Goal: Information Seeking & Learning: Understand process/instructions

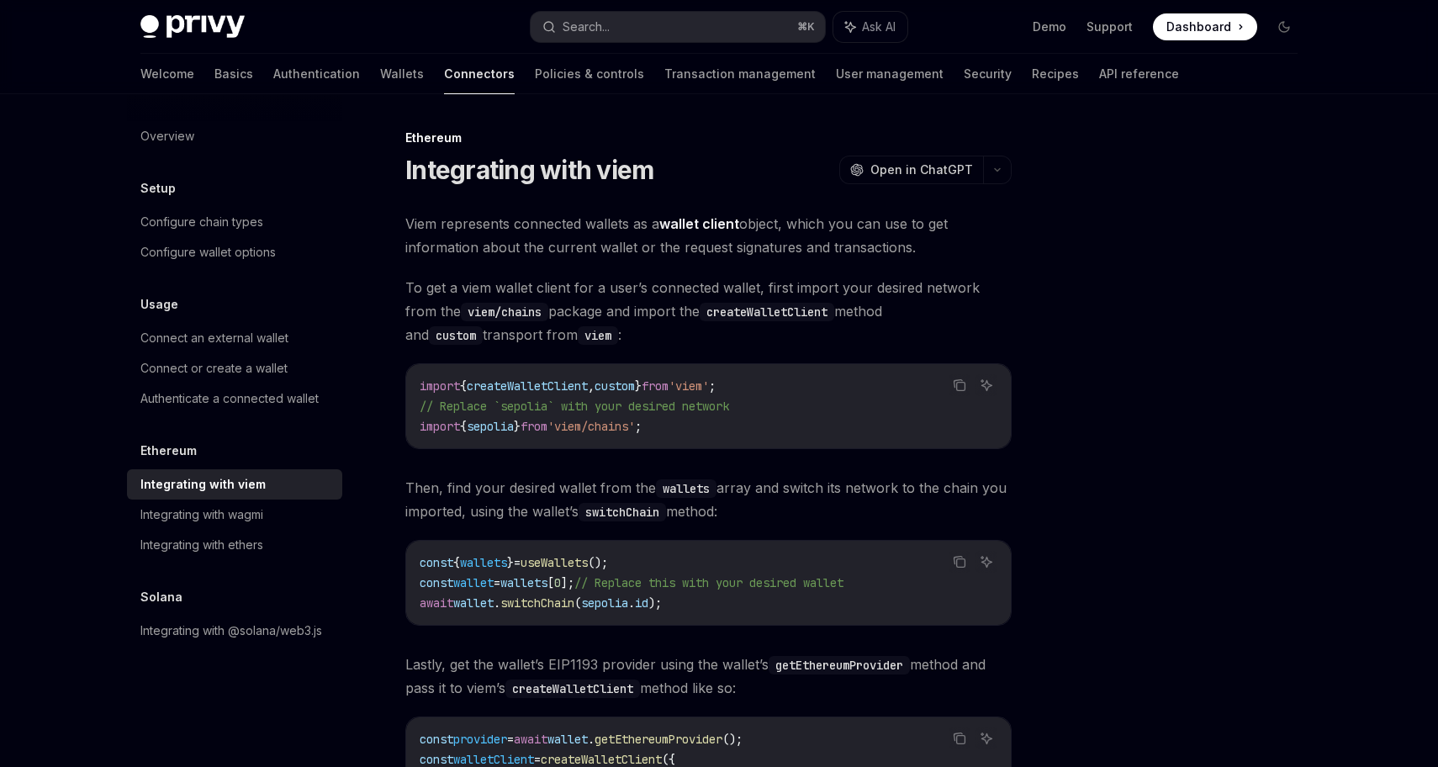
scroll to position [176, 0]
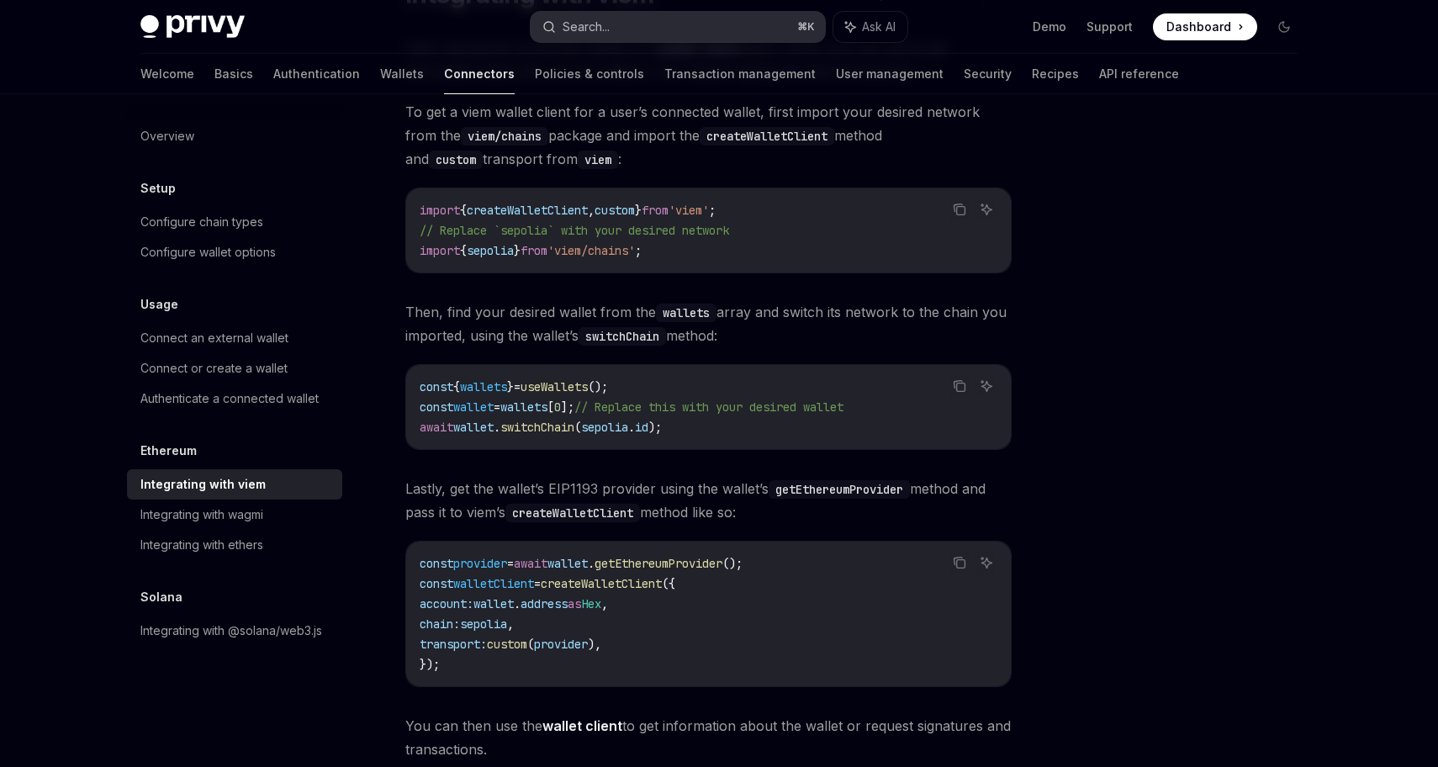
click at [646, 28] on button "Search... ⌘ K" at bounding box center [678, 27] width 294 height 30
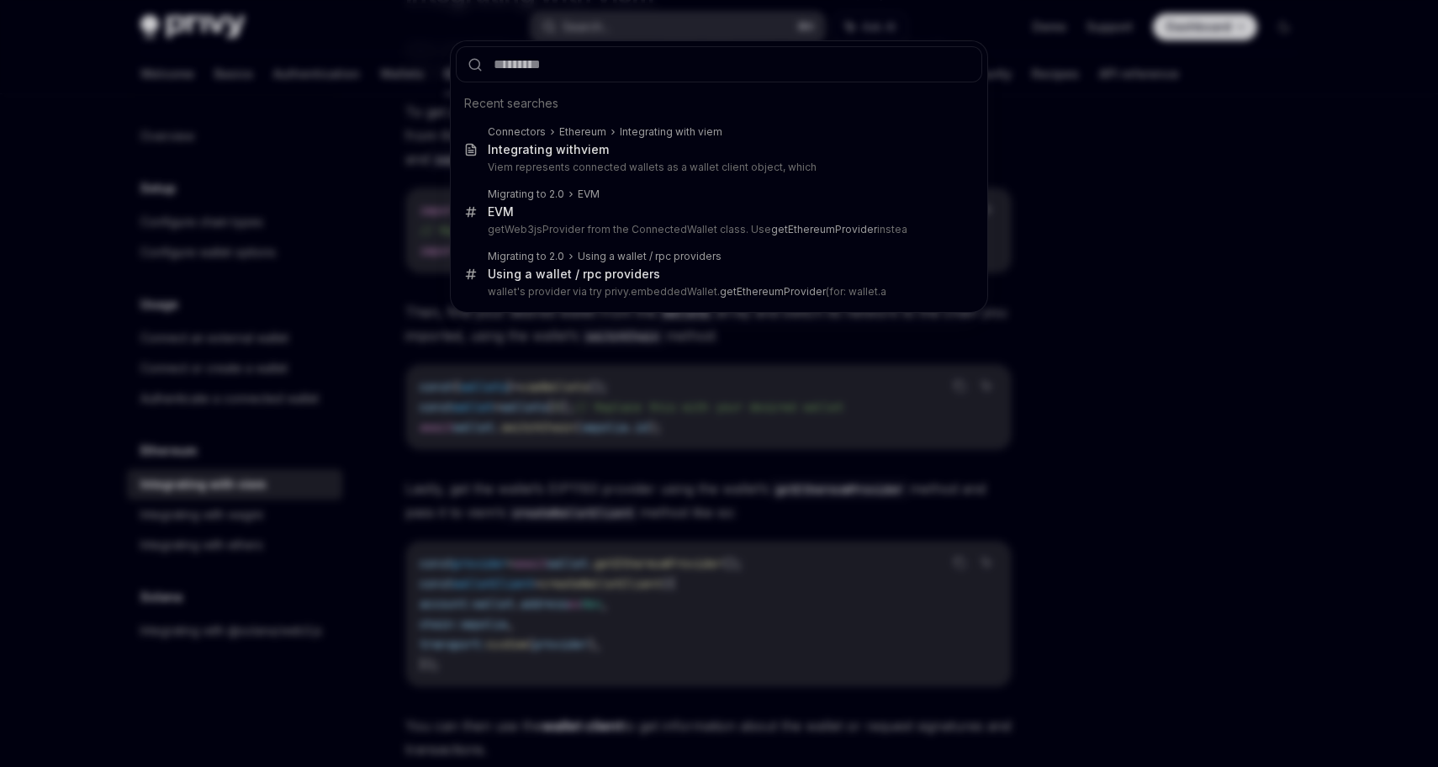
type input "**********"
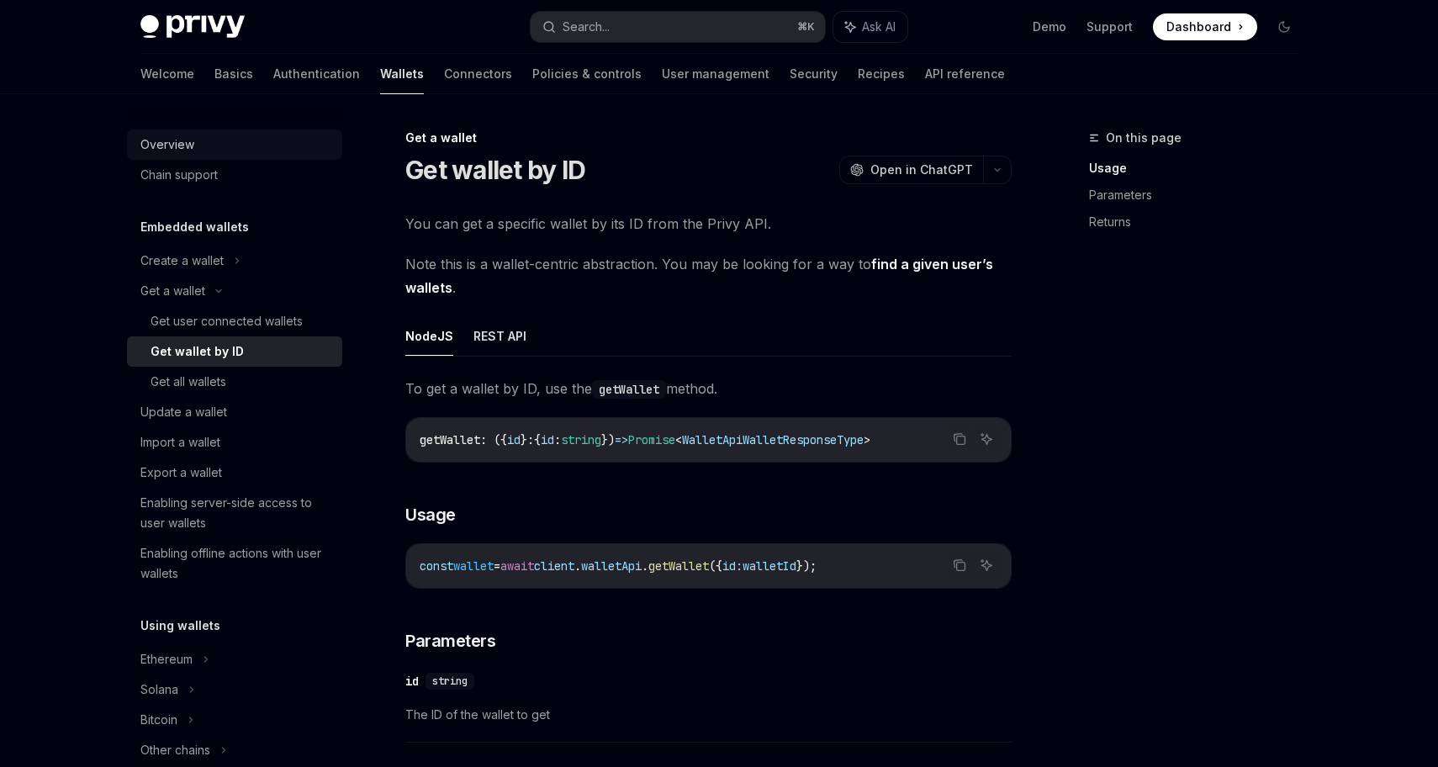
click at [204, 145] on div "Overview" at bounding box center [236, 145] width 192 height 20
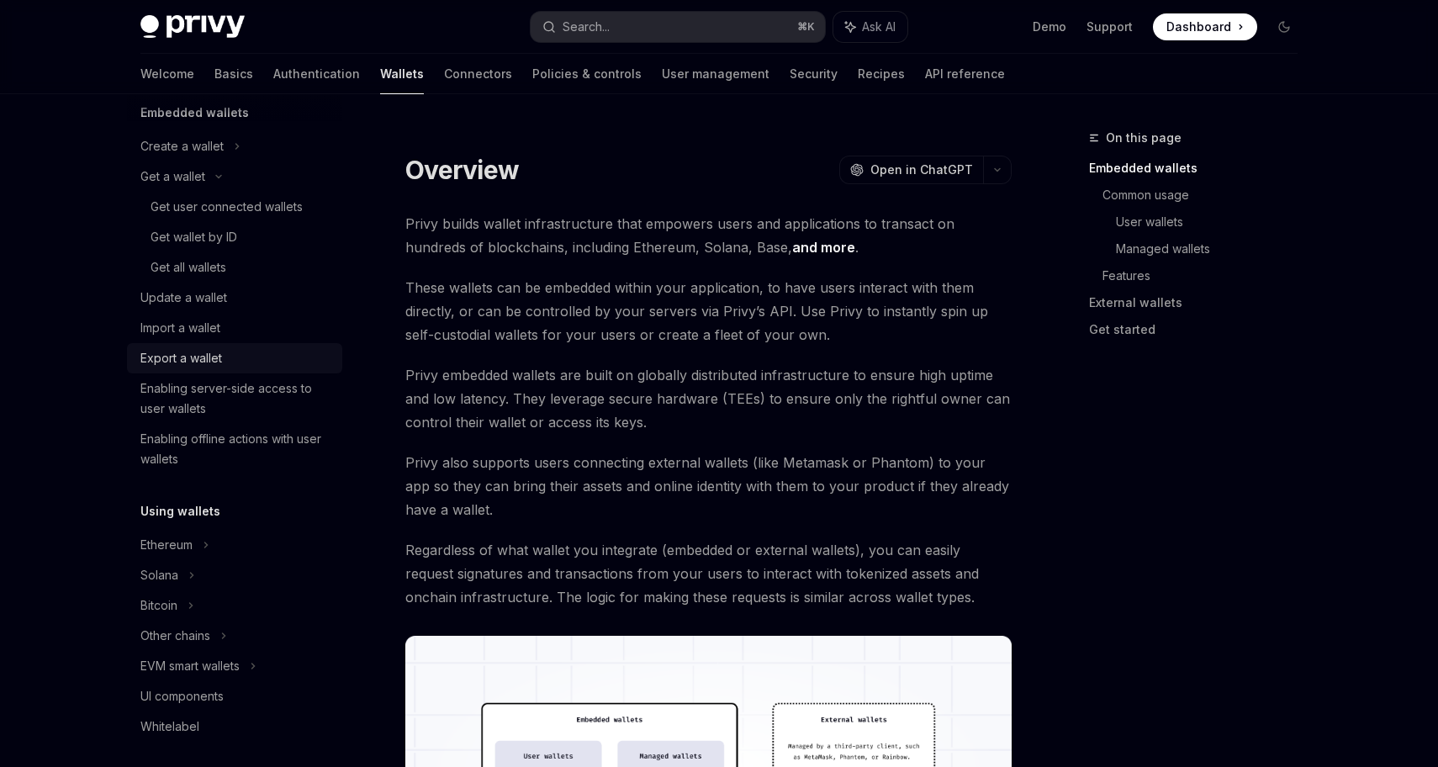
scroll to position [300, 0]
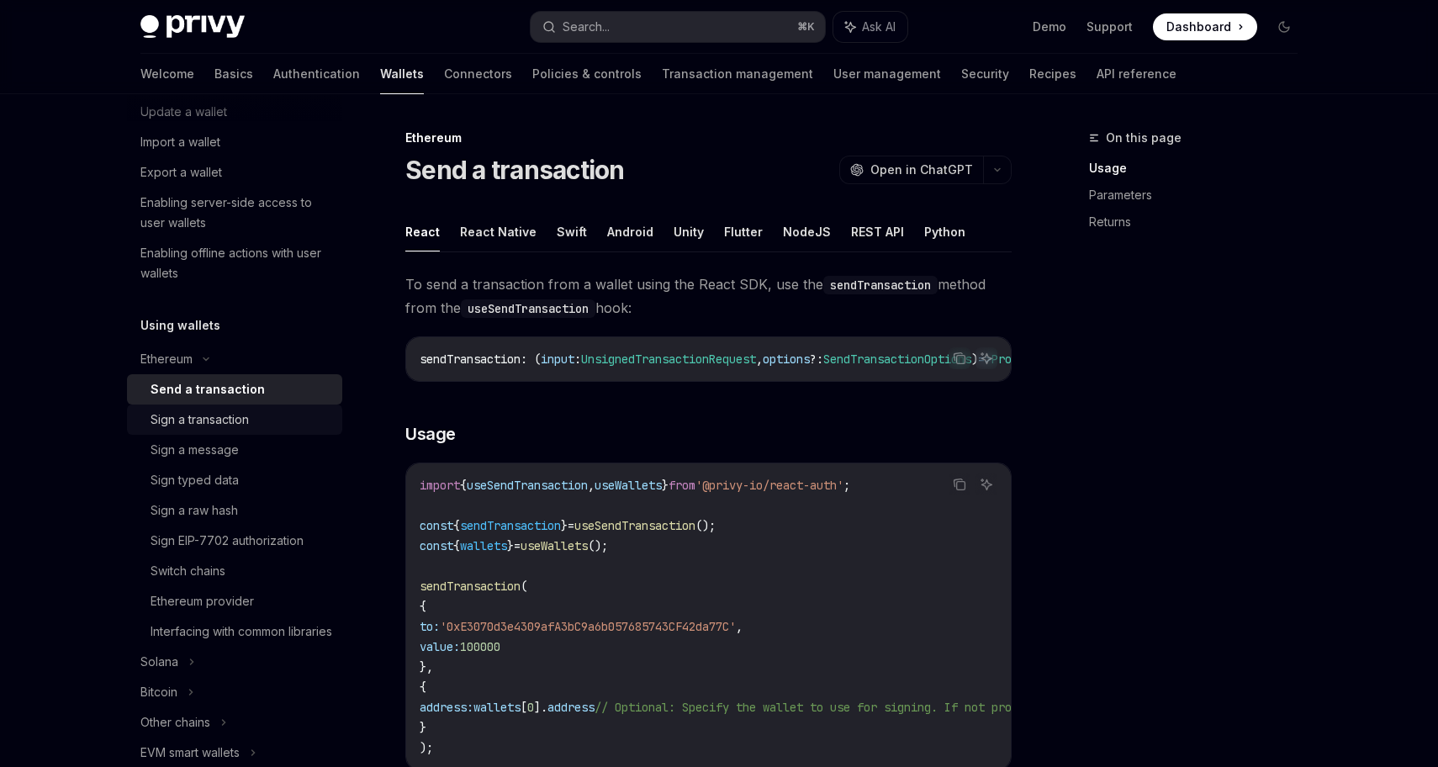
click at [220, 422] on div "Sign a transaction" at bounding box center [200, 420] width 98 height 20
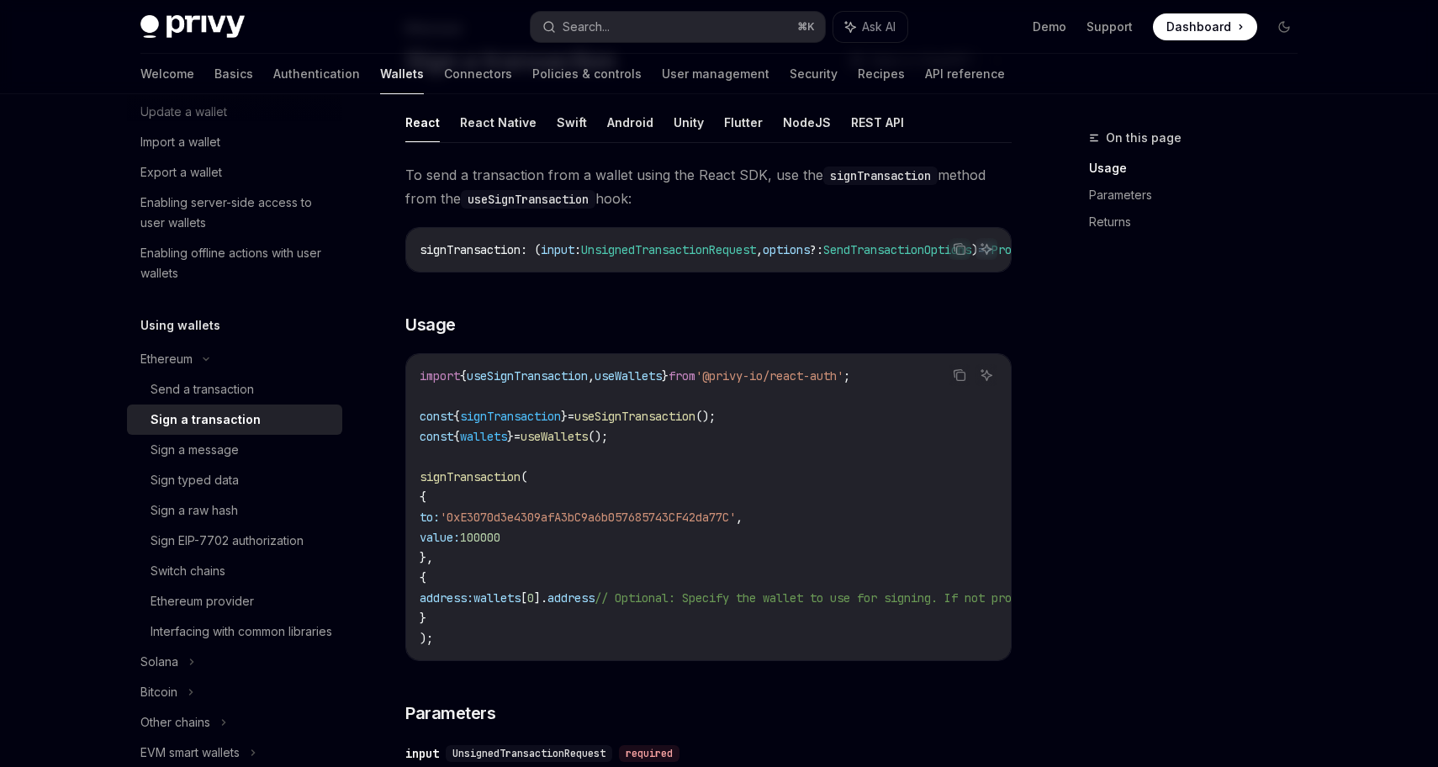
scroll to position [279, 0]
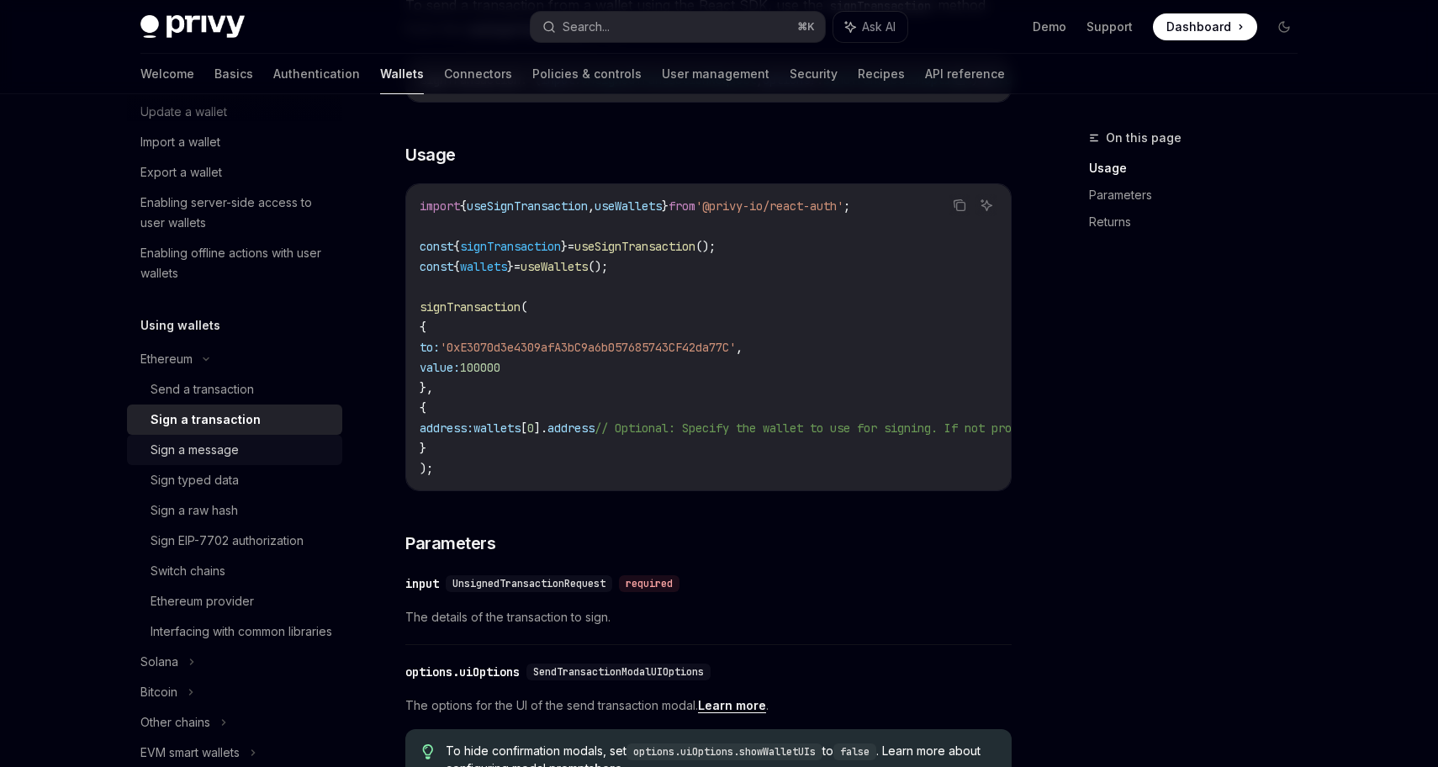
click at [220, 443] on div "Sign a message" at bounding box center [195, 450] width 88 height 20
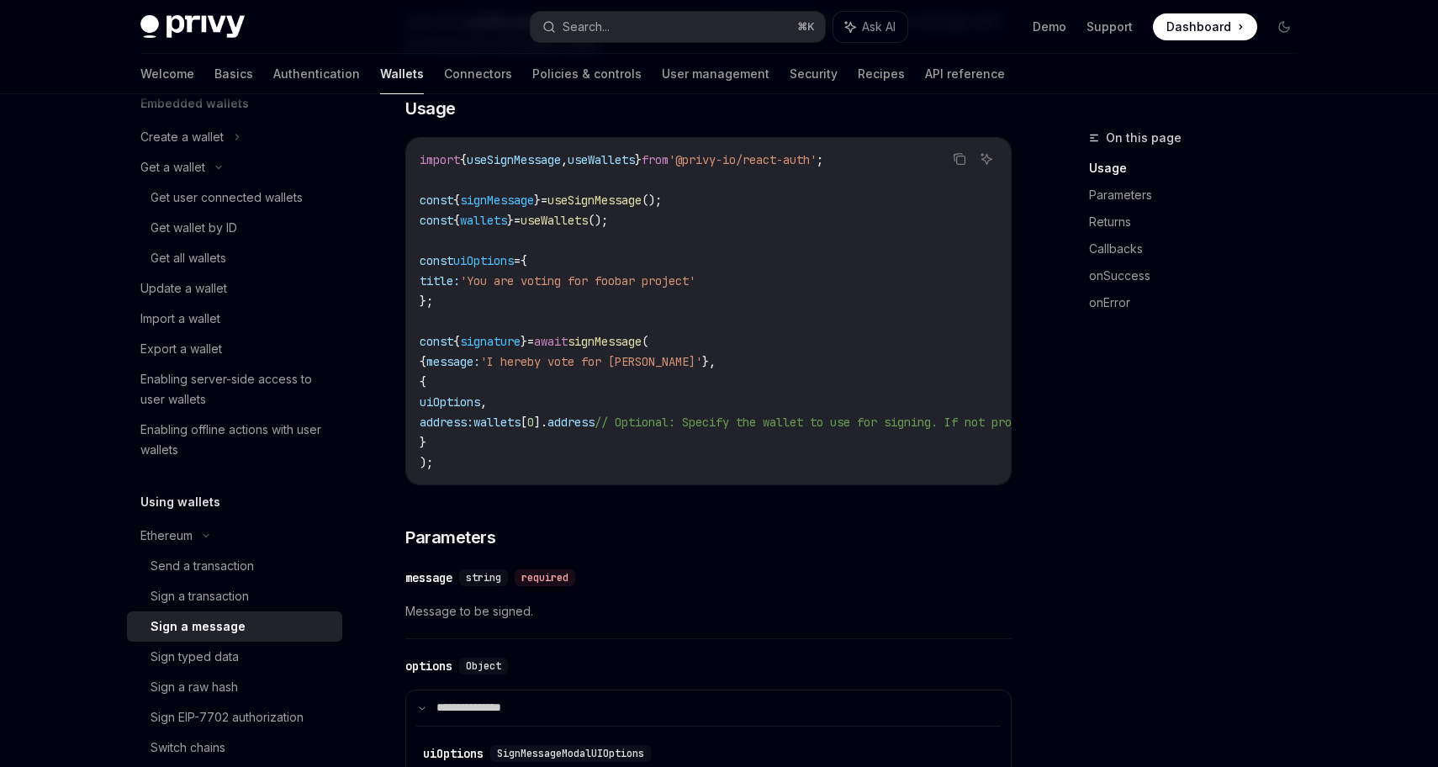
scroll to position [74, 0]
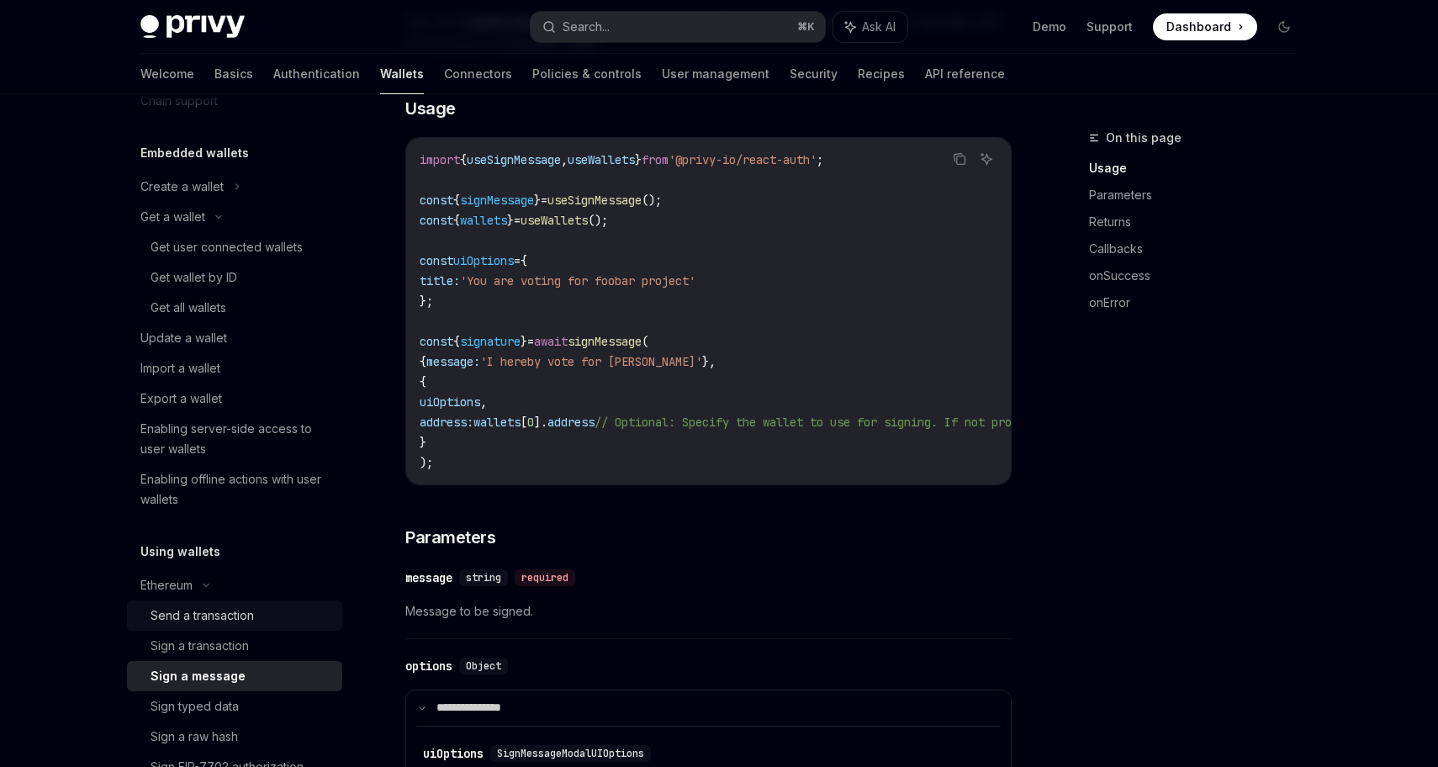
click at [213, 612] on div "Send a transaction" at bounding box center [202, 615] width 103 height 20
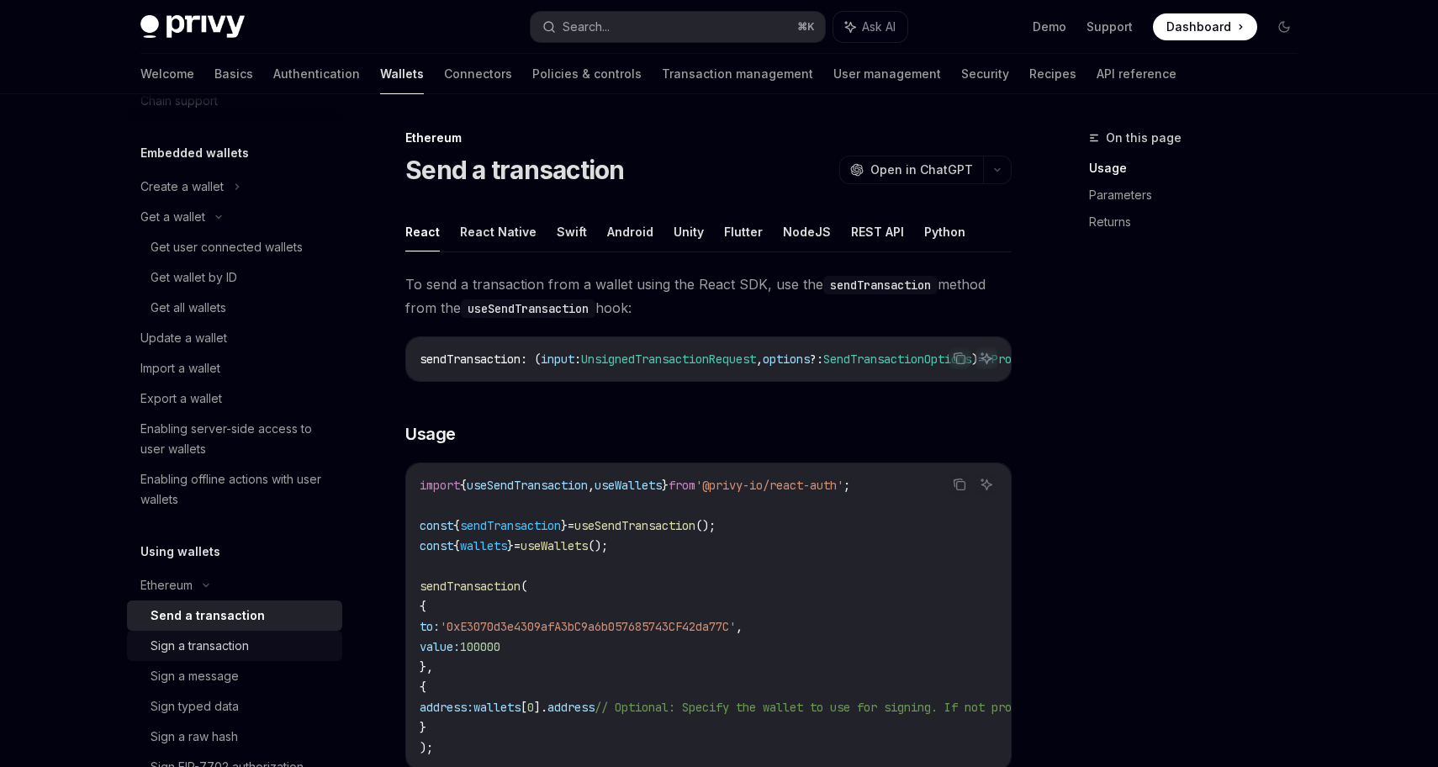
click at [222, 647] on div "Sign a transaction" at bounding box center [200, 646] width 98 height 20
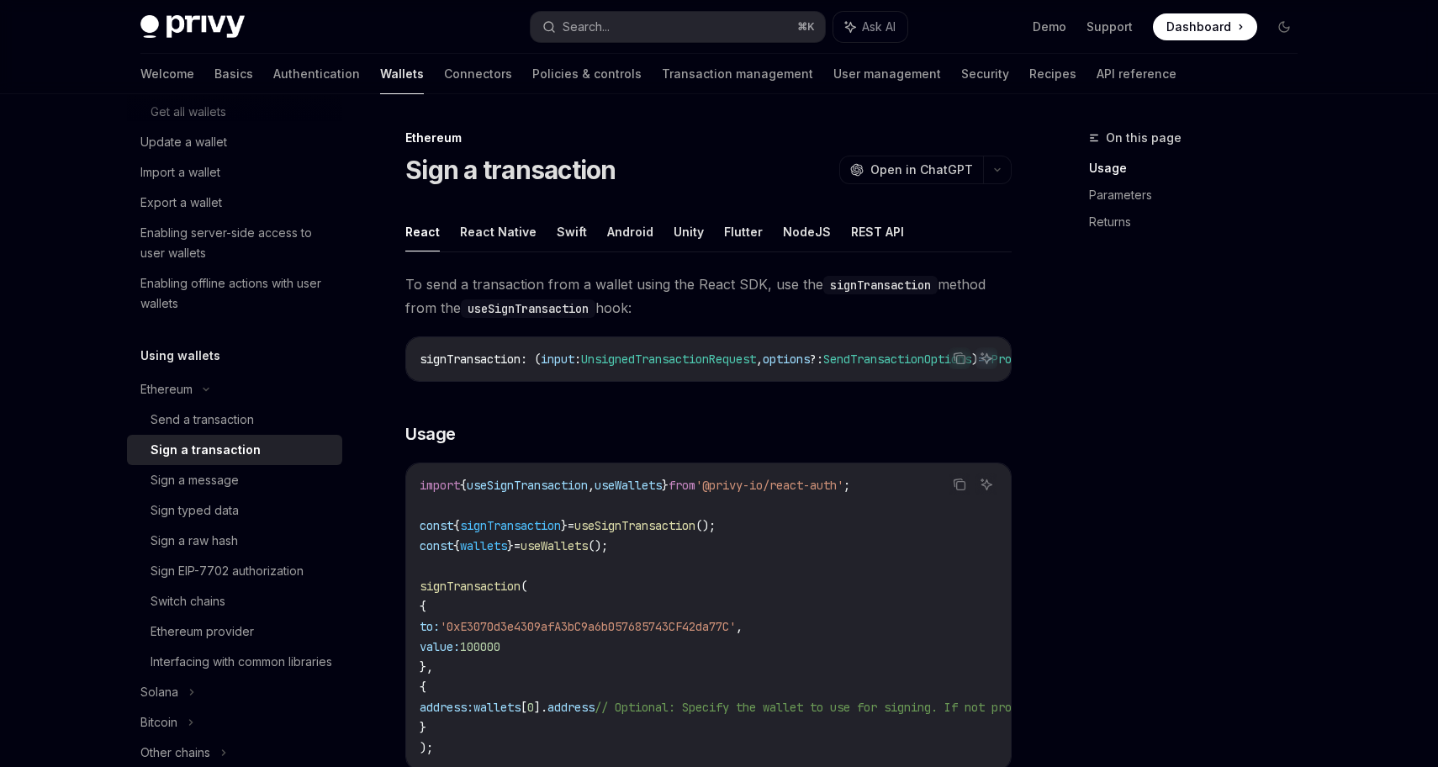
scroll to position [275, 0]
click at [256, 632] on div "Ethereum provider" at bounding box center [242, 626] width 182 height 20
type textarea "*"
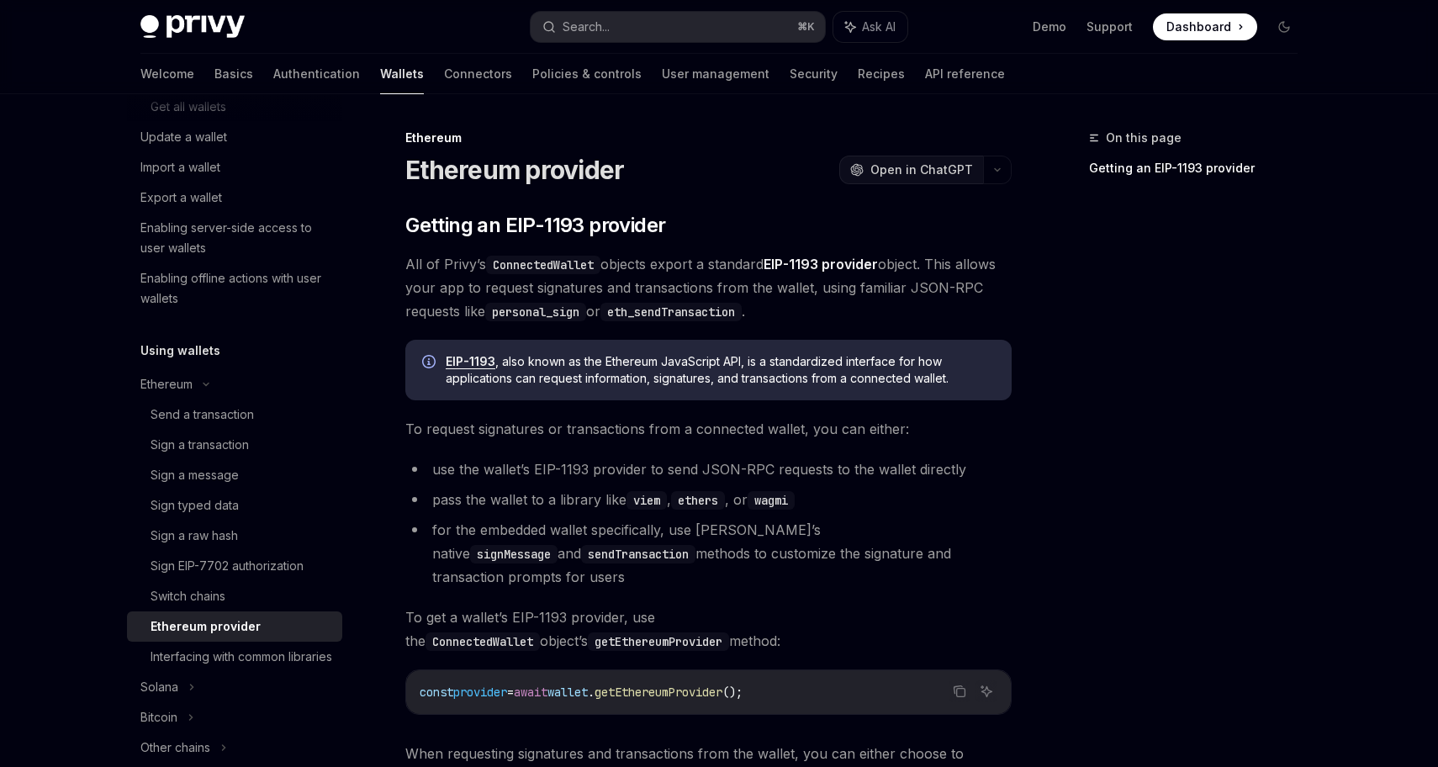
click at [951, 170] on span "Open in ChatGPT" at bounding box center [921, 169] width 103 height 17
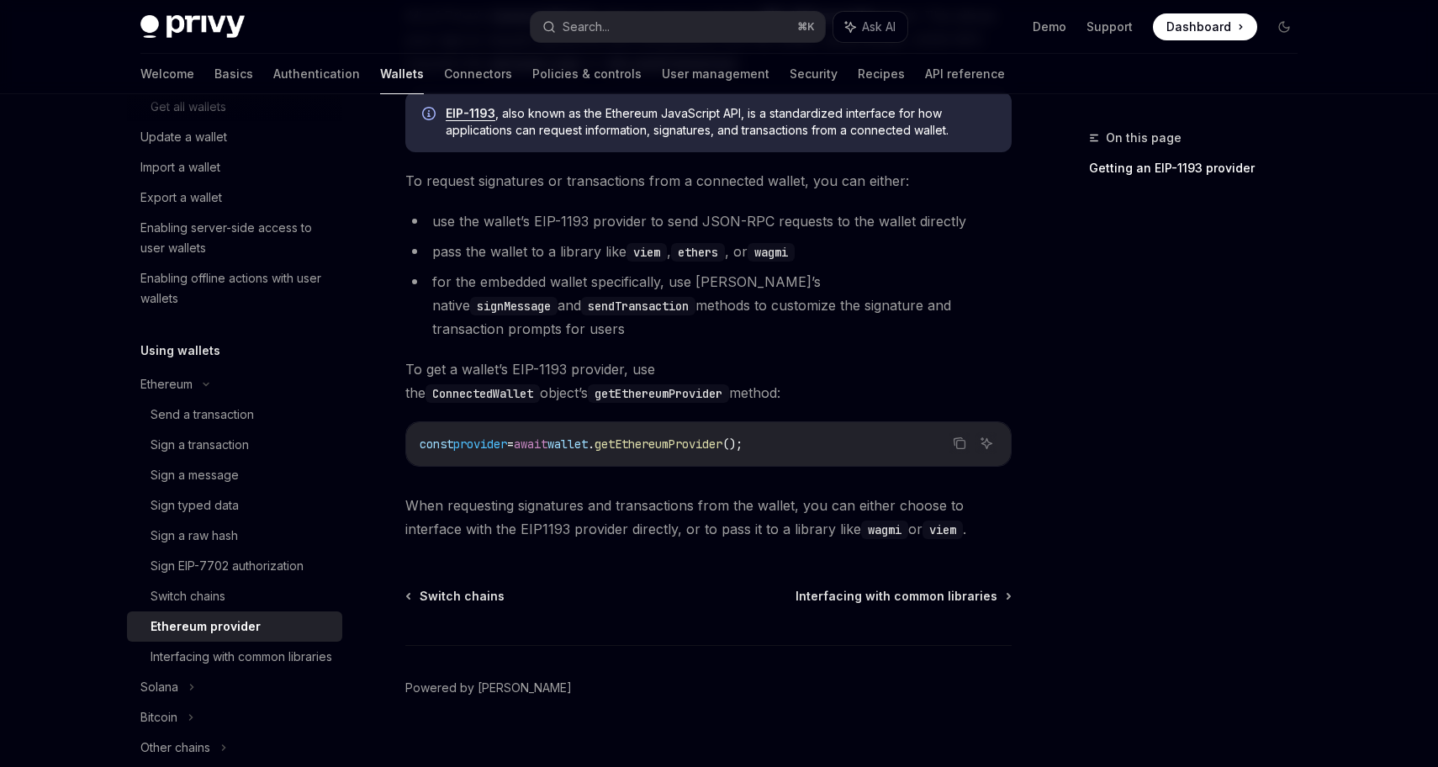
click at [530, 283] on li "for the embedded wallet specifically, use [PERSON_NAME]’s native signMessage an…" at bounding box center [708, 305] width 606 height 71
copy li "embedded"
click at [588, 436] on span "wallet" at bounding box center [567, 443] width 40 height 15
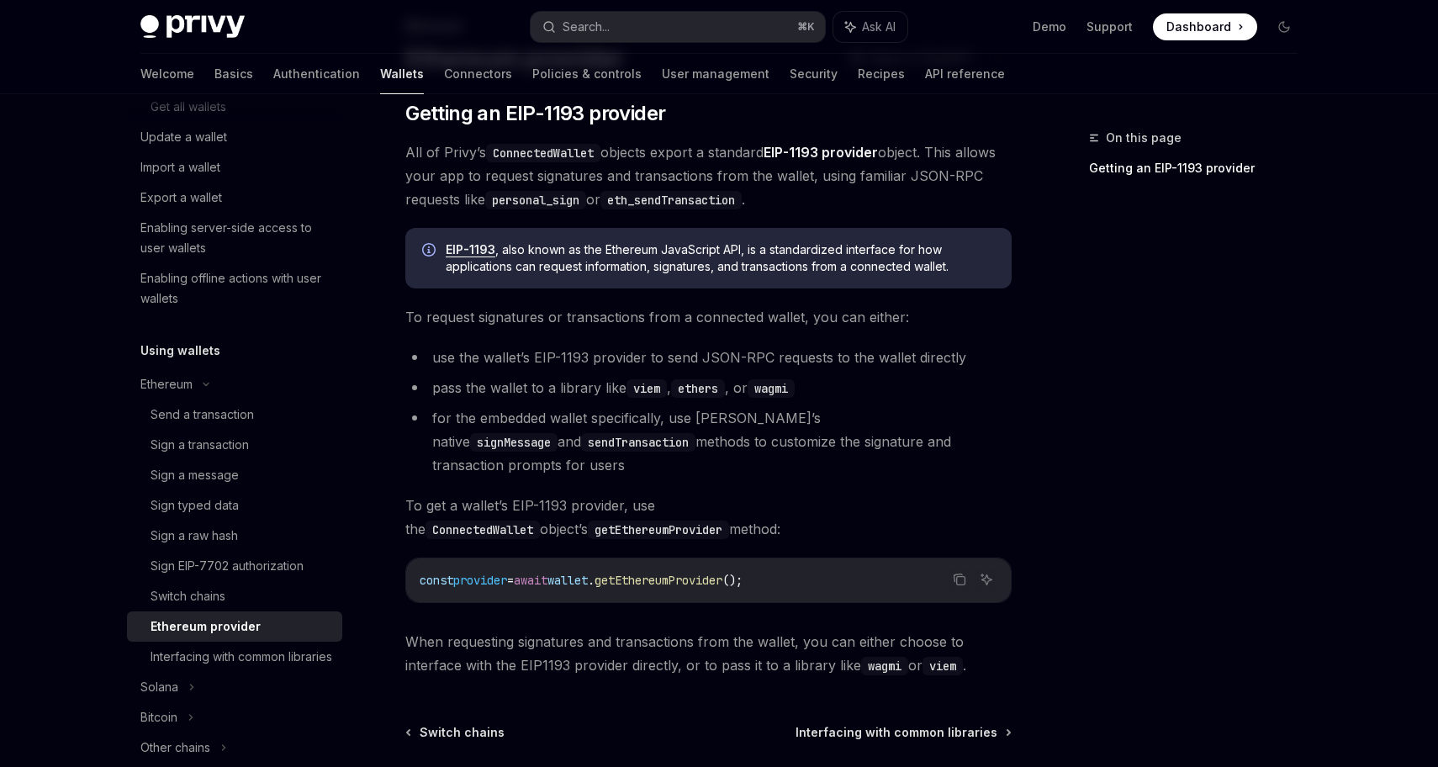
scroll to position [62, 0]
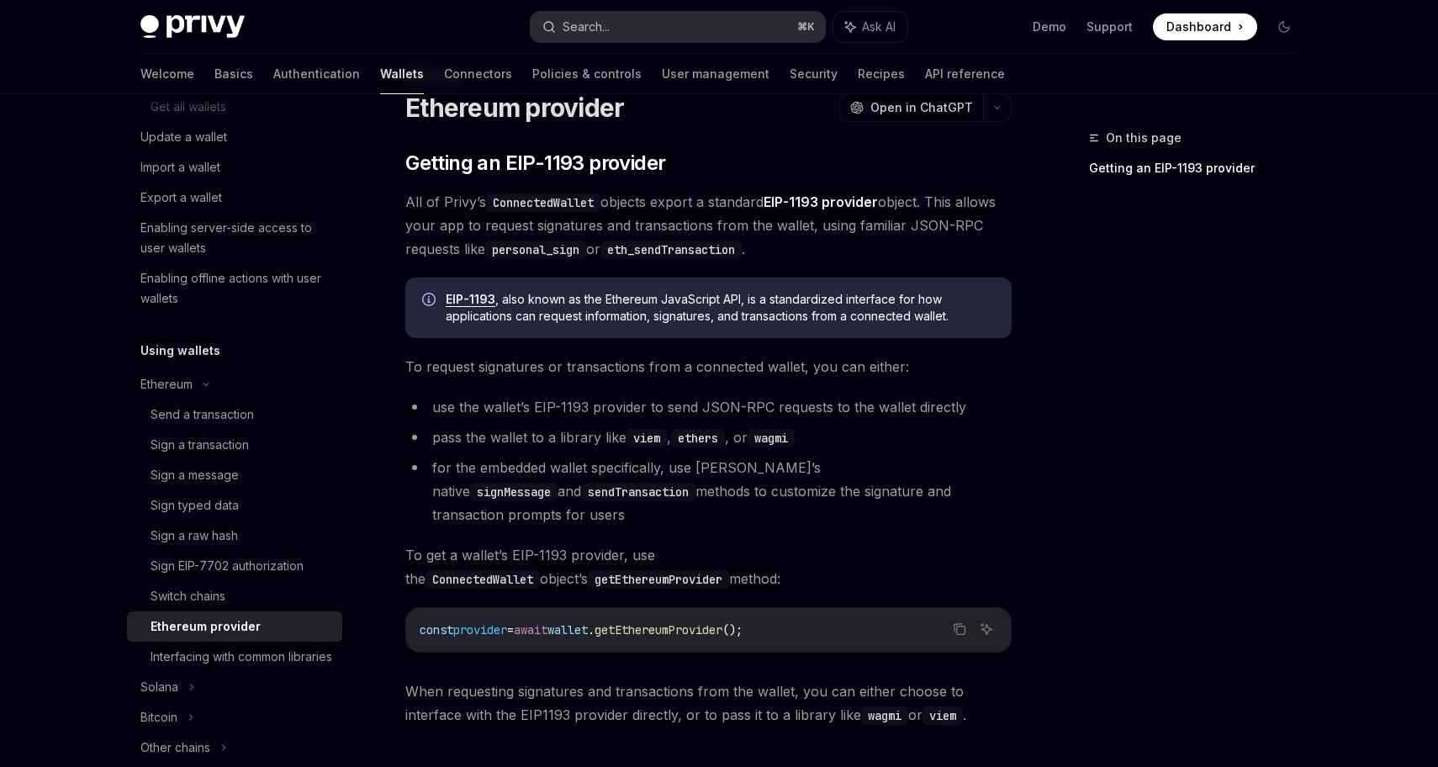
click at [584, 34] on div "Search..." at bounding box center [586, 27] width 47 height 20
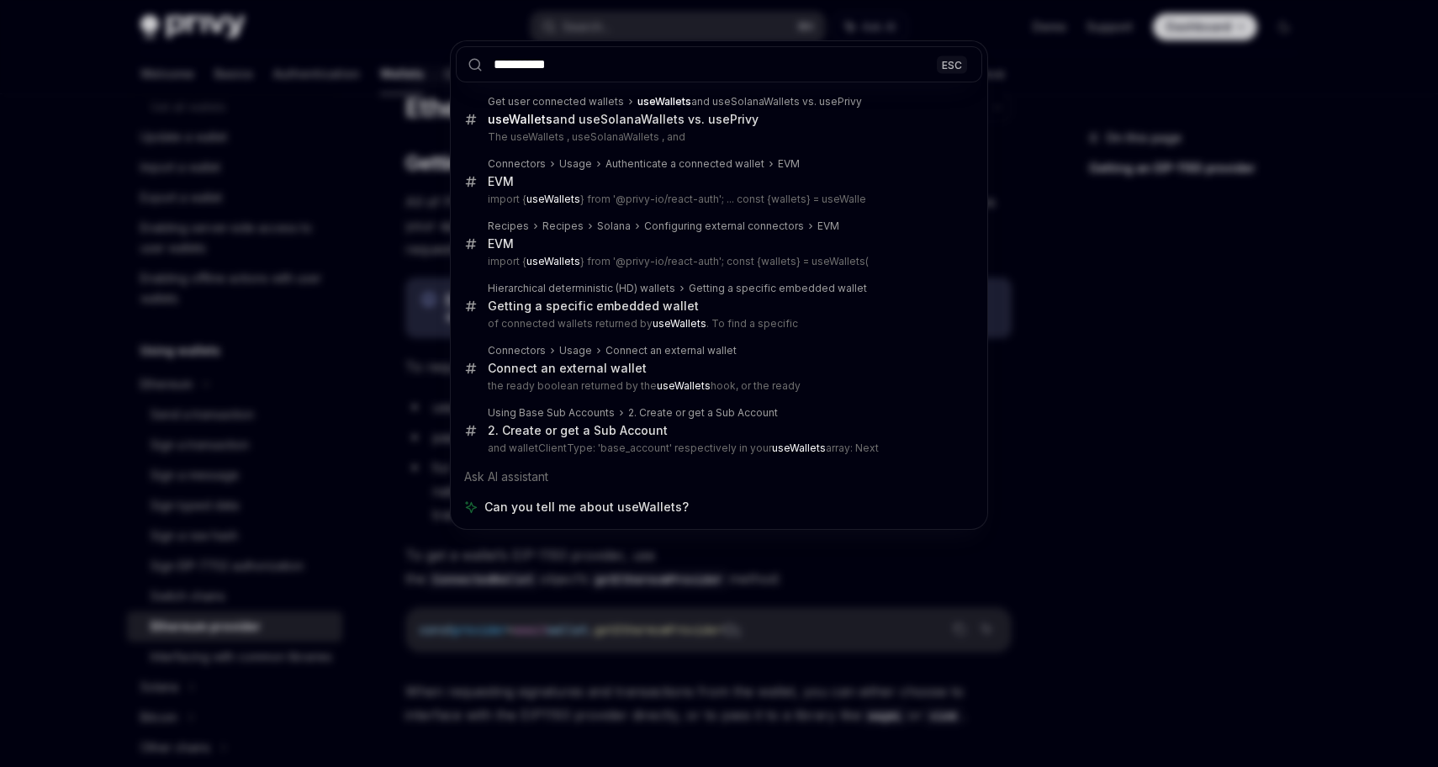
type input "**********"
click at [358, 251] on div "**********" at bounding box center [719, 383] width 1438 height 767
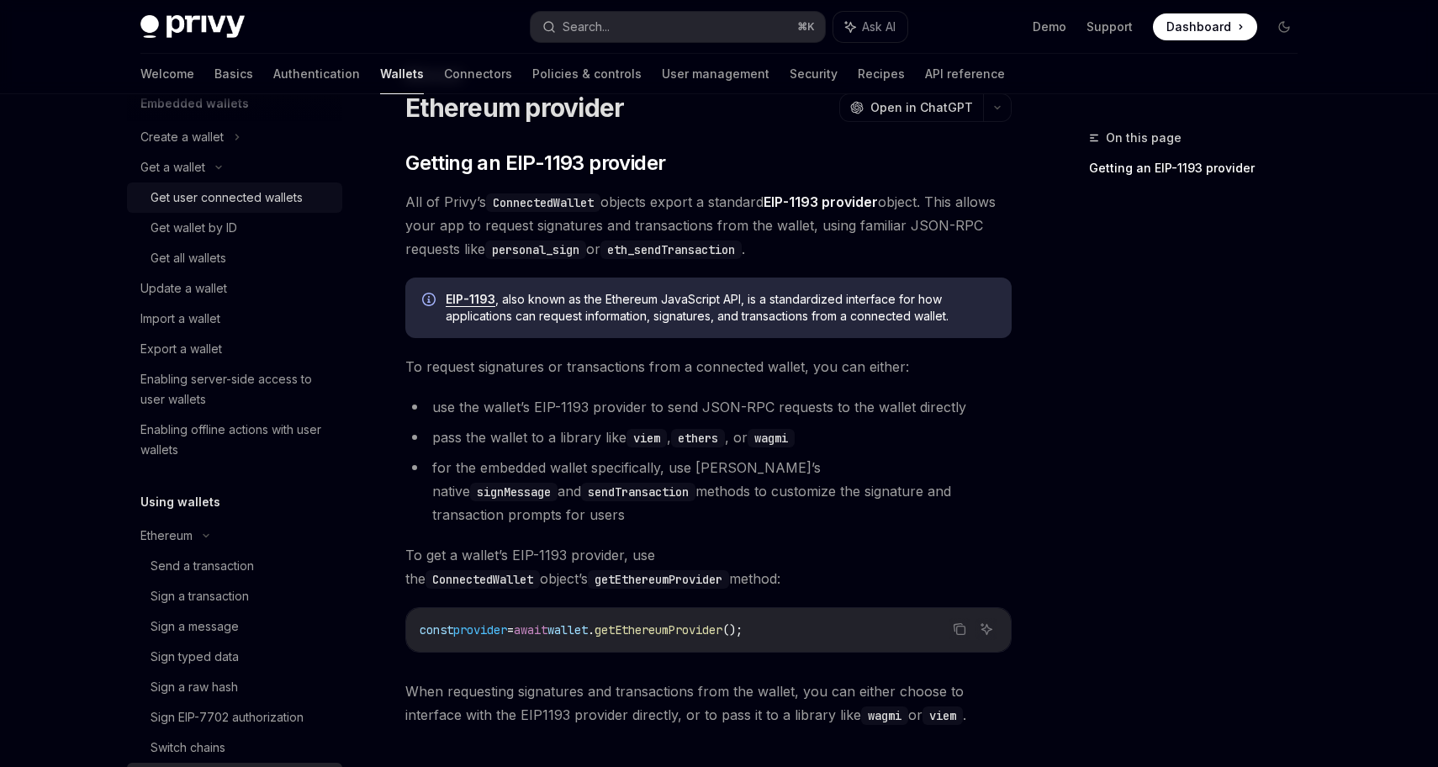
scroll to position [0, 0]
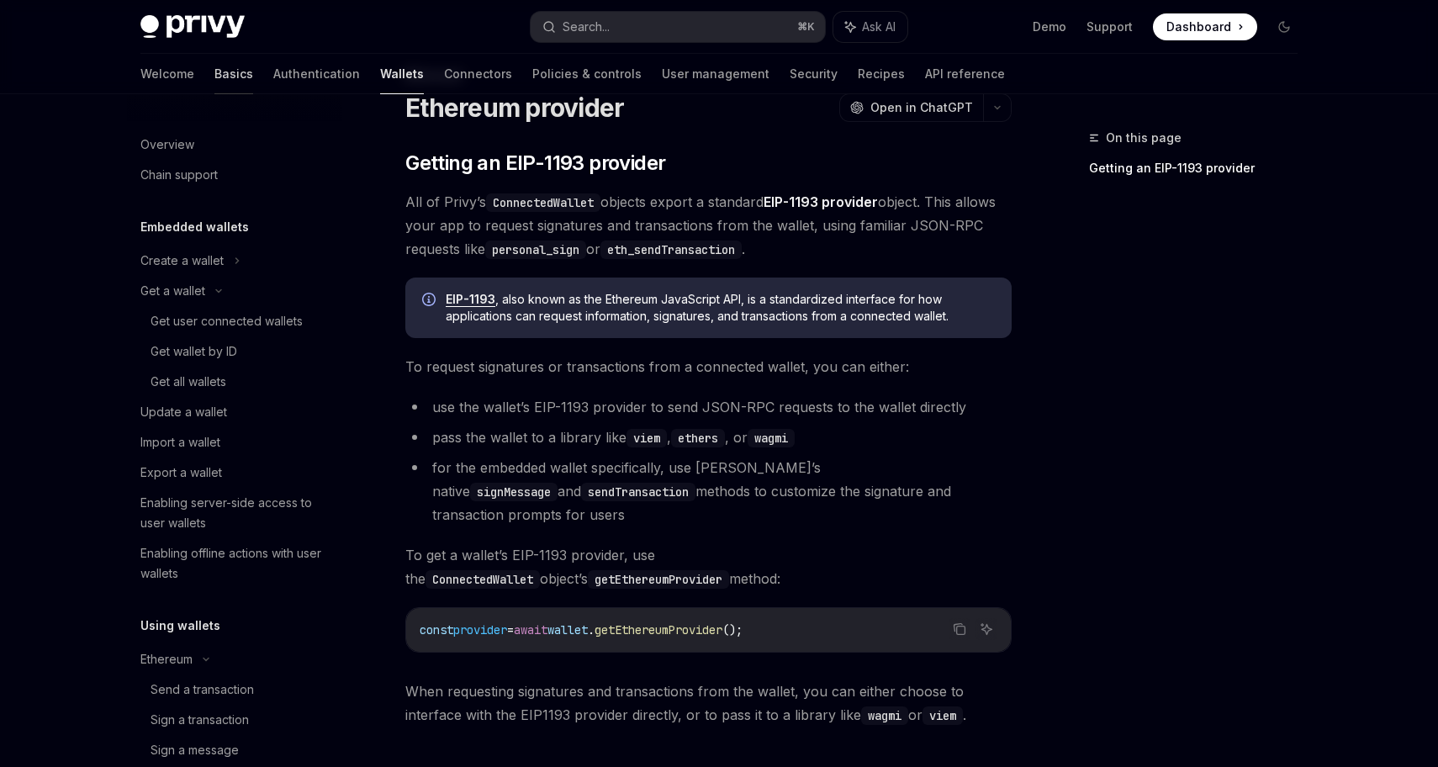
click at [214, 71] on link "Basics" at bounding box center [233, 74] width 39 height 40
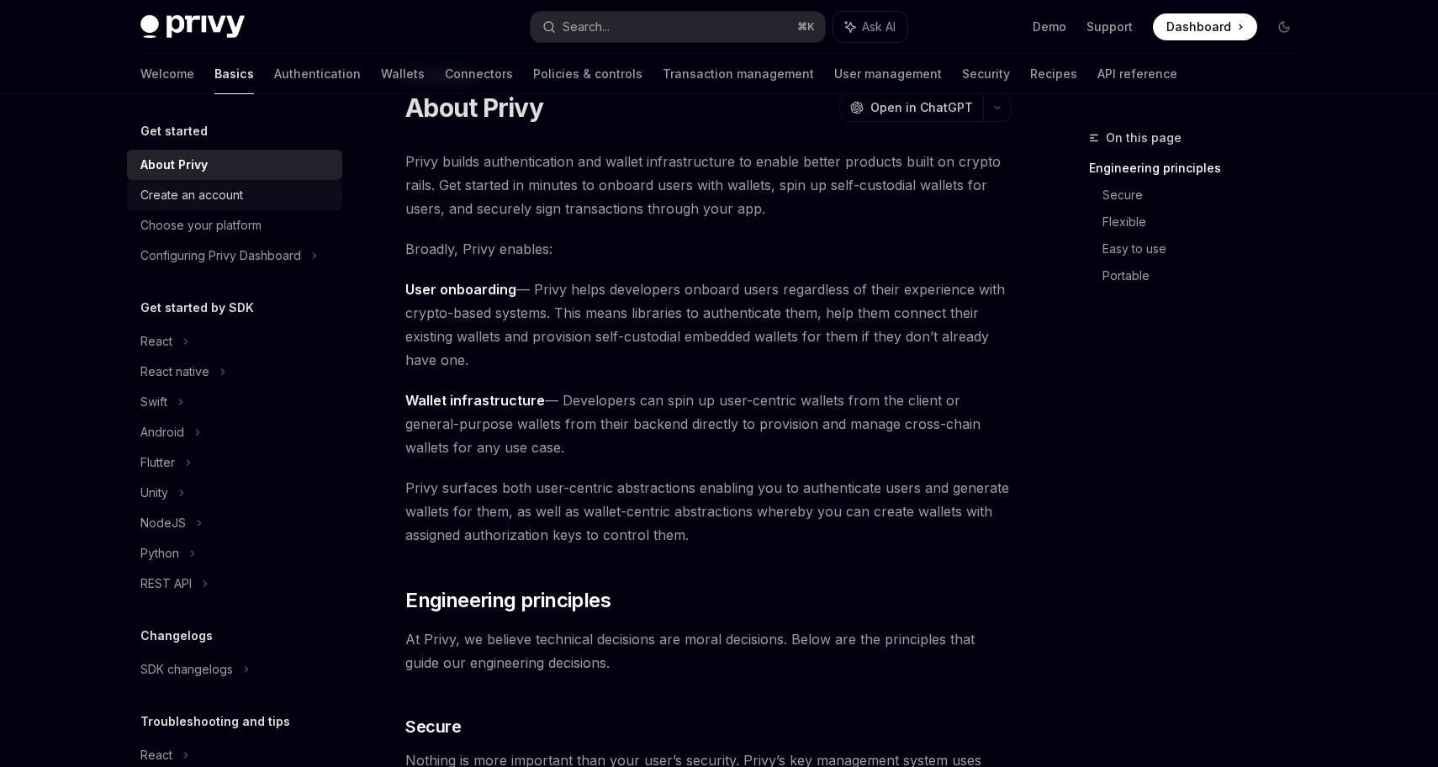
click at [228, 191] on div "Create an account" at bounding box center [191, 195] width 103 height 20
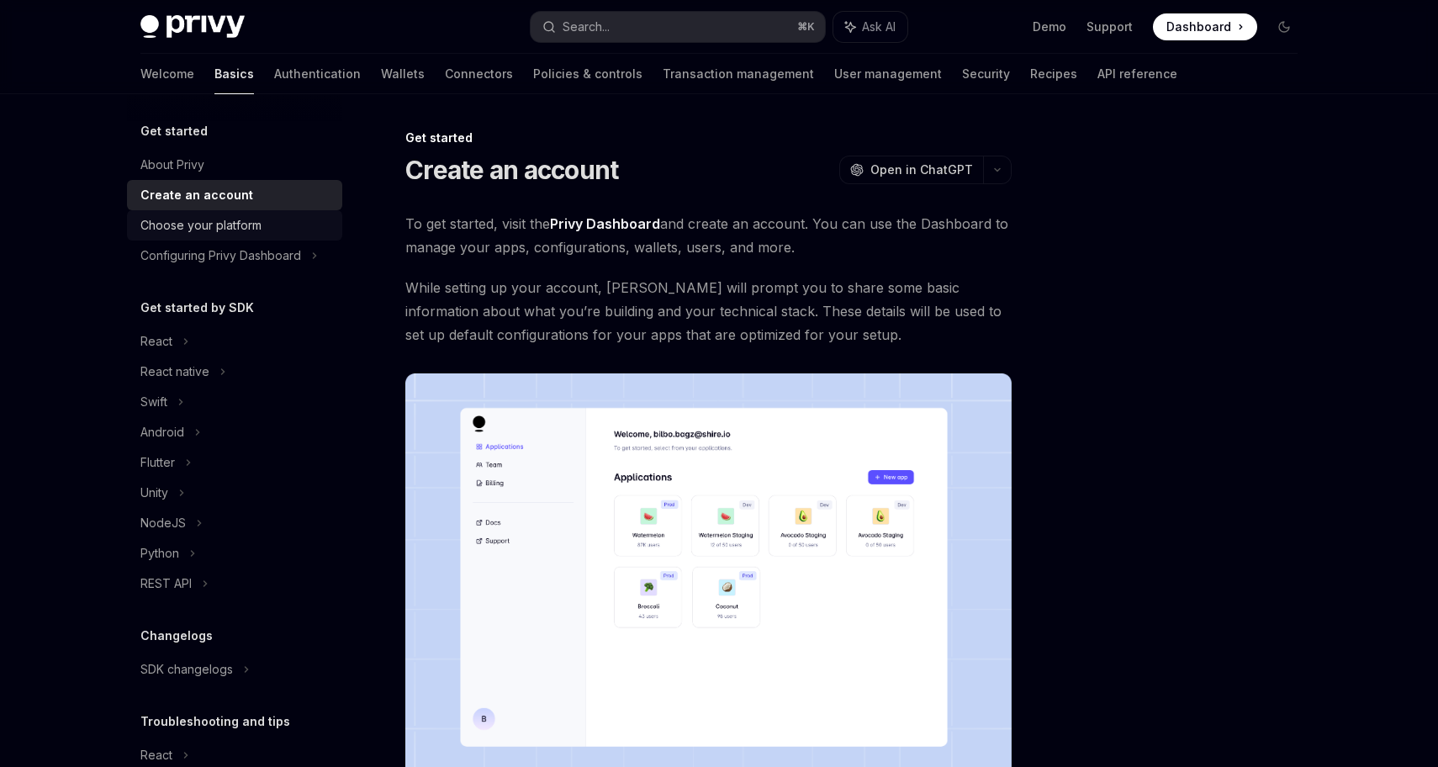
click at [241, 228] on div "Choose your platform" at bounding box center [200, 225] width 121 height 20
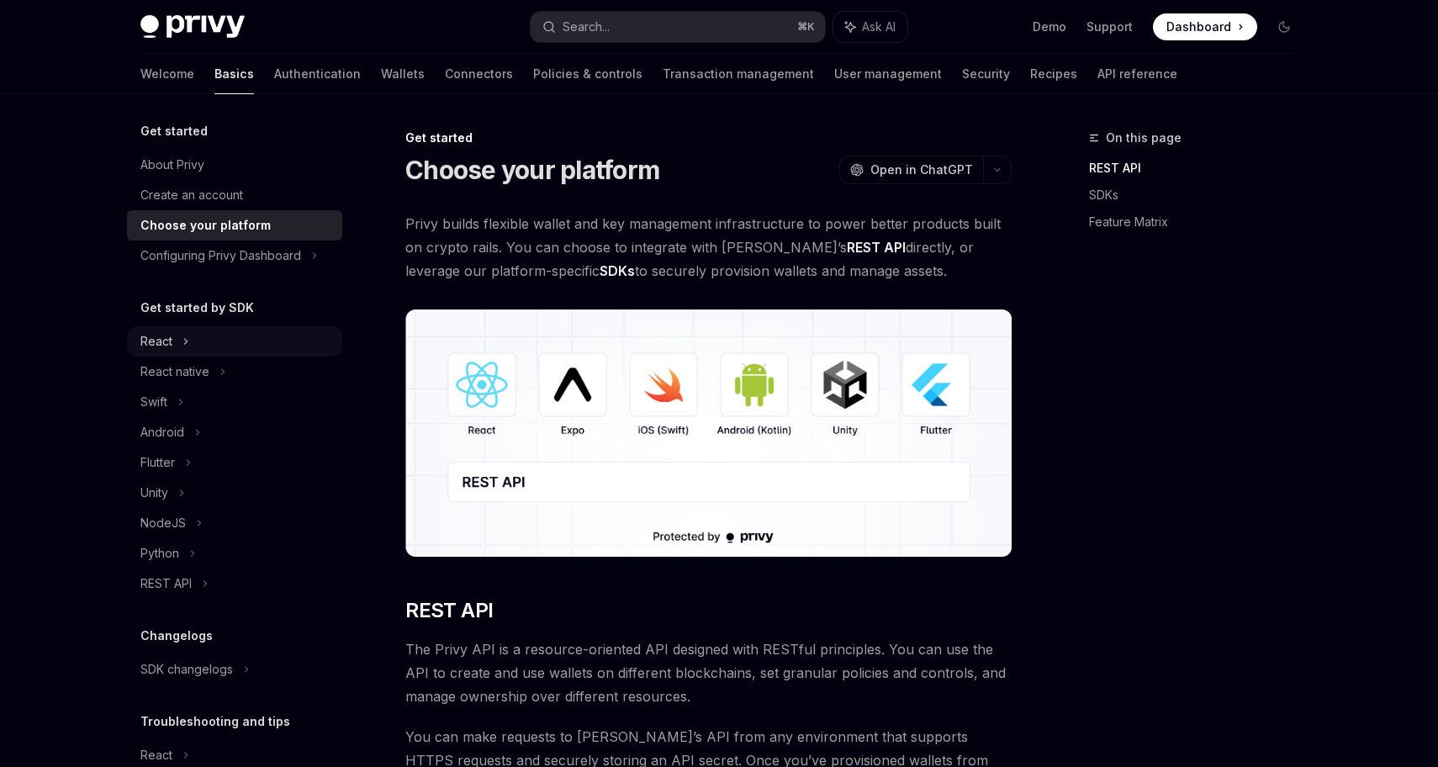
click at [200, 346] on div "React" at bounding box center [234, 341] width 215 height 30
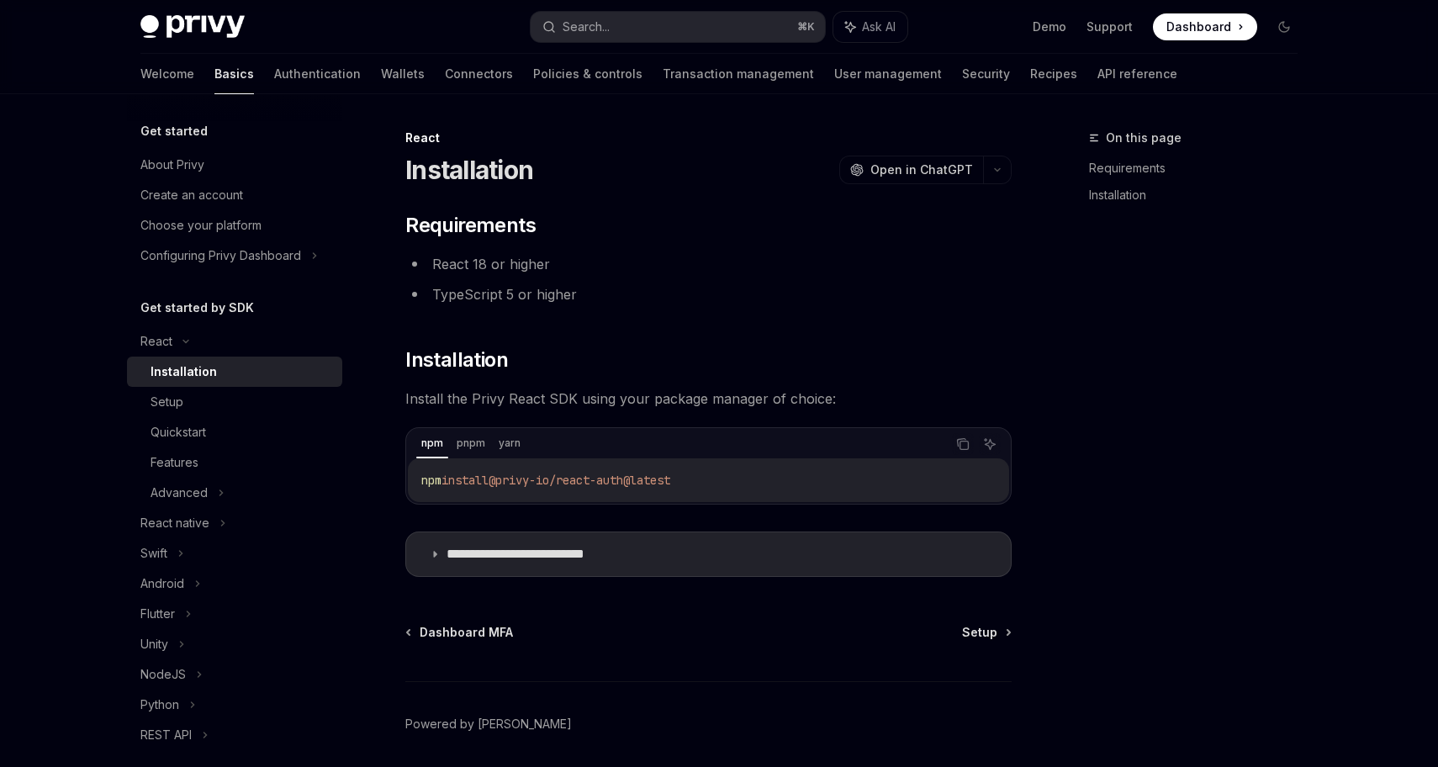
click at [237, 378] on div "Installation" at bounding box center [242, 372] width 182 height 20
click at [221, 403] on div "Setup" at bounding box center [242, 402] width 182 height 20
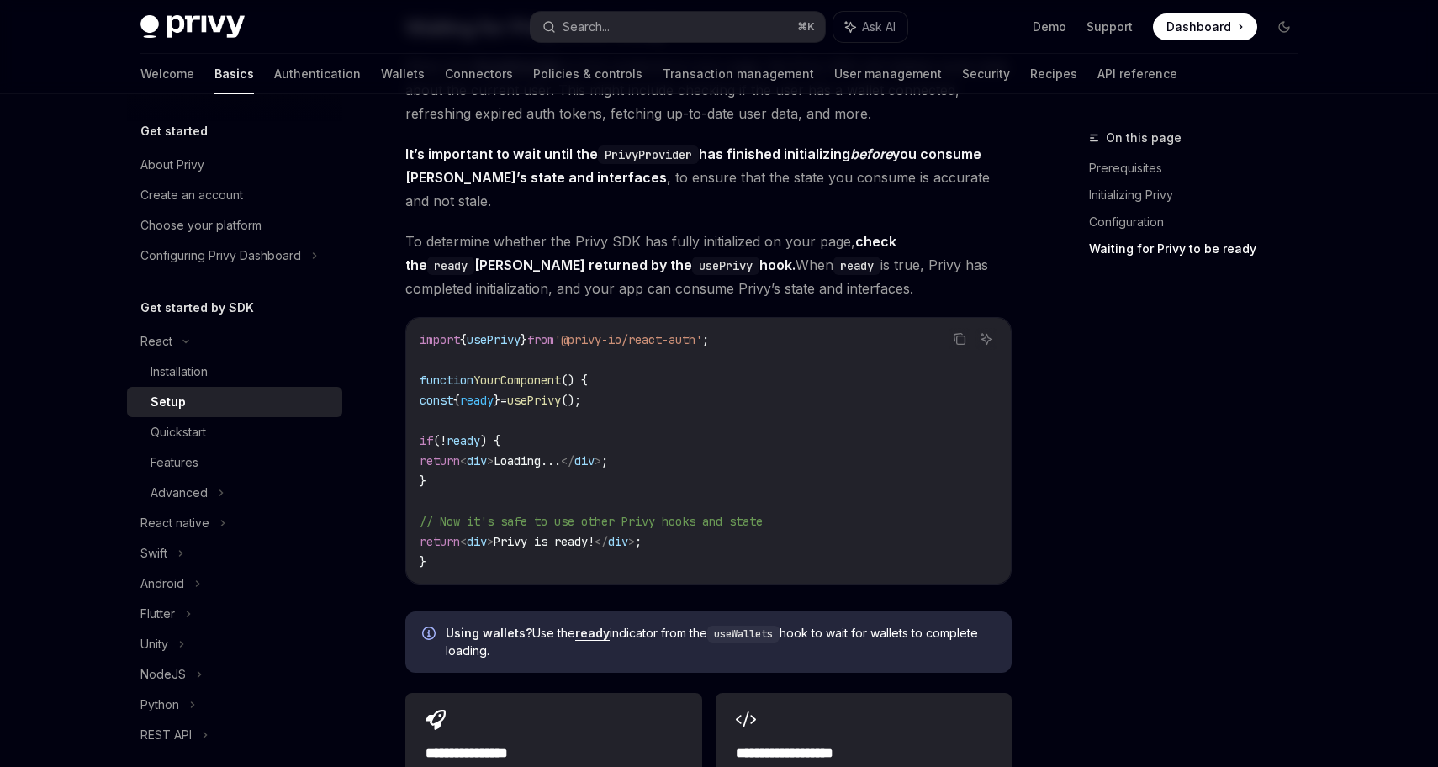
scroll to position [1589, 0]
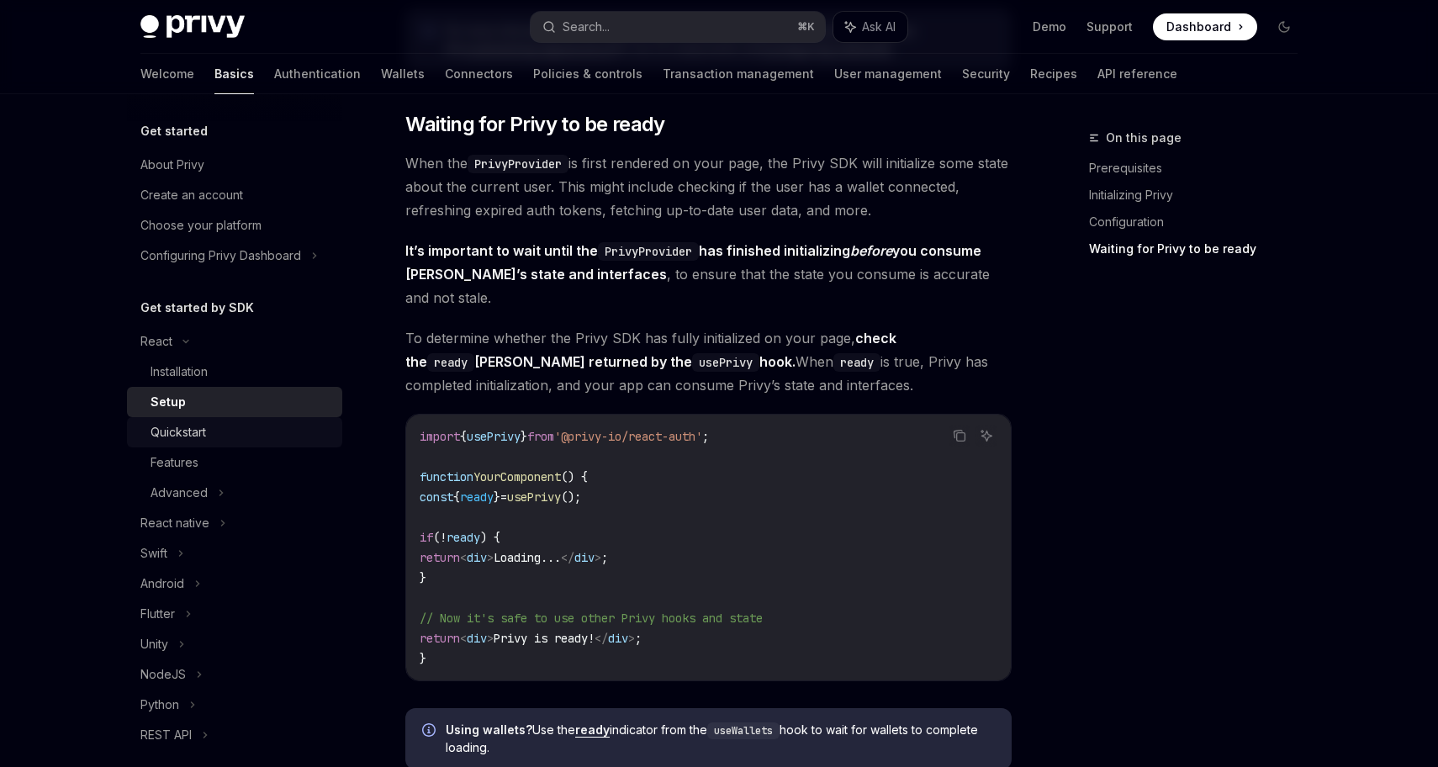
click at [193, 432] on div "Quickstart" at bounding box center [179, 432] width 56 height 20
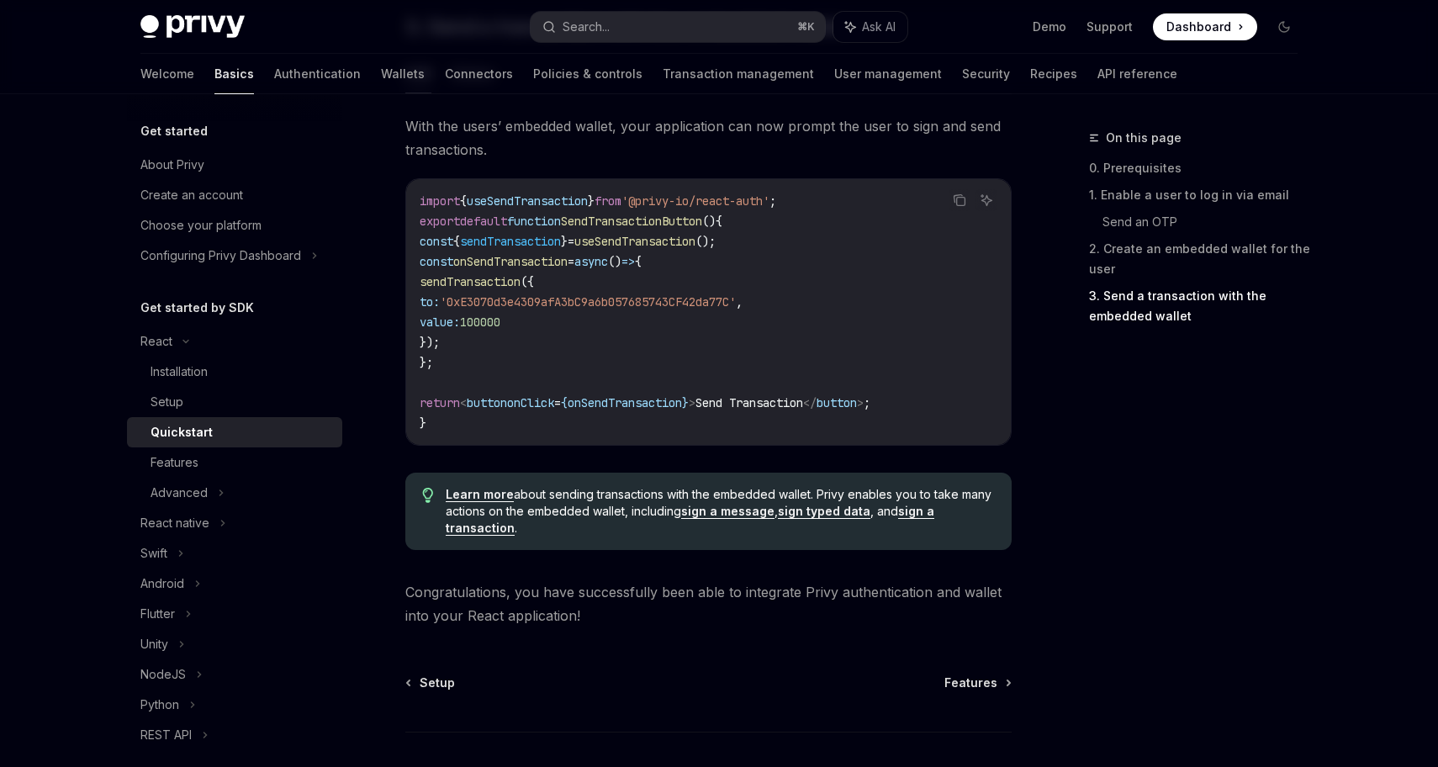
scroll to position [1558, 0]
click at [224, 462] on div "Features" at bounding box center [242, 462] width 182 height 20
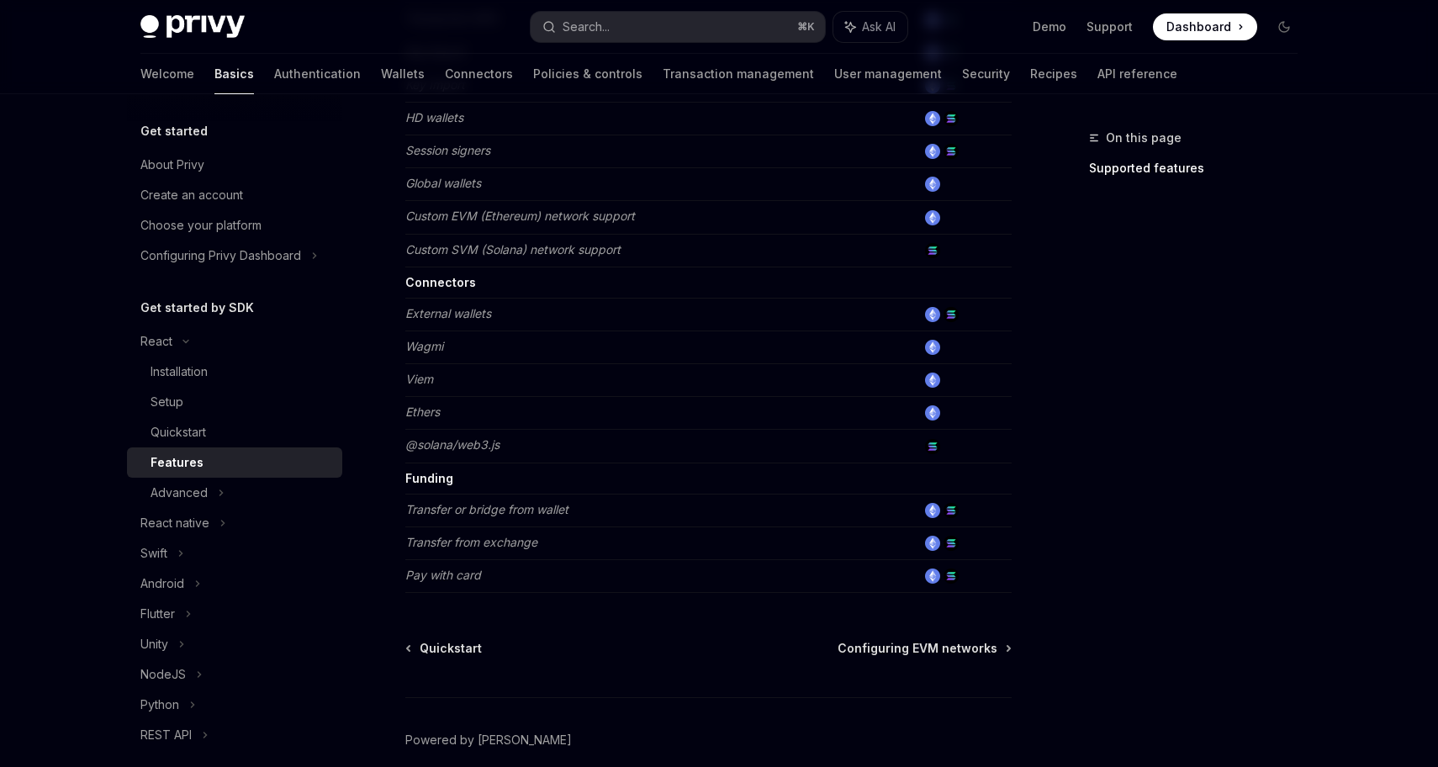
scroll to position [1023, 0]
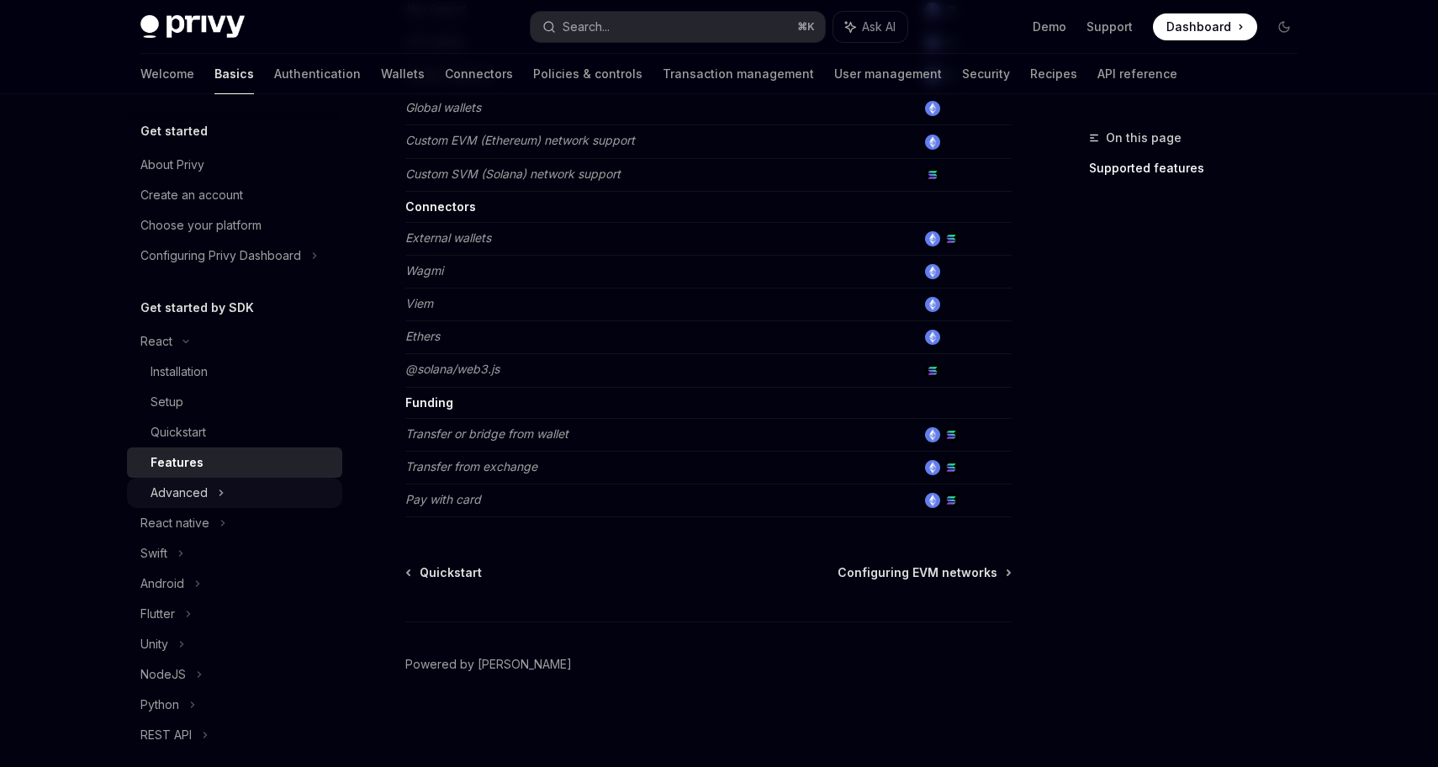
click at [163, 486] on div "Advanced" at bounding box center [179, 493] width 57 height 20
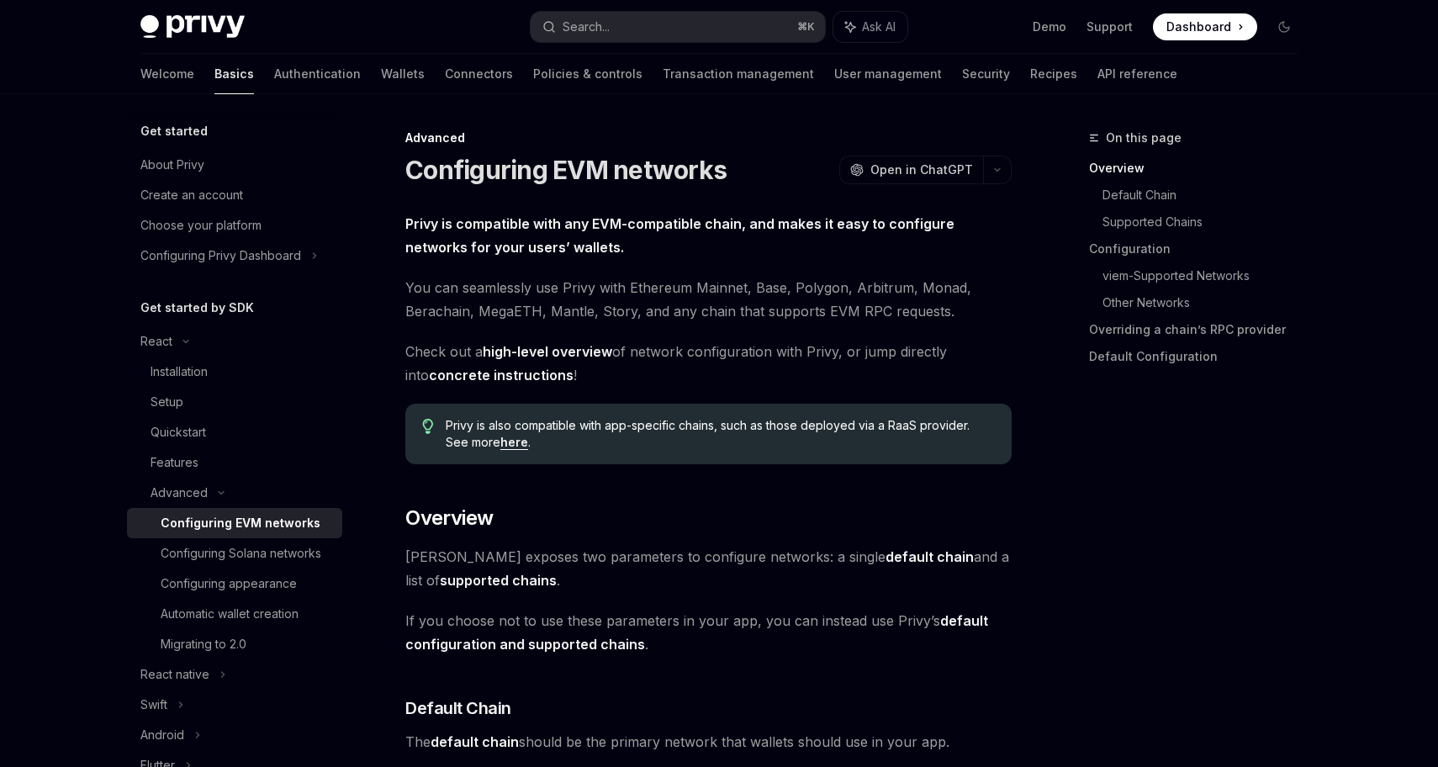
click at [281, 527] on div "Configuring EVM networks" at bounding box center [241, 523] width 160 height 20
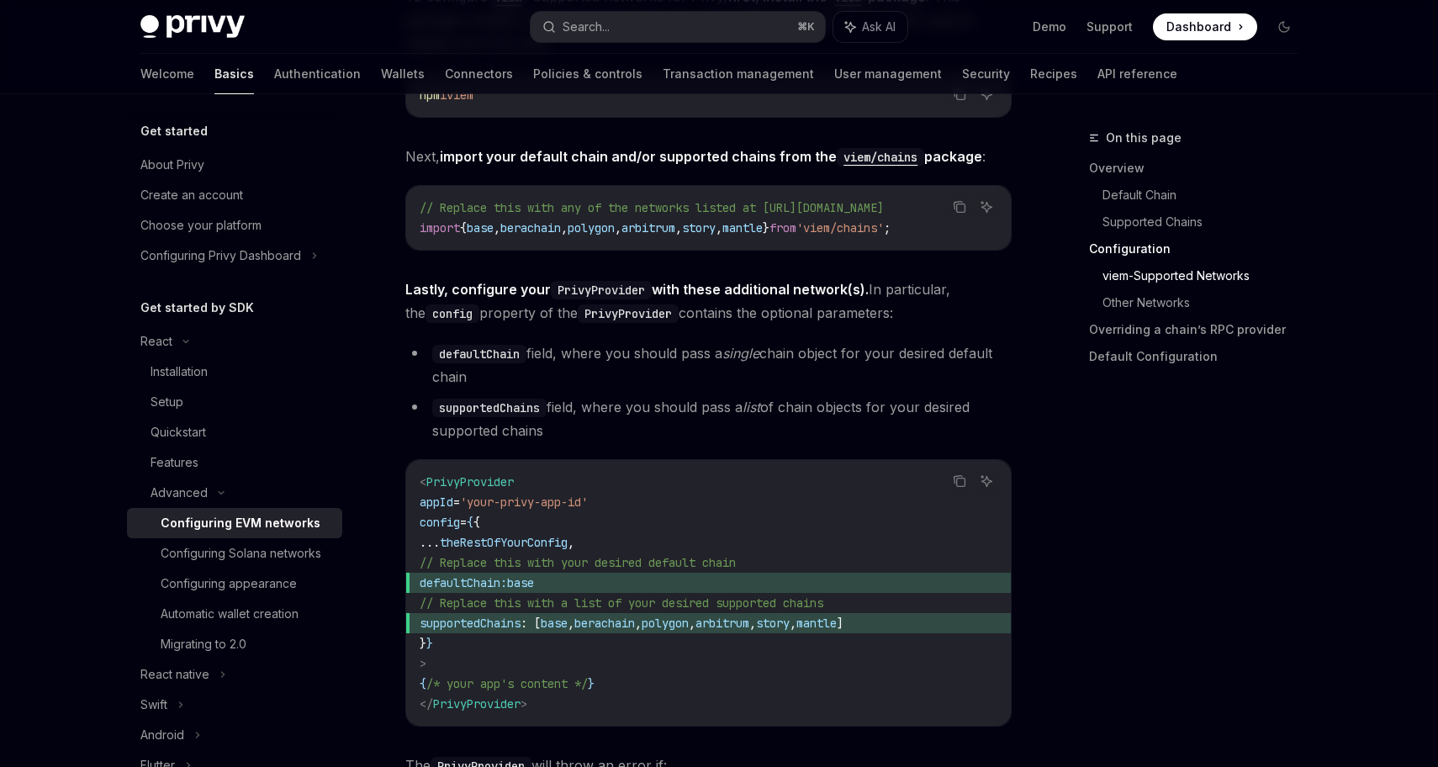
scroll to position [1935, 0]
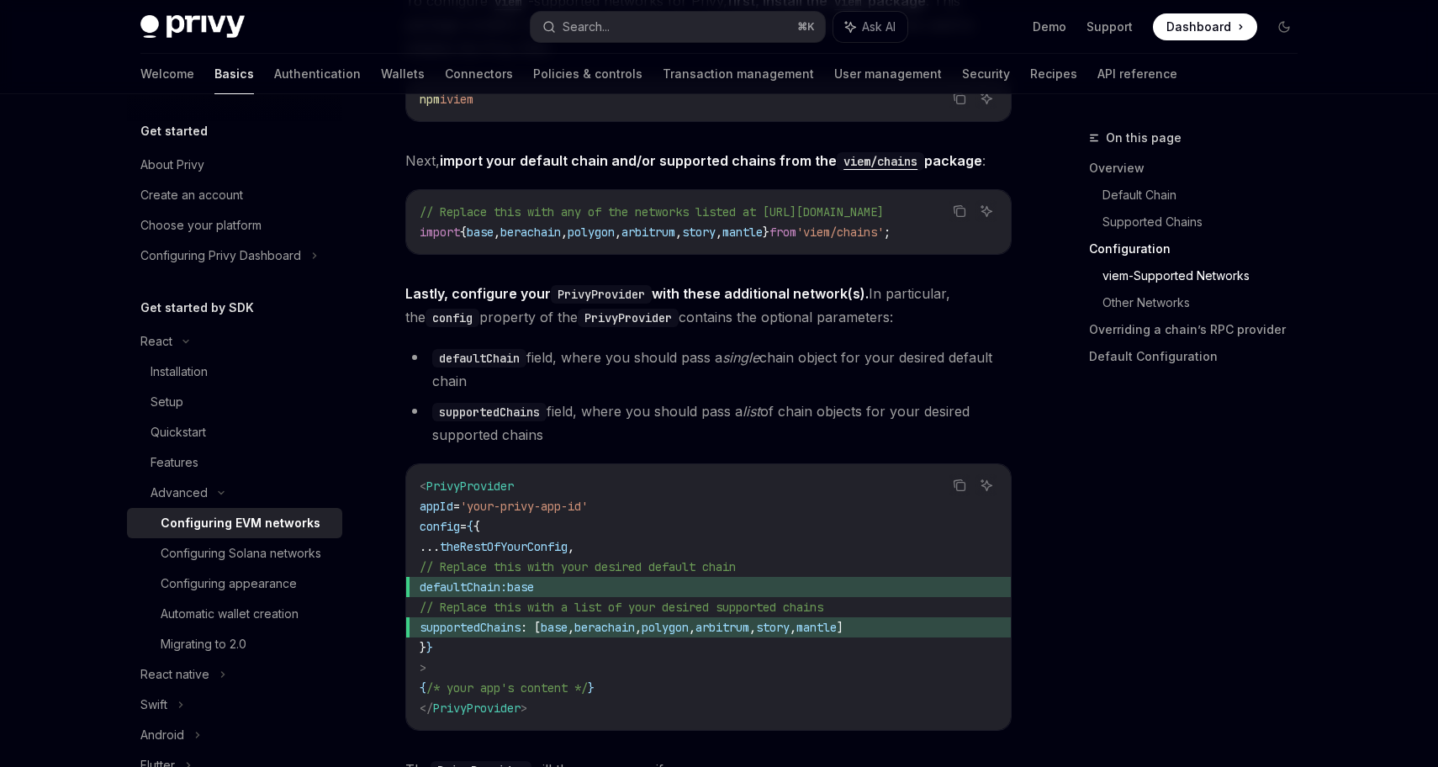
click at [769, 226] on span "}" at bounding box center [766, 232] width 7 height 15
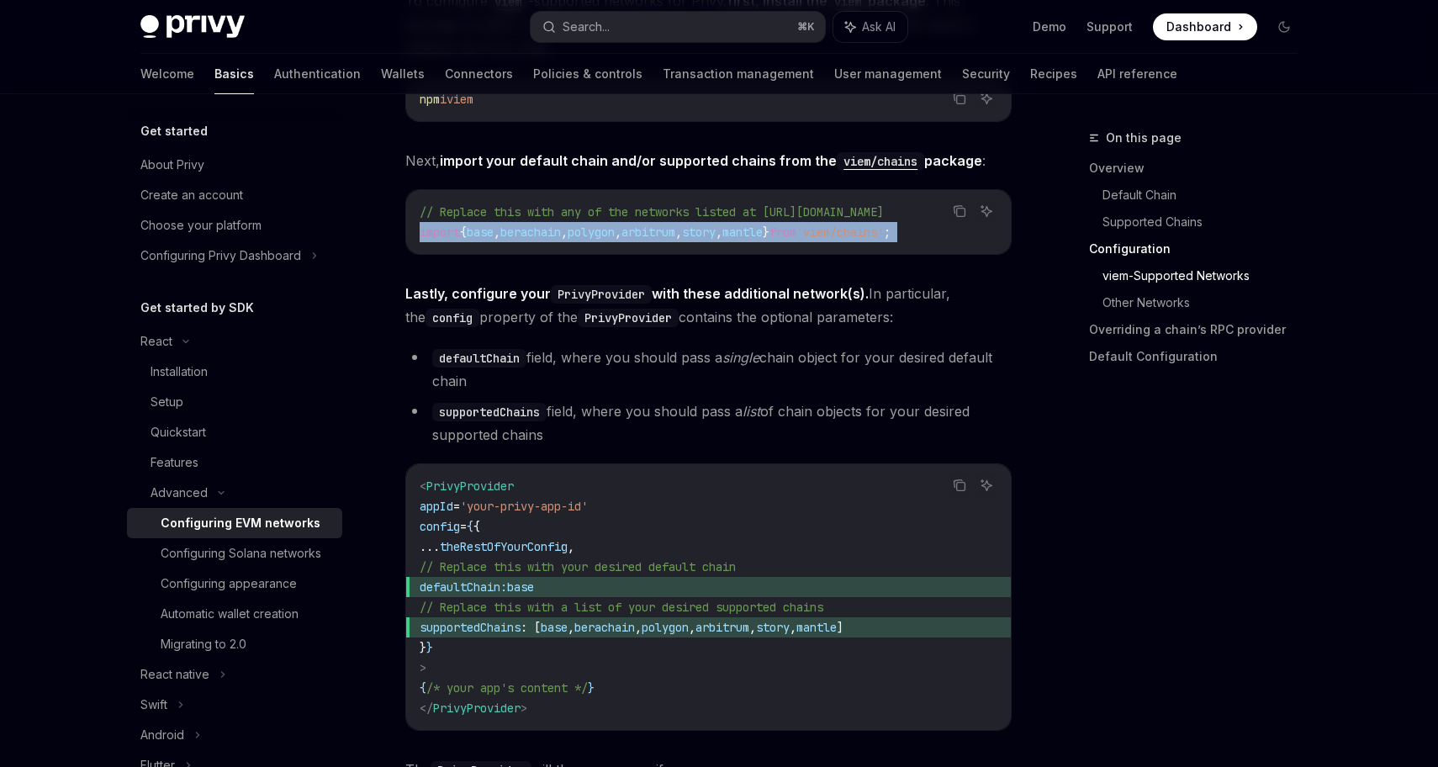
click at [769, 226] on span "}" at bounding box center [766, 232] width 7 height 15
copy div "import { base , berachain , polygon , arbitrum , story , mantle } from 'viem/ch…"
drag, startPoint x: 480, startPoint y: 595, endPoint x: 664, endPoint y: 596, distance: 184.2
click at [665, 596] on span "defaultChain: base" at bounding box center [709, 587] width 578 height 20
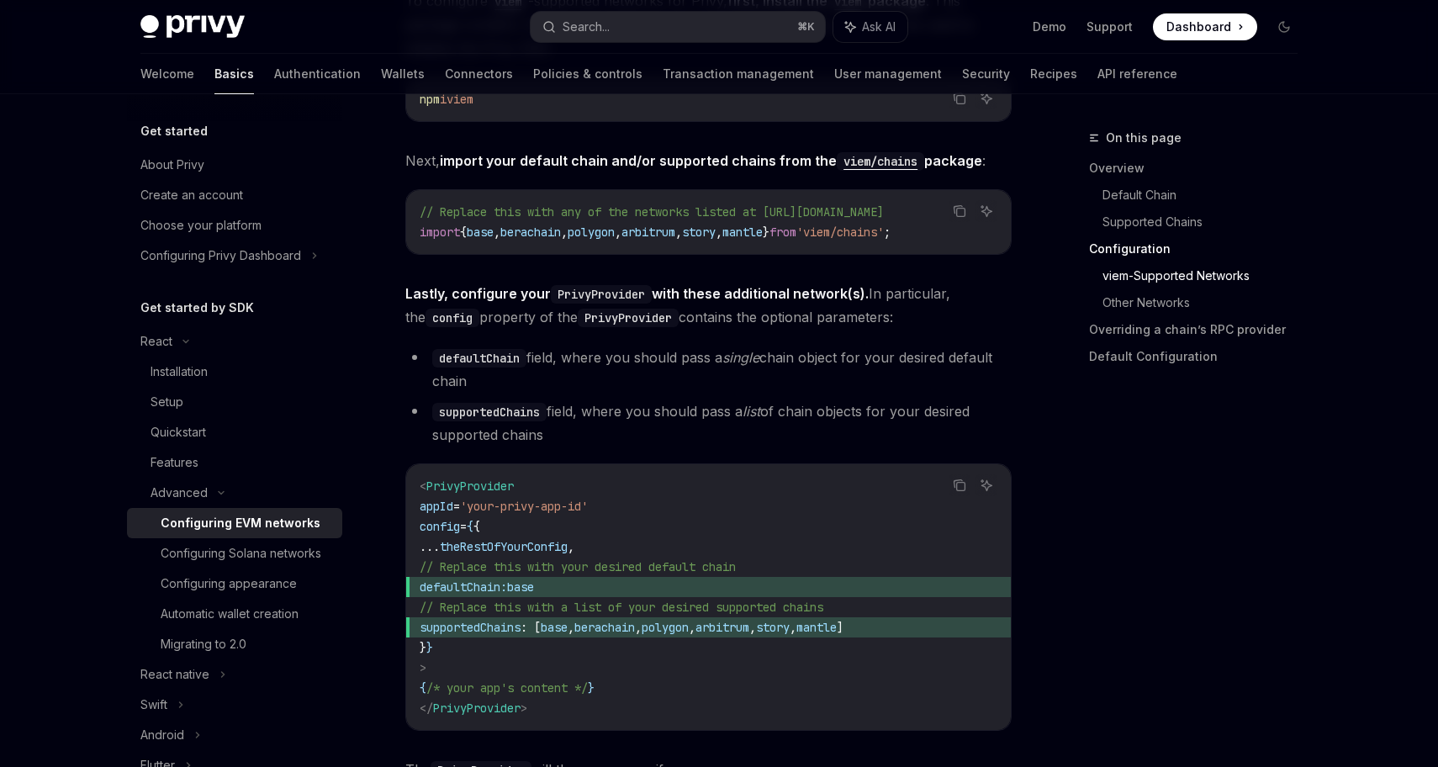
click at [477, 595] on span "defaultChain:" at bounding box center [463, 586] width 87 height 15
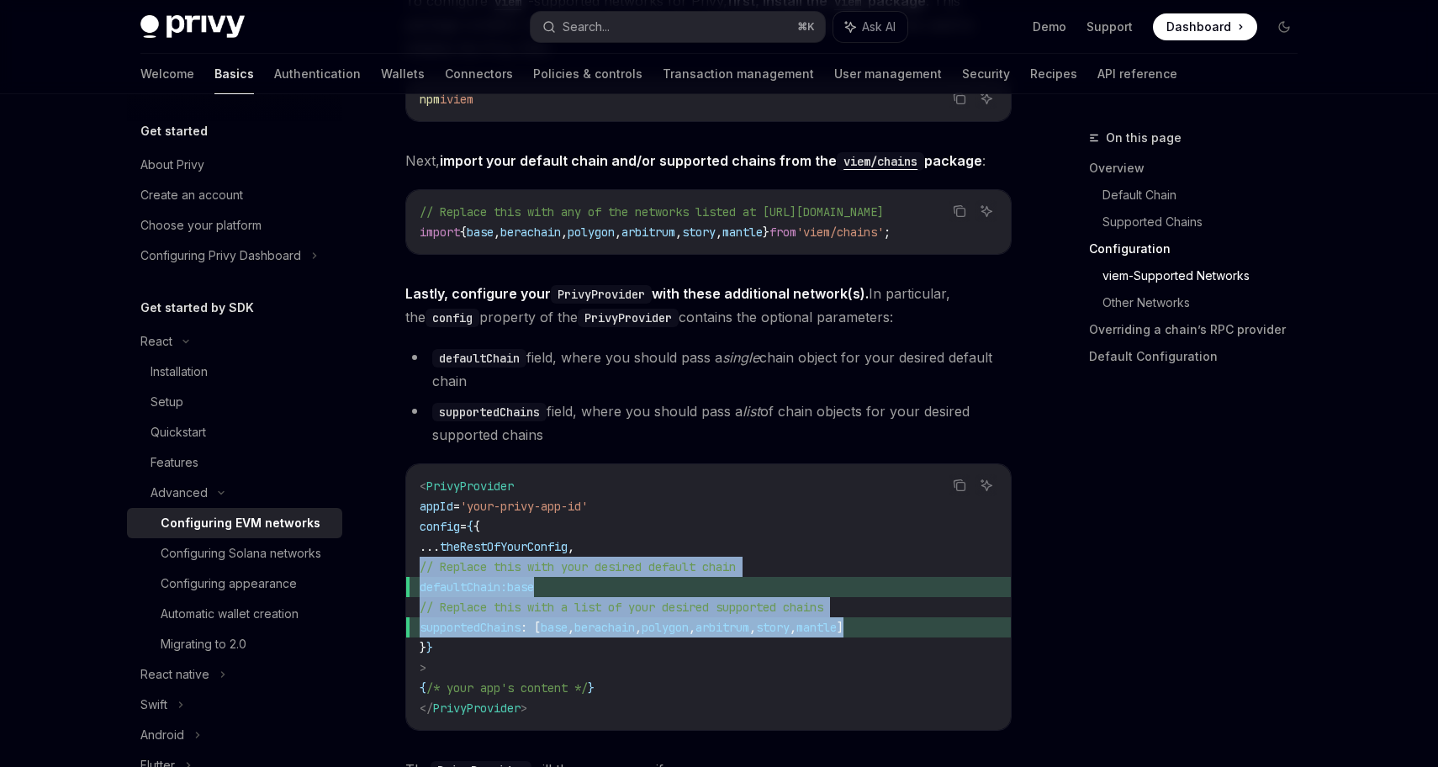
drag, startPoint x: 961, startPoint y: 638, endPoint x: 410, endPoint y: 579, distance: 554.9
click at [410, 579] on div "< PrivyProvider appId = 'your-privy-app-id' config = { { ... theRestOfYourConfi…" at bounding box center [708, 597] width 605 height 266
copy code "// Replace this with your desired default chain defaultChain: base // Replace t…"
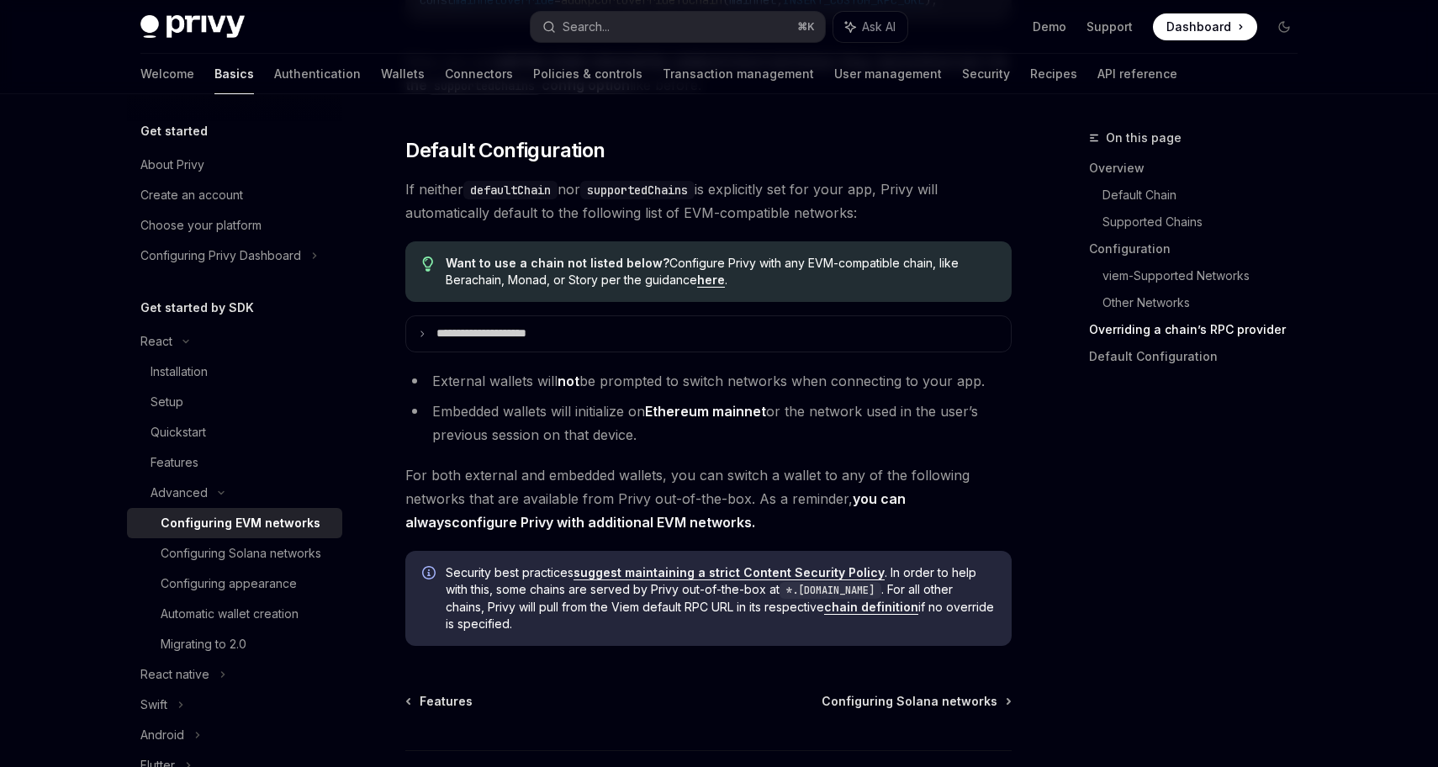
scroll to position [4296, 0]
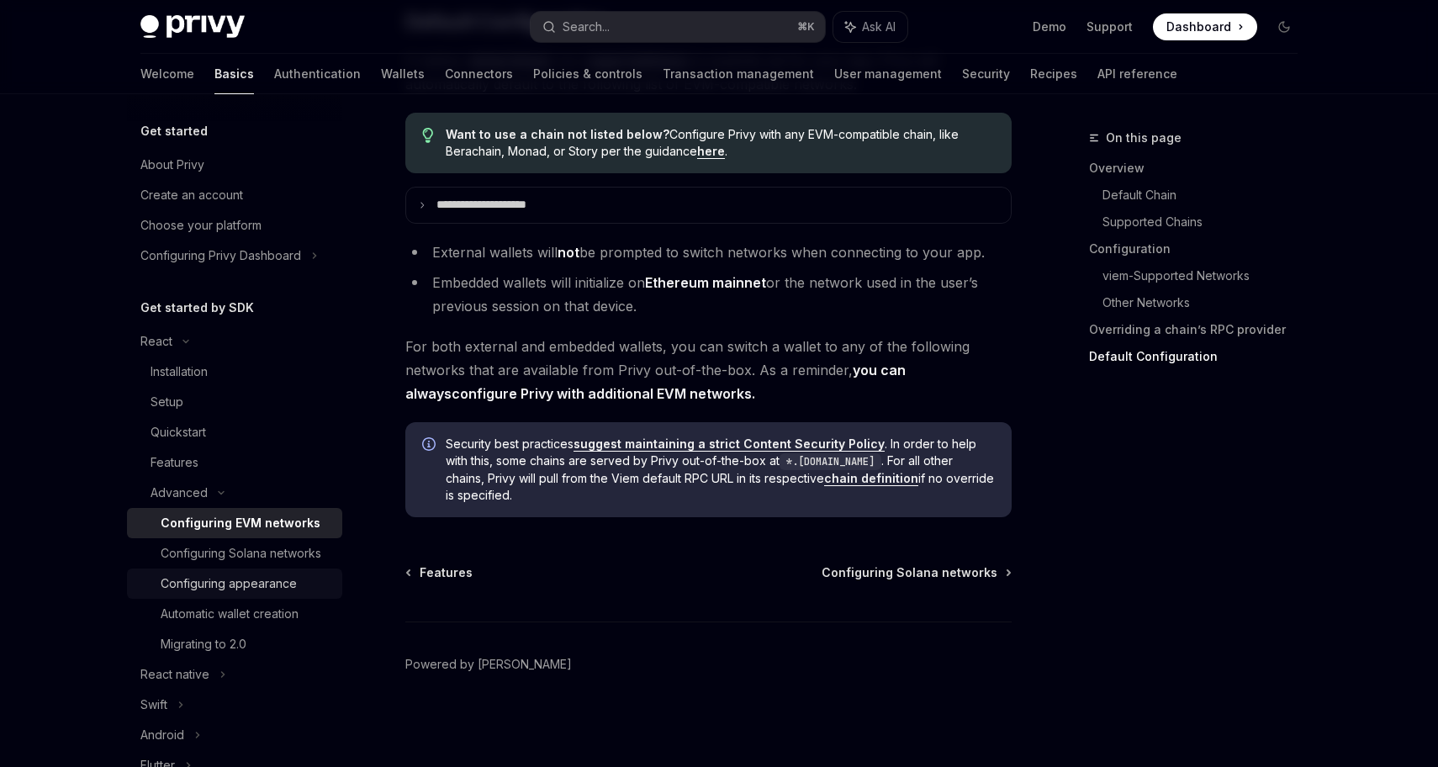
click at [266, 593] on div "Configuring appearance" at bounding box center [229, 584] width 136 height 20
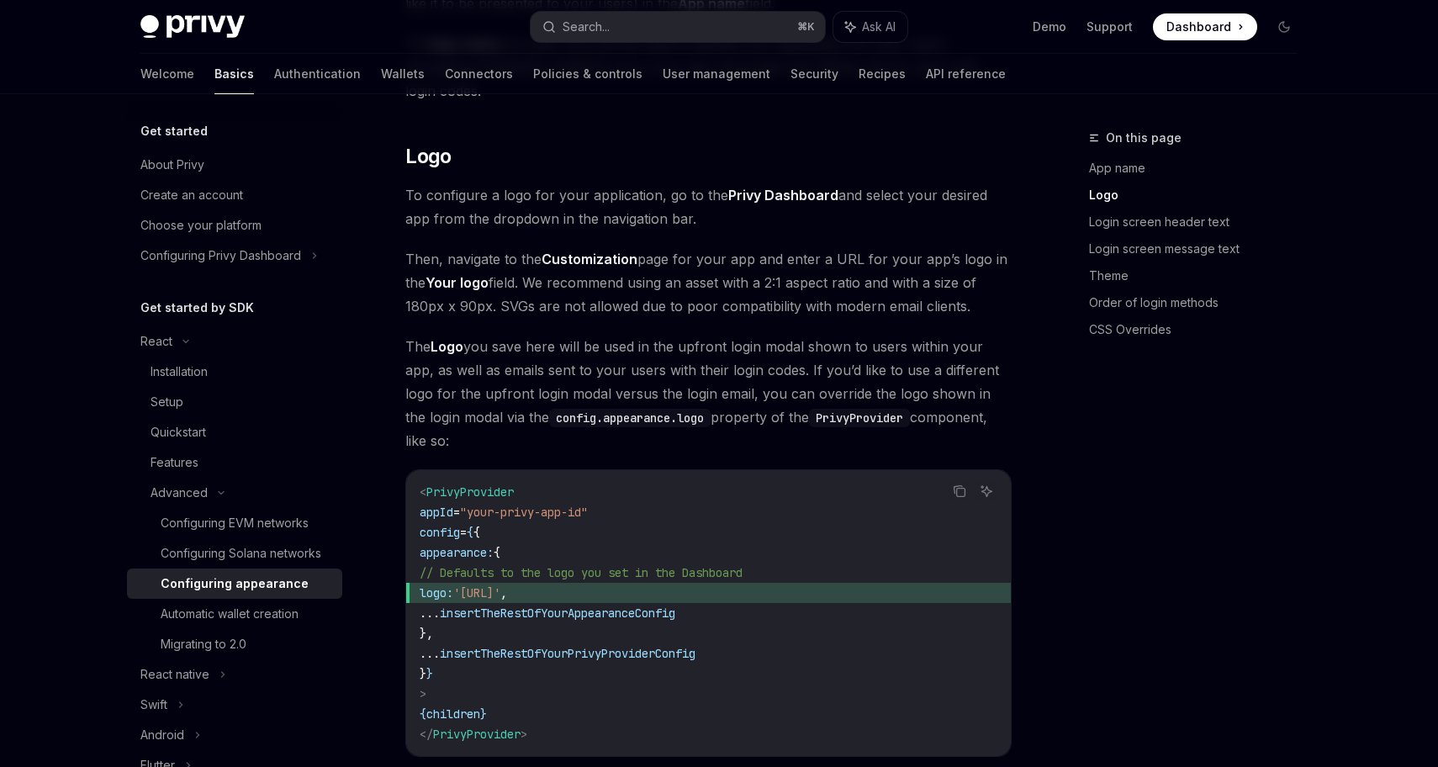
scroll to position [590, 0]
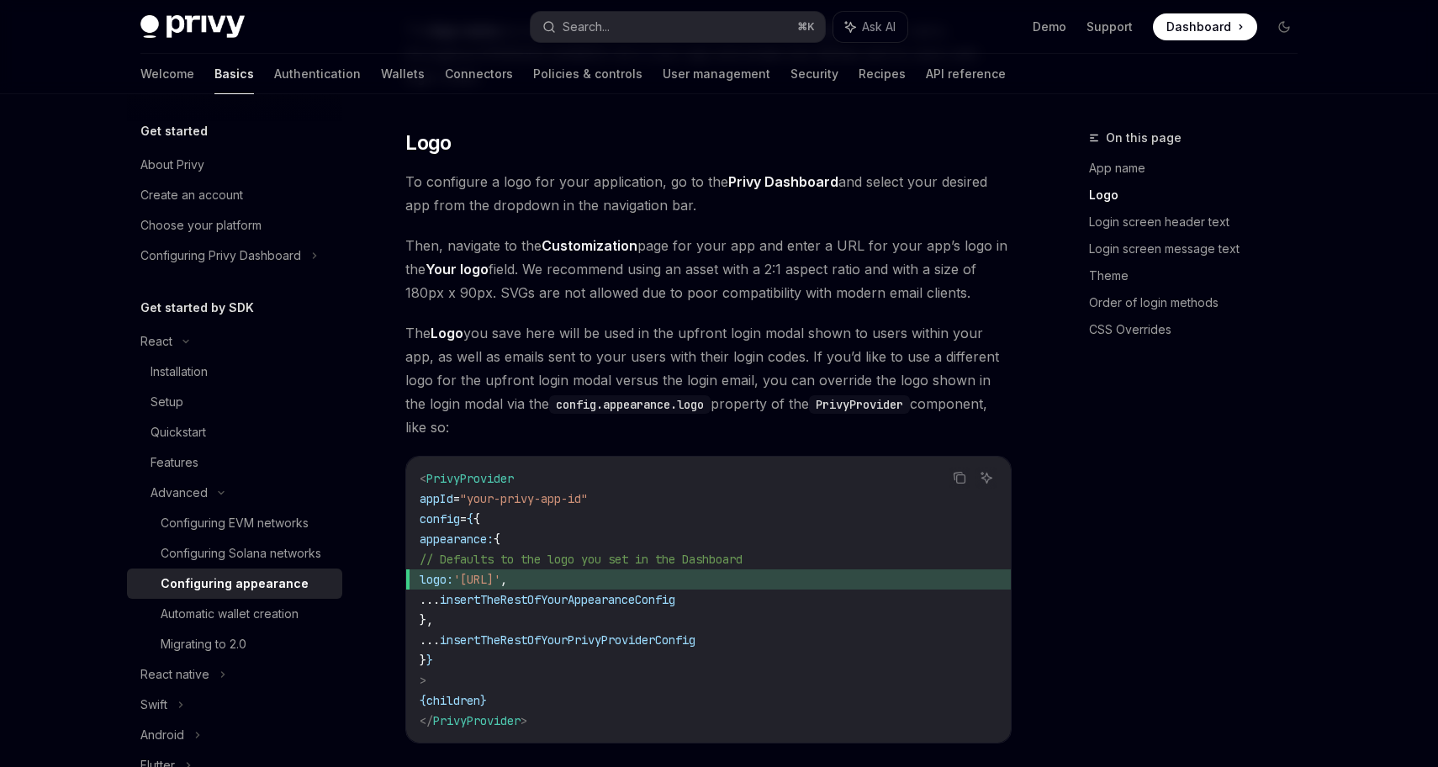
drag, startPoint x: 463, startPoint y: 535, endPoint x: 722, endPoint y: 534, distance: 259.0
click at [722, 569] on span "logo: '[URL]' ," at bounding box center [709, 579] width 578 height 20
copy span "logo: '[URL]' ,"
click at [284, 610] on div "Automatic wallet creation" at bounding box center [230, 614] width 138 height 20
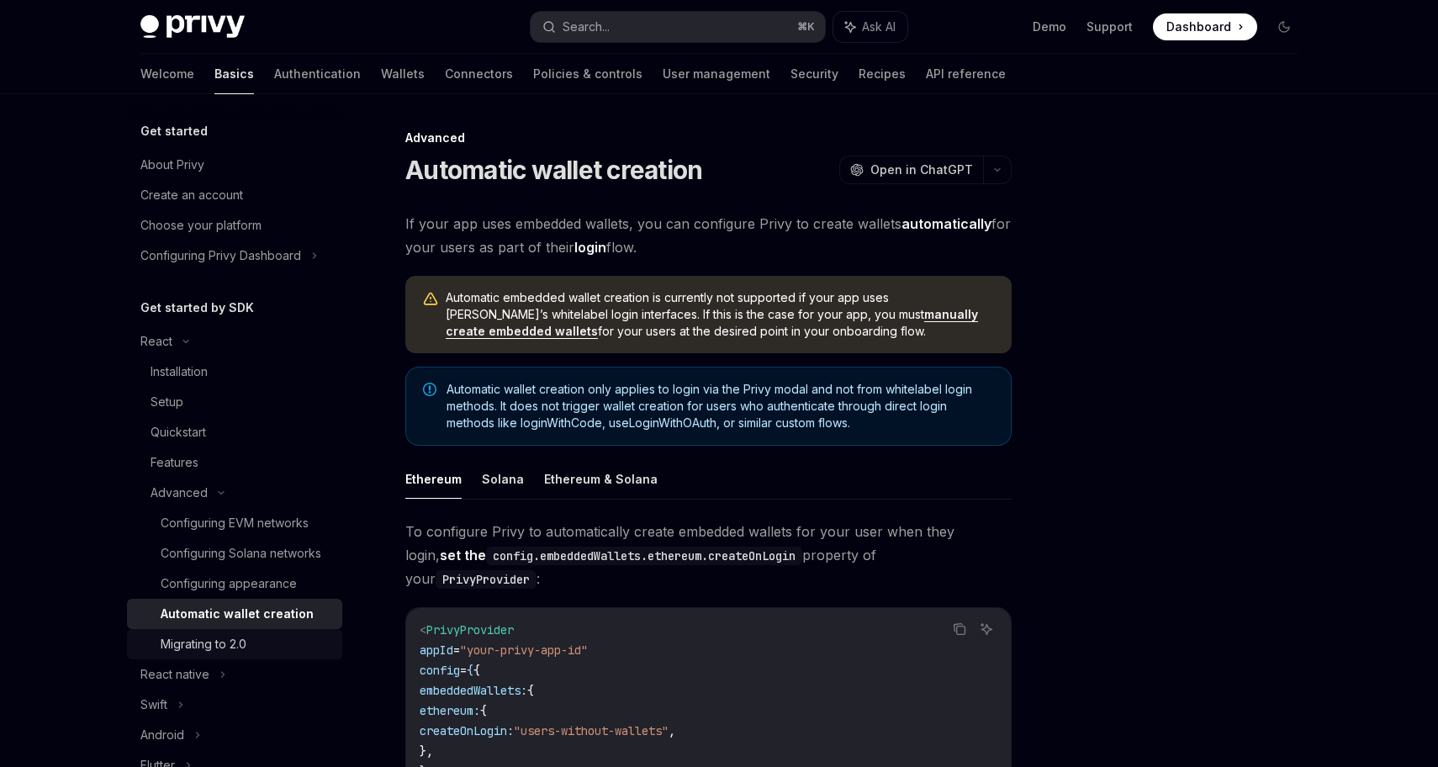
click at [259, 637] on div "Migrating to 2.0" at bounding box center [247, 644] width 172 height 20
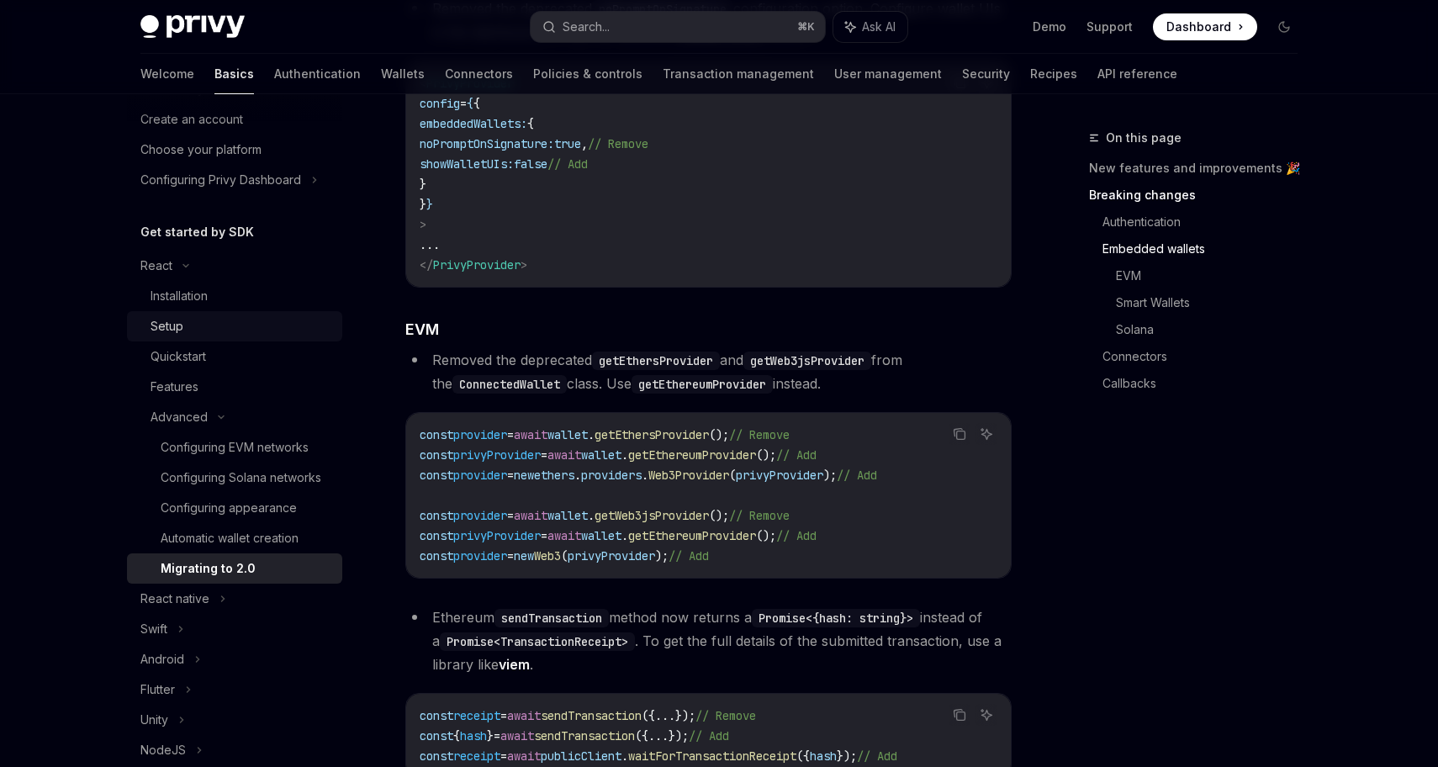
scroll to position [63, 0]
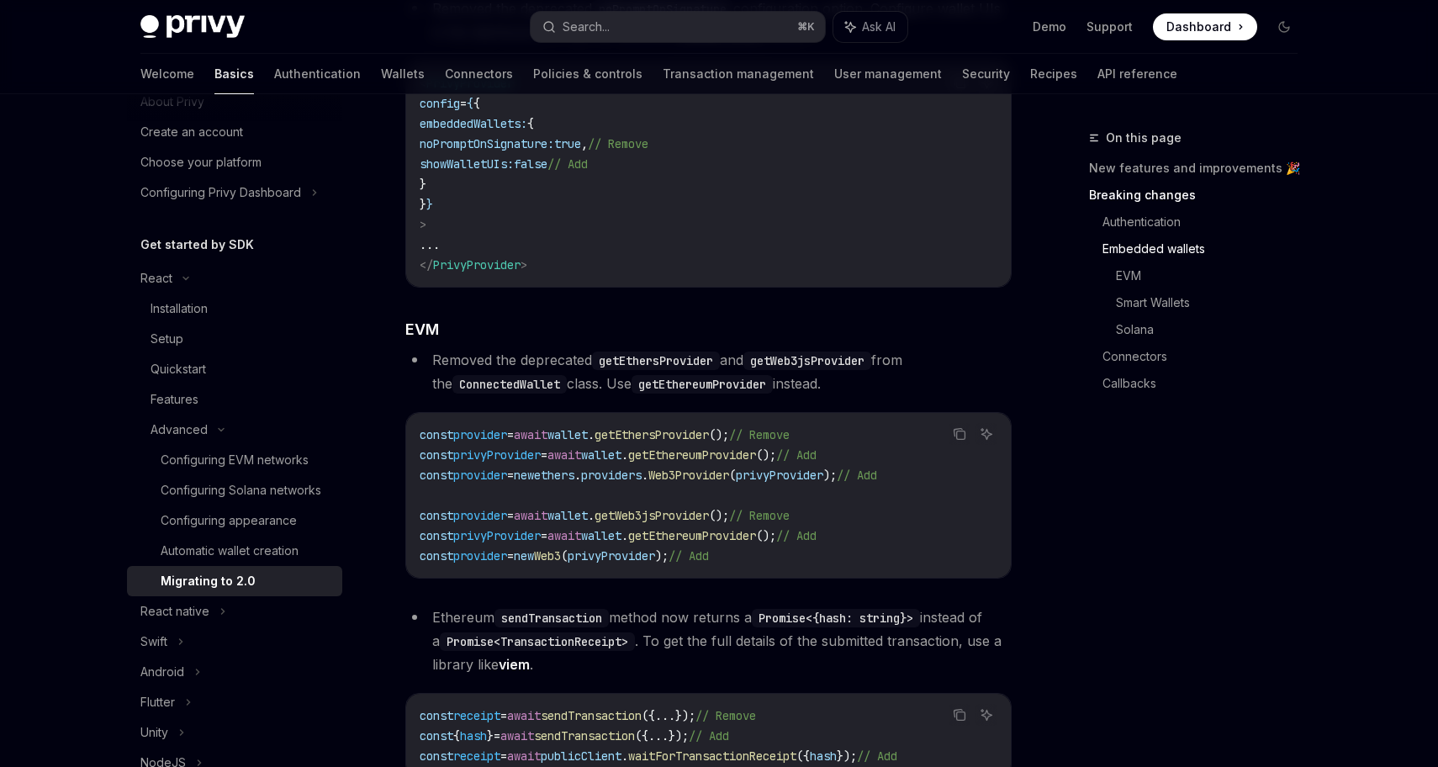
click at [212, 241] on h5 "Get started by SDK" at bounding box center [197, 245] width 114 height 20
click at [197, 281] on div "React" at bounding box center [234, 278] width 215 height 30
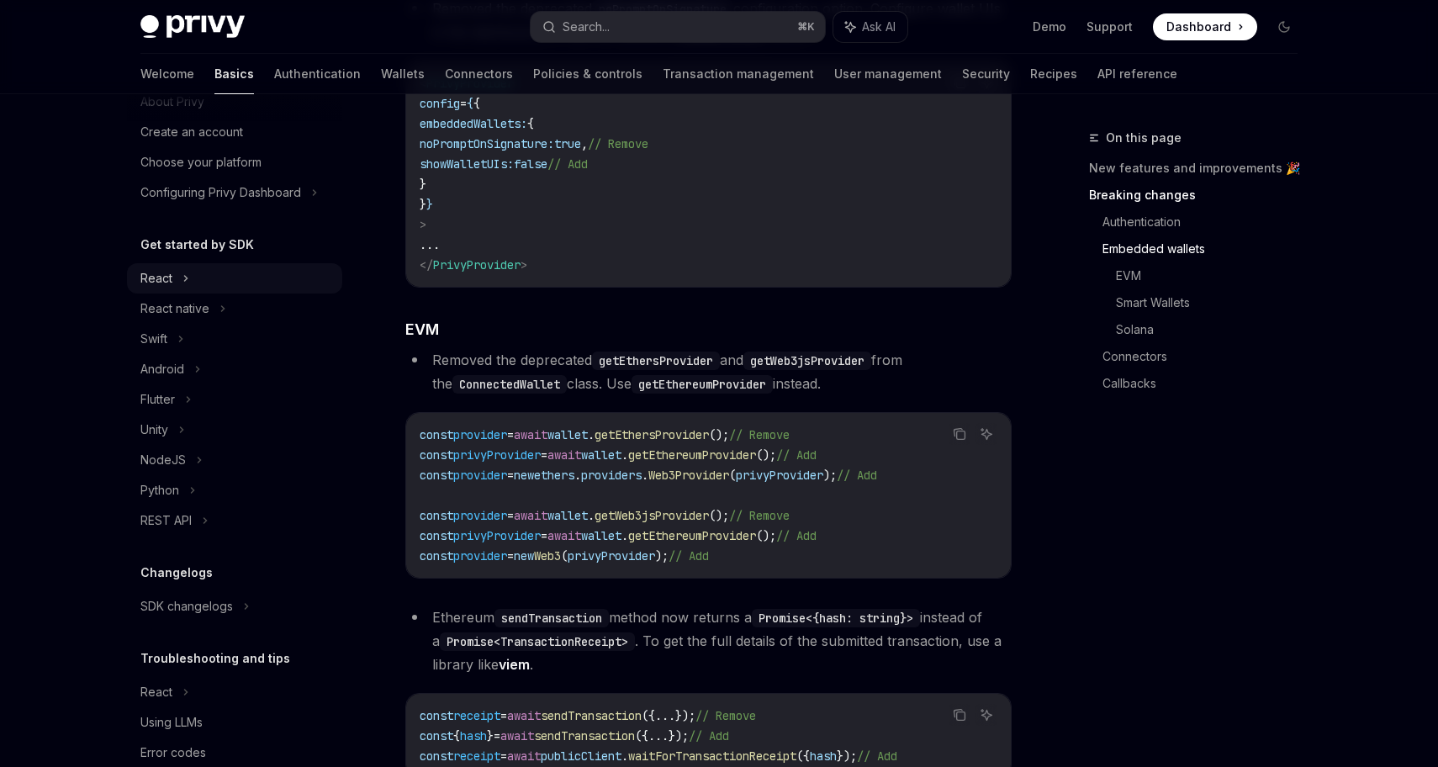
click at [198, 285] on div "React" at bounding box center [234, 278] width 215 height 30
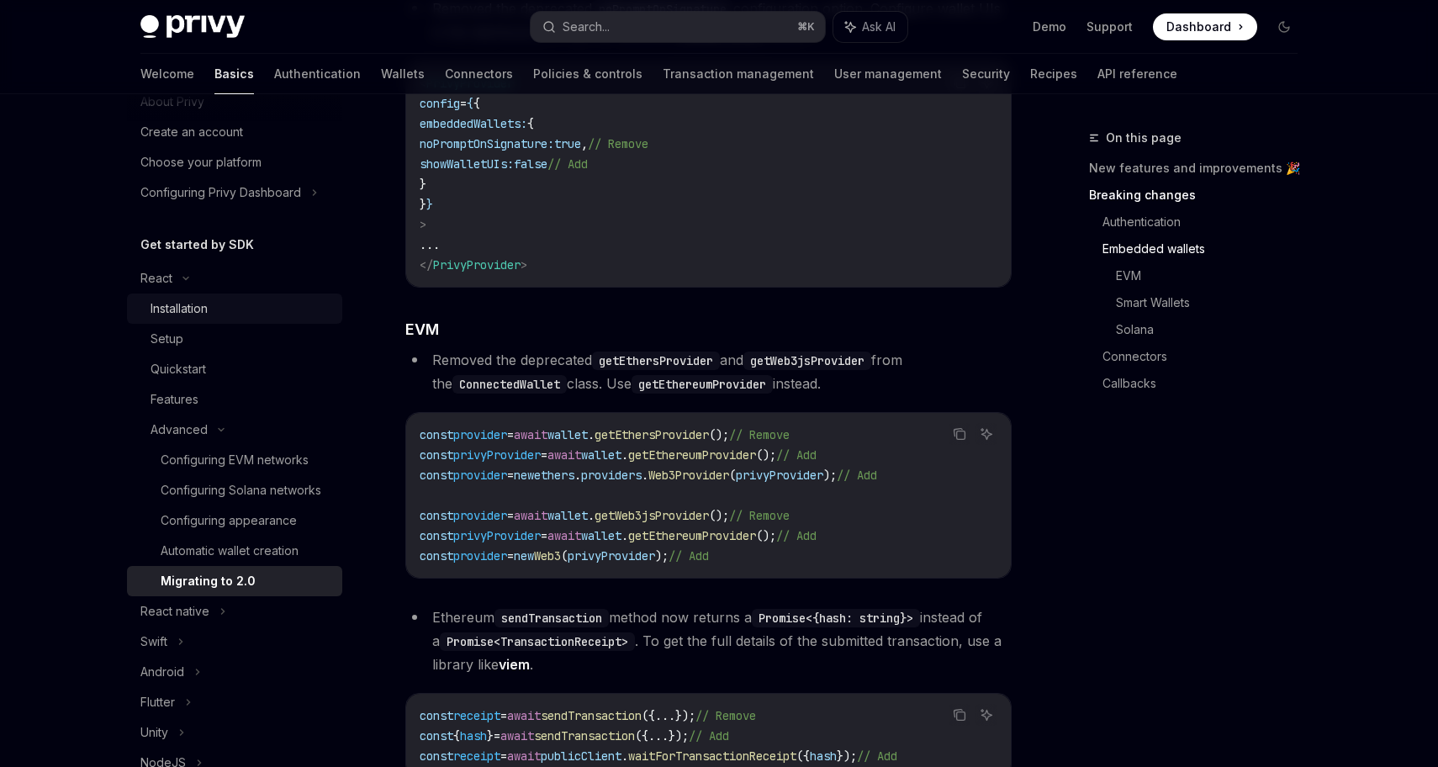
click at [202, 301] on div "Installation" at bounding box center [179, 309] width 57 height 20
click at [209, 349] on link "Setup" at bounding box center [234, 339] width 215 height 30
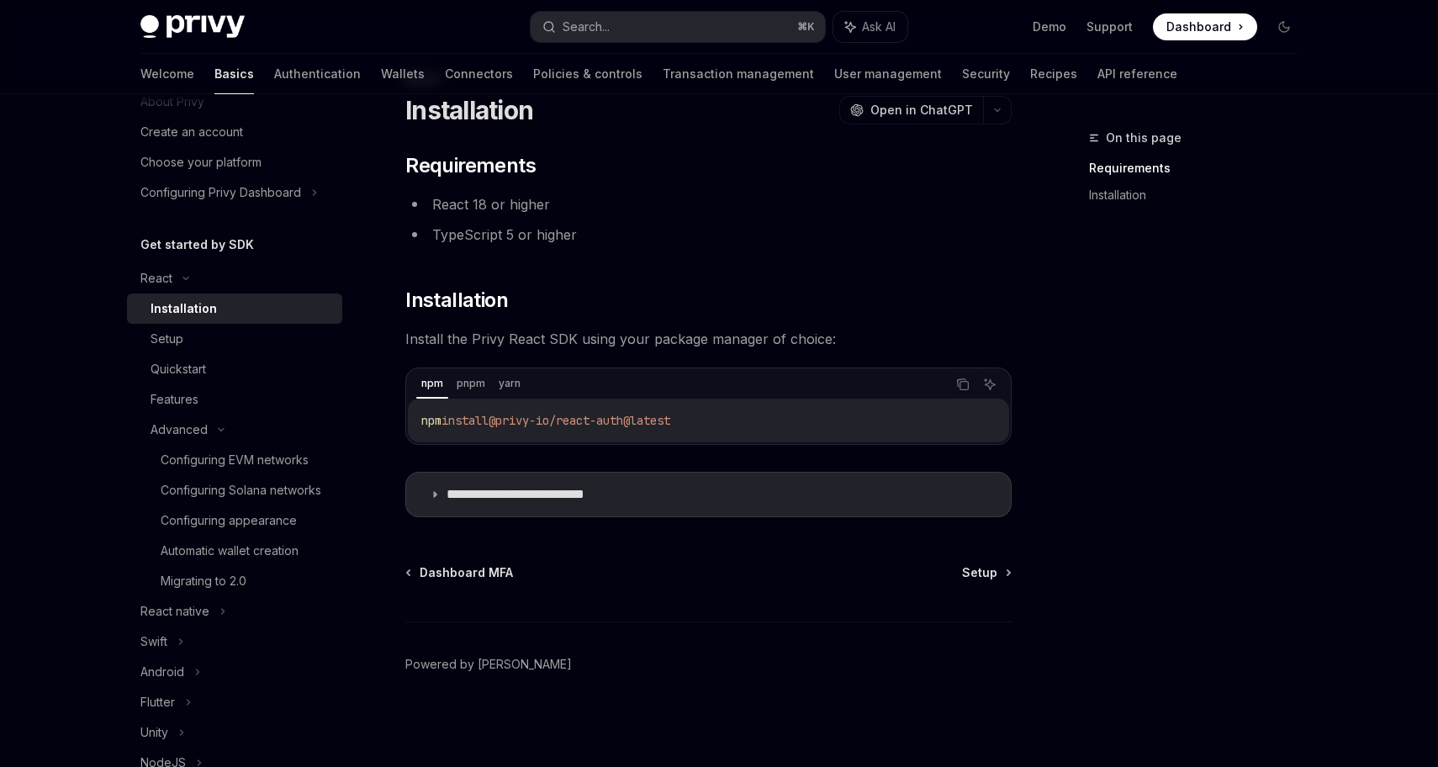
click at [204, 315] on div "Installation" at bounding box center [184, 309] width 66 height 20
click at [262, 304] on div "Installation" at bounding box center [242, 309] width 182 height 20
click at [161, 336] on div "Setup" at bounding box center [167, 339] width 33 height 20
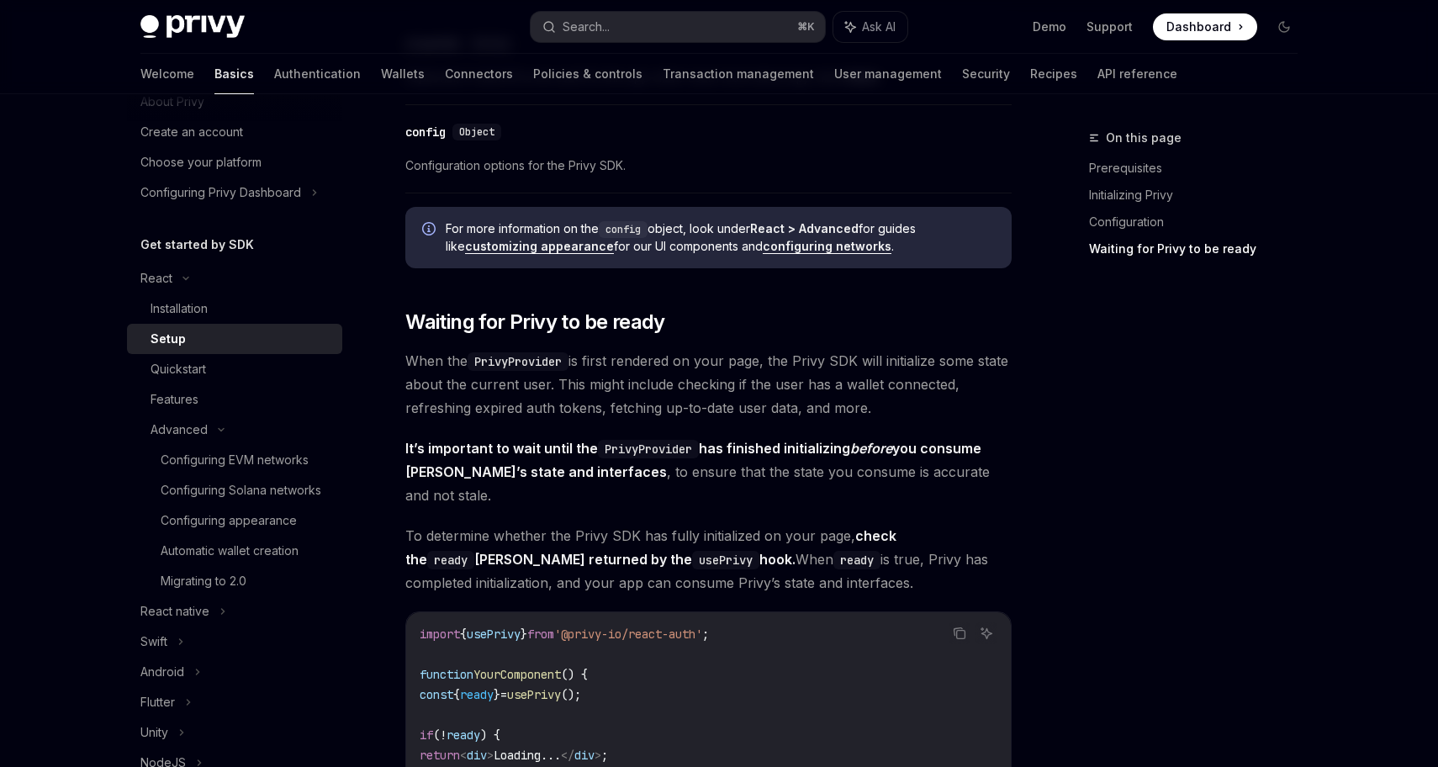
scroll to position [1911, 0]
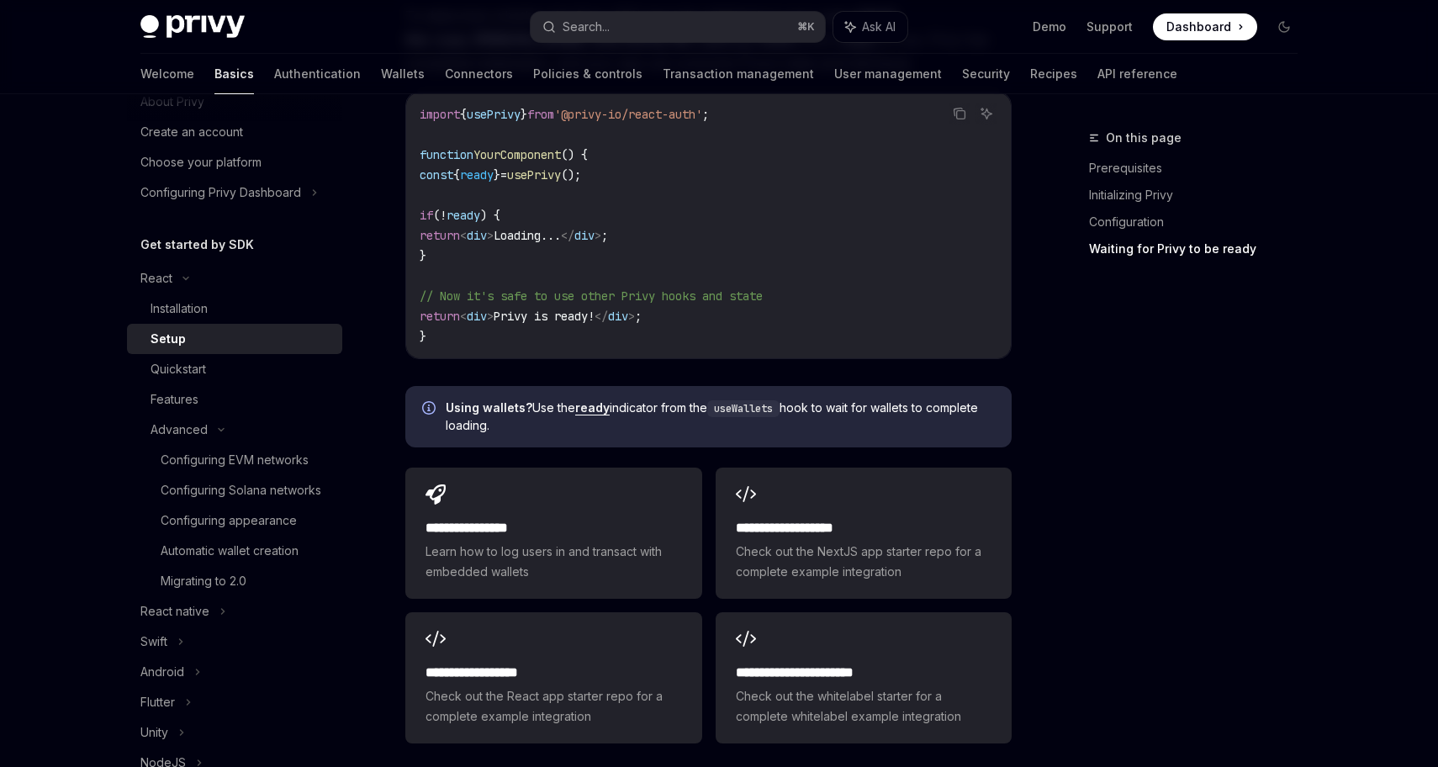
click at [762, 400] on code "useWallets" at bounding box center [743, 408] width 72 height 17
click at [590, 400] on link "ready" at bounding box center [592, 407] width 34 height 15
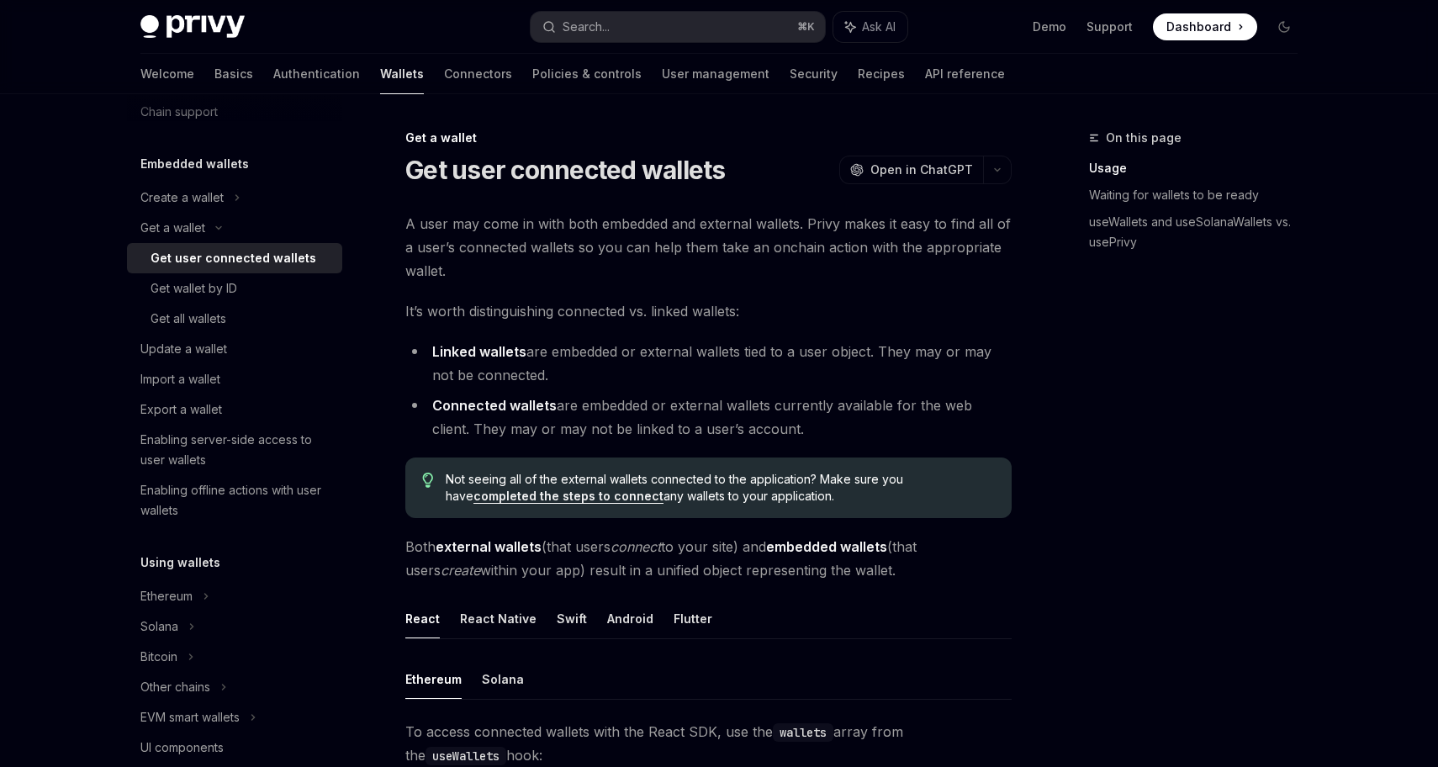
click at [215, 257] on div "Get user connected wallets" at bounding box center [234, 258] width 166 height 20
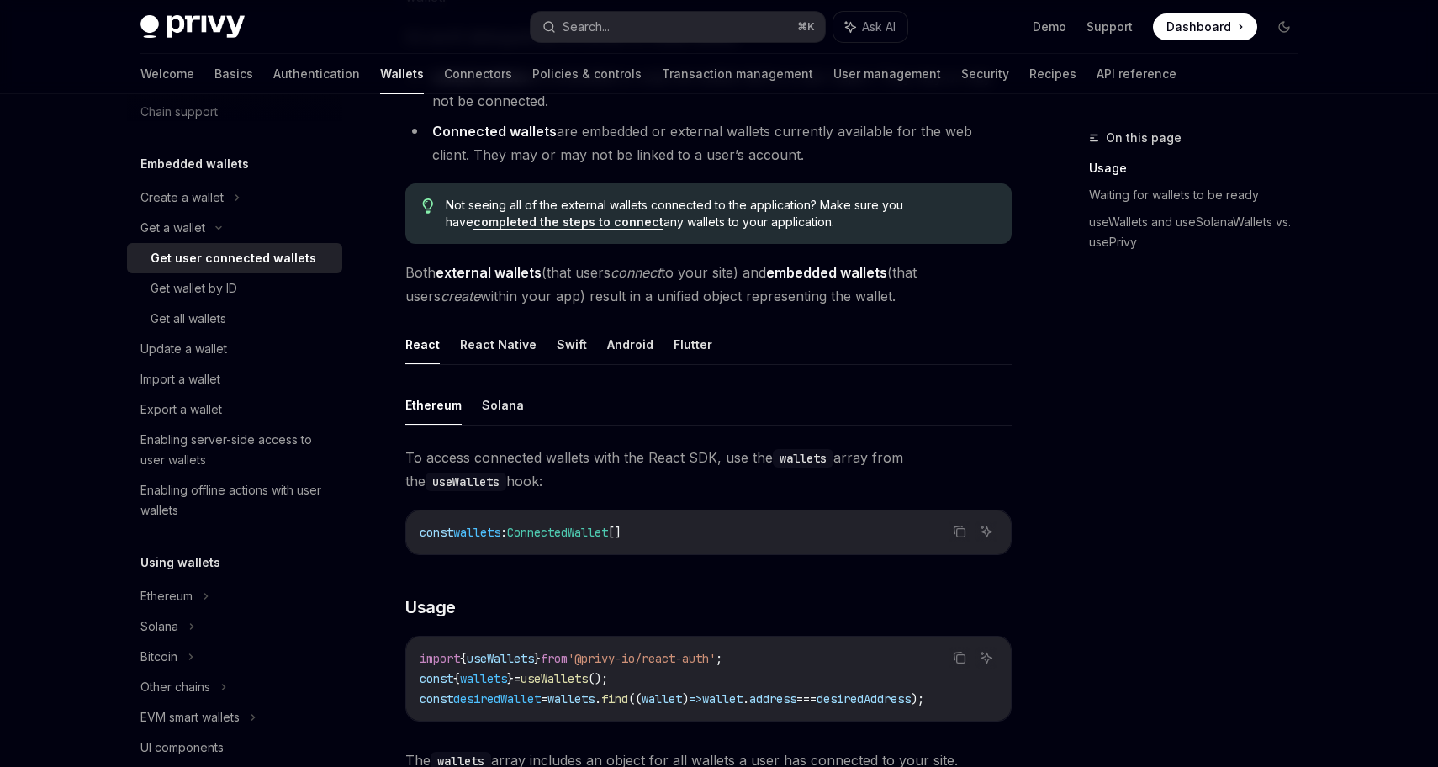
scroll to position [276, 0]
click at [637, 300] on span "Both external wallets (that users connect to your site) and embedded wallets (t…" at bounding box center [708, 282] width 606 height 47
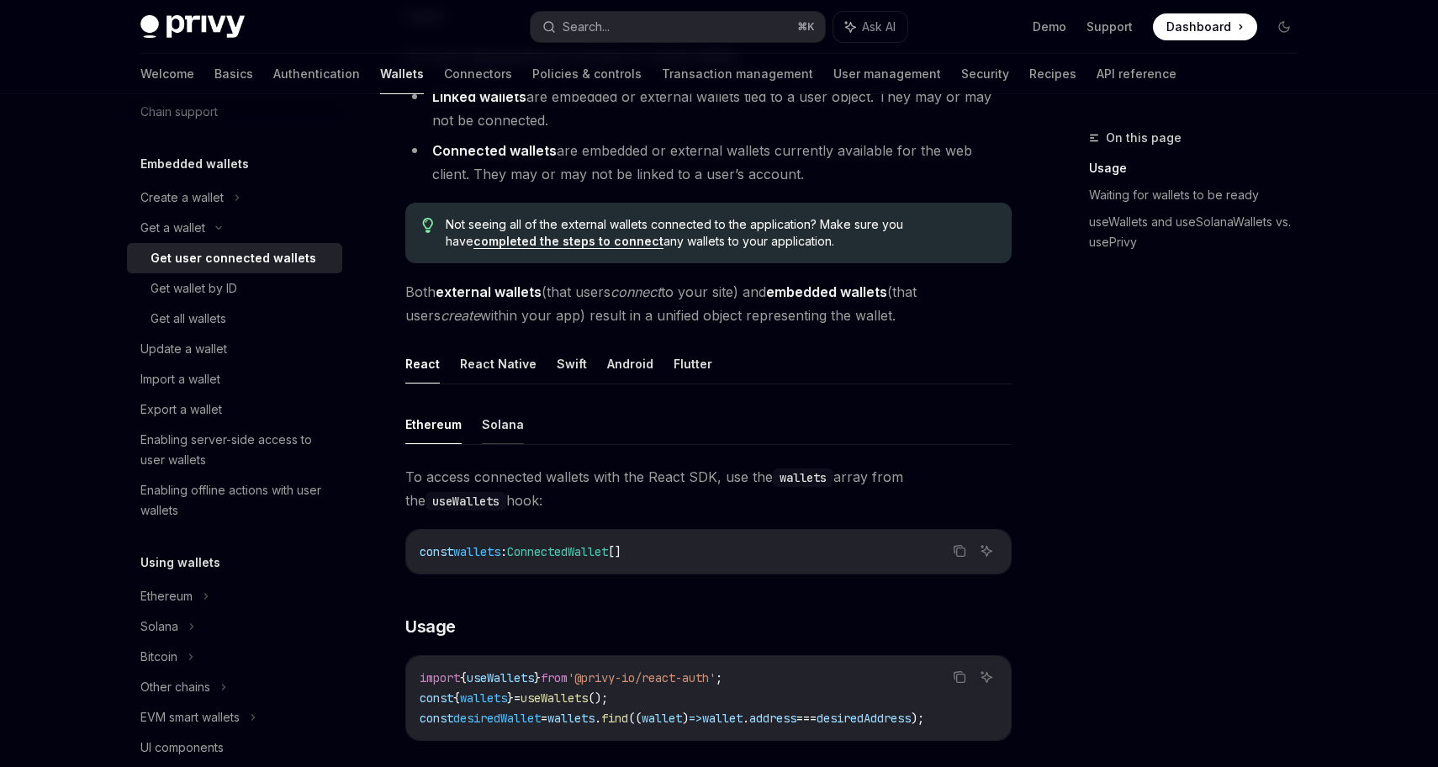
scroll to position [330, 0]
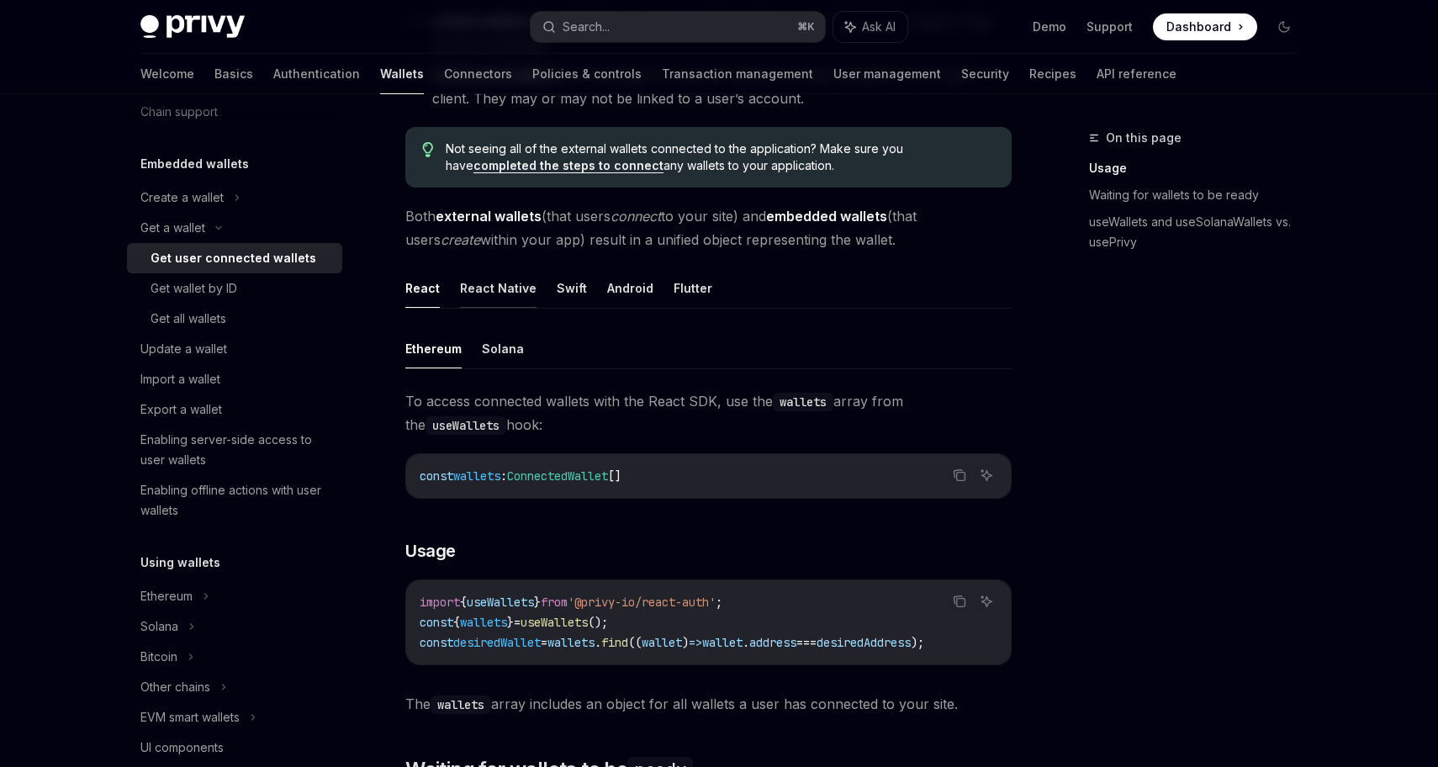
click at [500, 278] on button "React Native" at bounding box center [498, 288] width 77 height 40
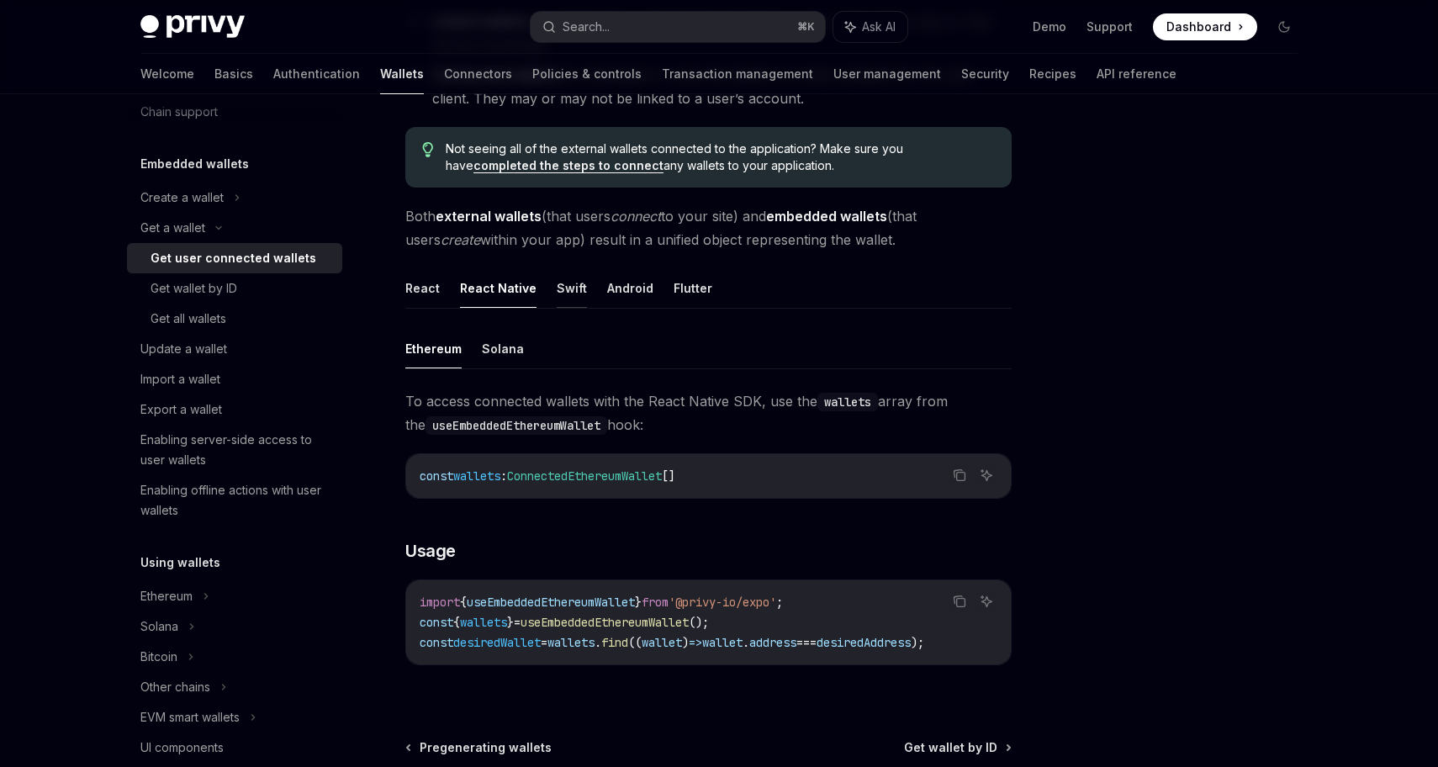
click at [561, 286] on button "Swift" at bounding box center [572, 288] width 30 height 40
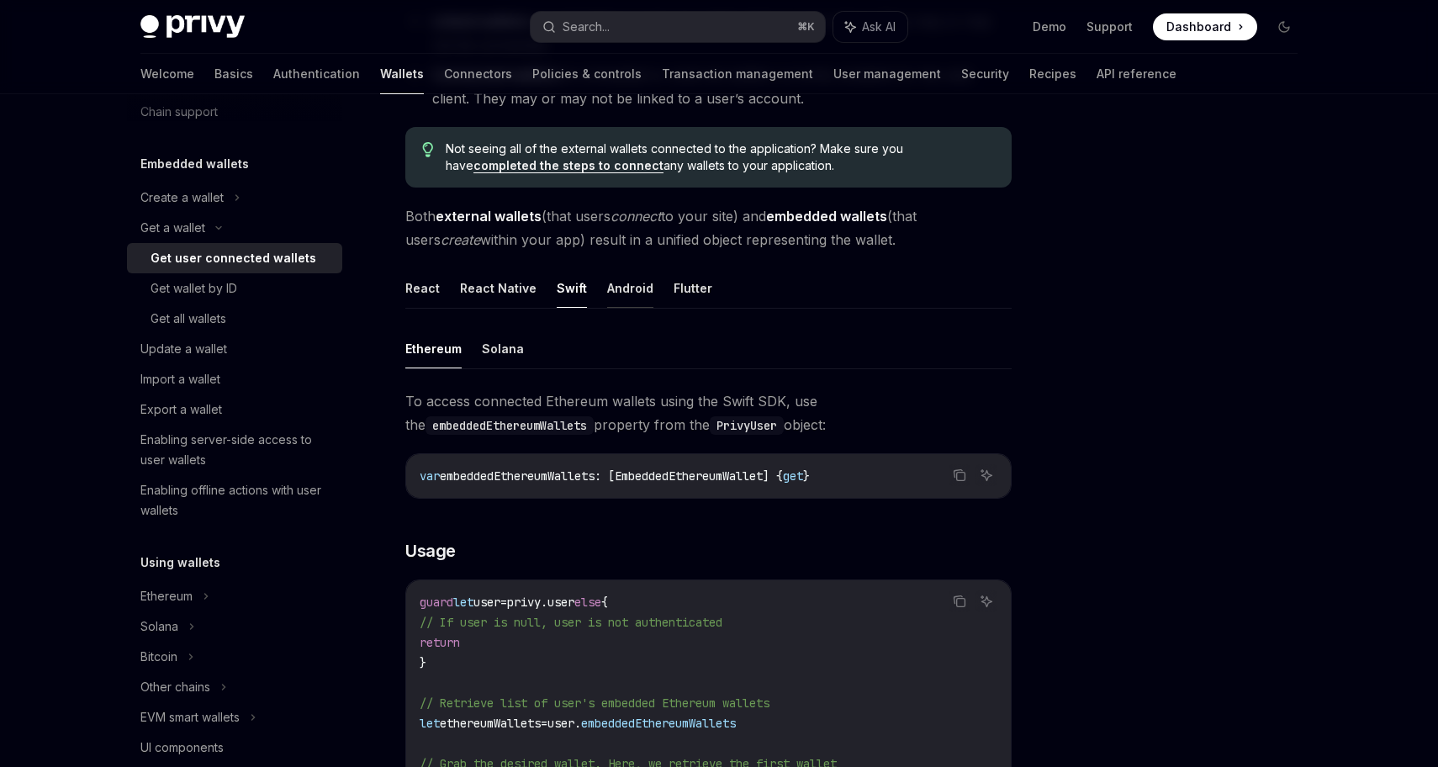
click at [609, 286] on button "Android" at bounding box center [630, 288] width 46 height 40
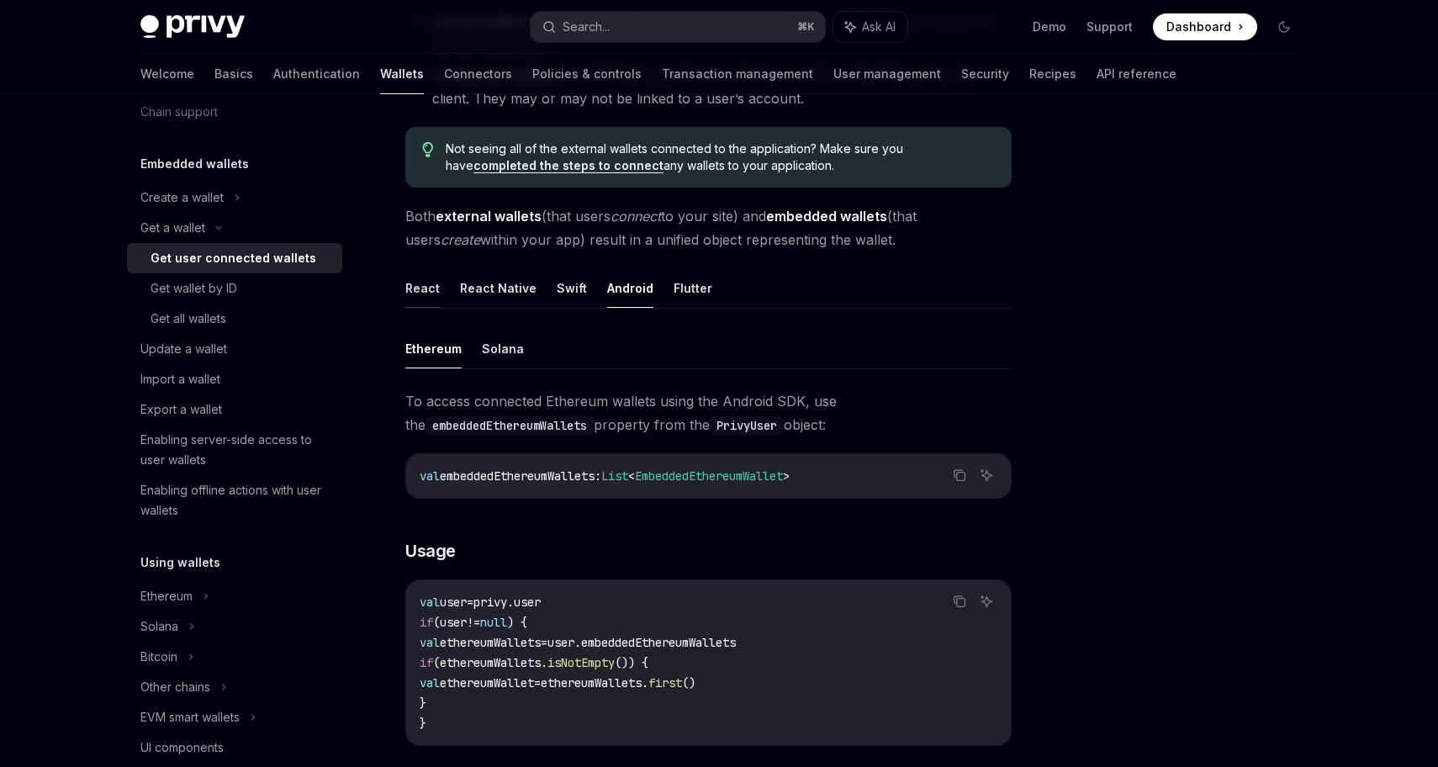
click at [435, 284] on button "React" at bounding box center [422, 288] width 34 height 40
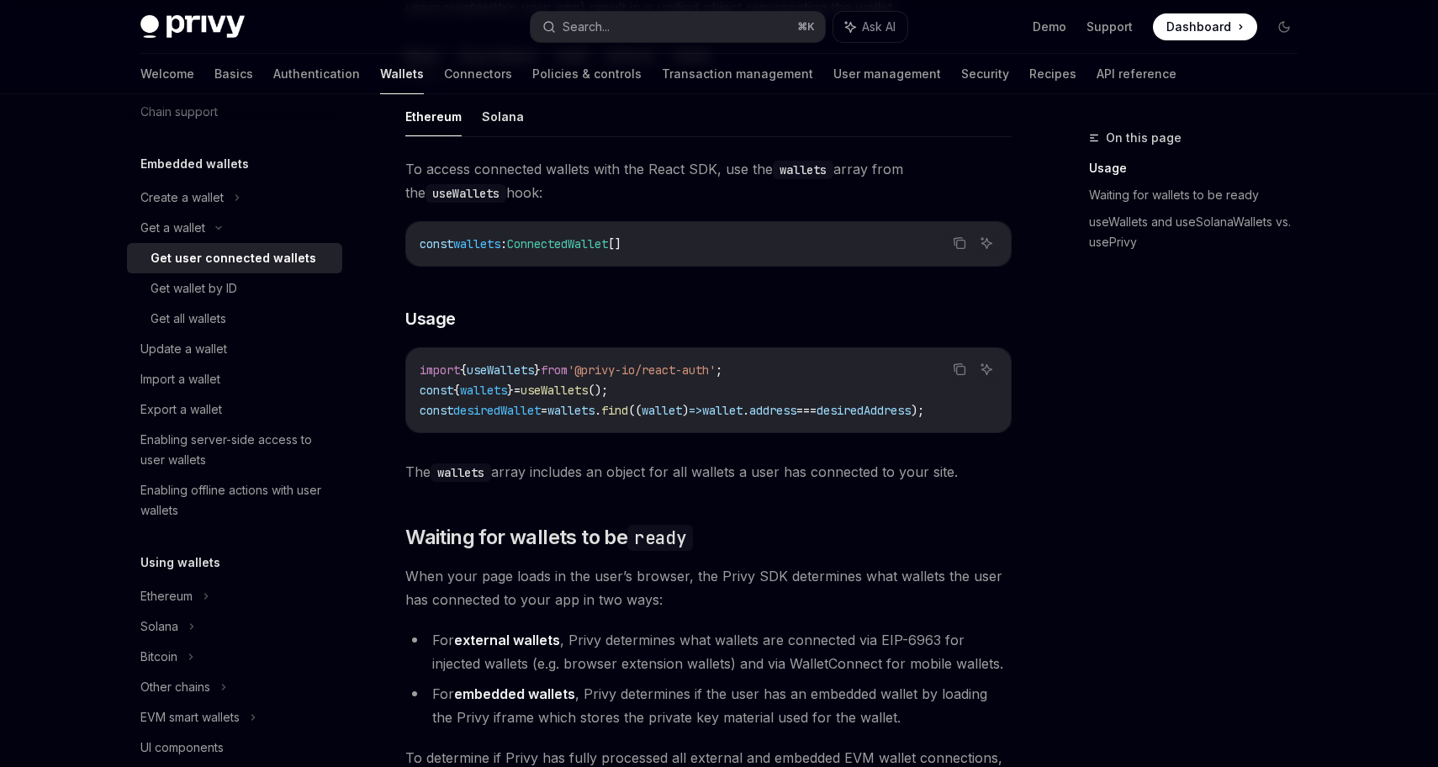
scroll to position [562, 0]
drag, startPoint x: 639, startPoint y: 439, endPoint x: 752, endPoint y: 436, distance: 112.7
click at [753, 434] on div "Copy Ask AI import { useWallets } from '@privy-io/react-auth' ; const { wallets…" at bounding box center [708, 391] width 606 height 86
drag, startPoint x: 749, startPoint y: 431, endPoint x: 850, endPoint y: 428, distance: 101.0
click at [850, 428] on div "import { useWallets } from '@privy-io/react-auth' ; const { wallets } = useWall…" at bounding box center [708, 391] width 605 height 84
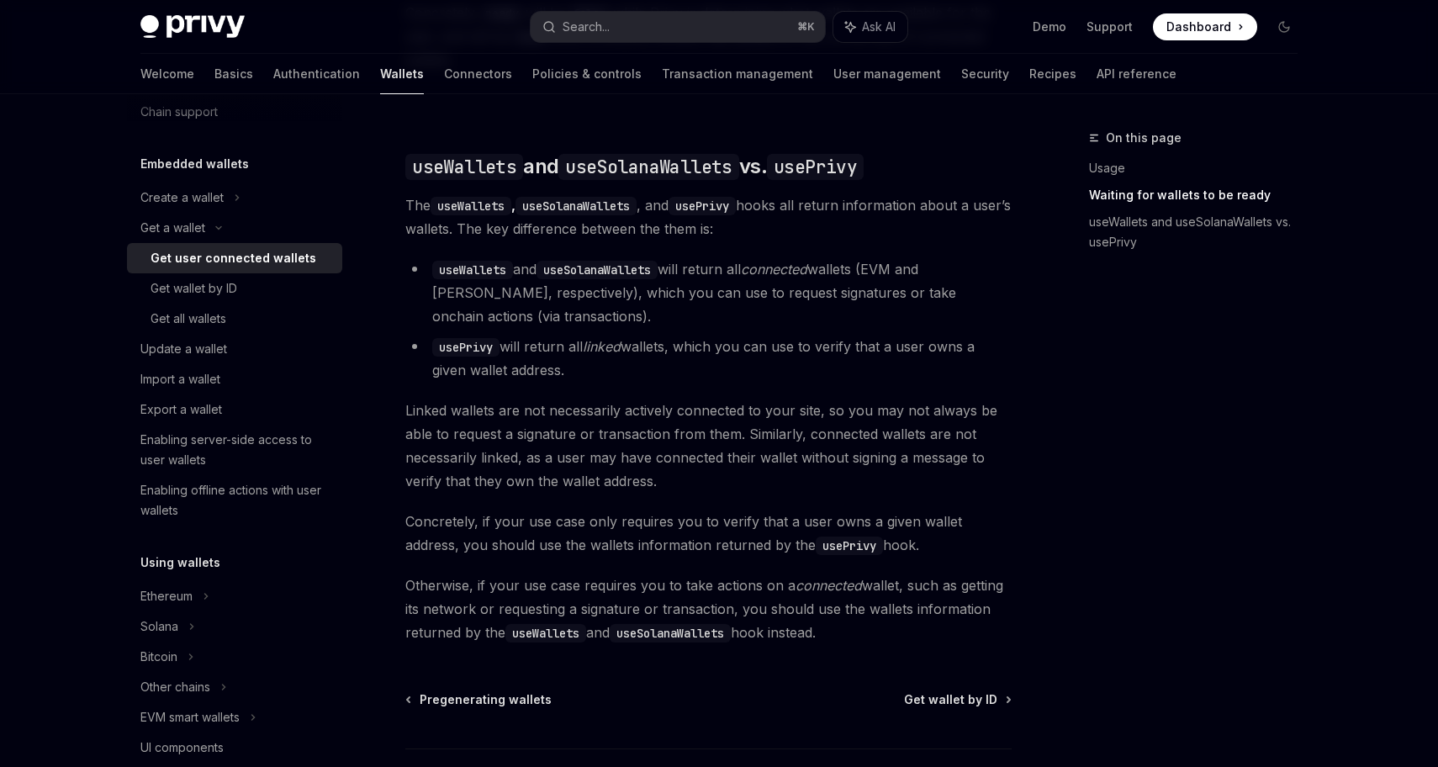
scroll to position [1403, 0]
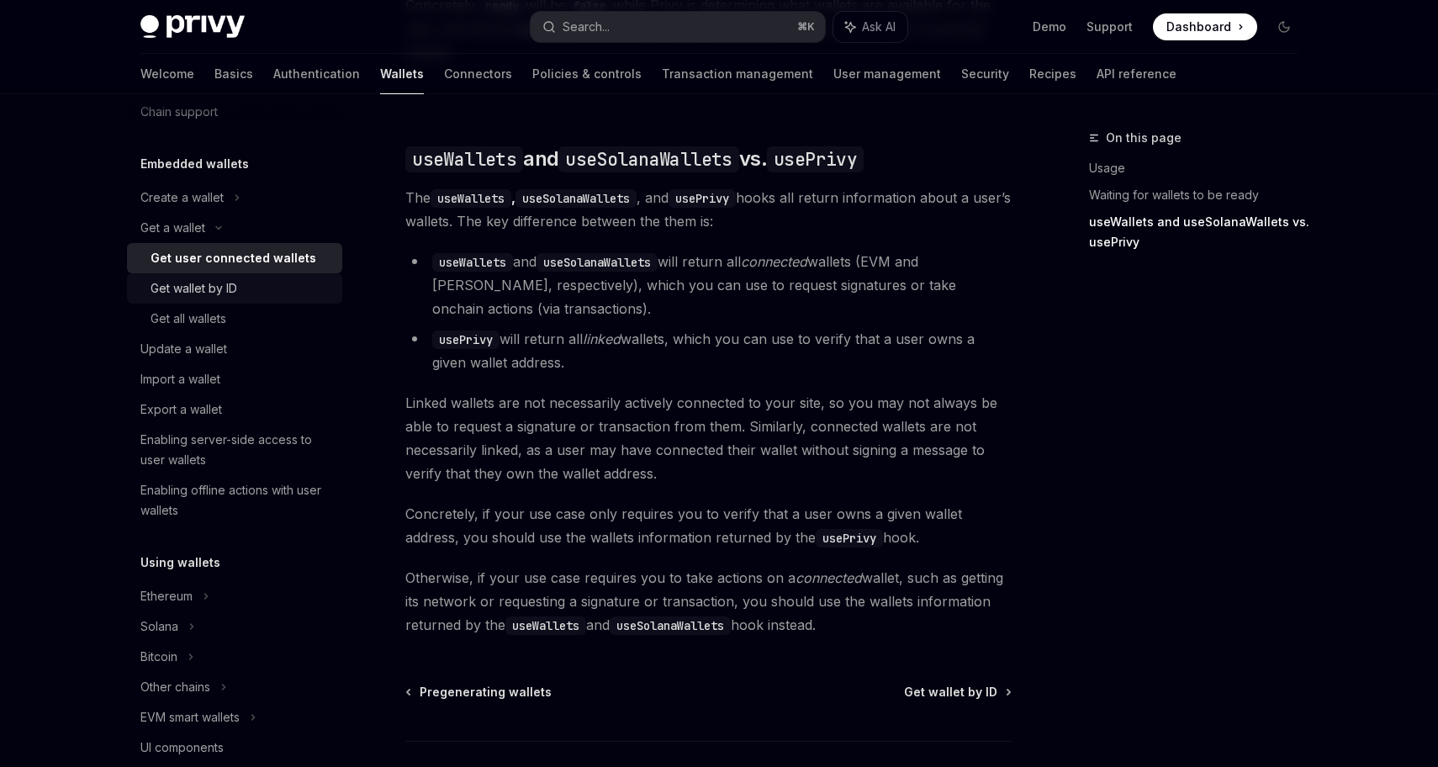
click at [226, 289] on div "Get wallet by ID" at bounding box center [194, 288] width 87 height 20
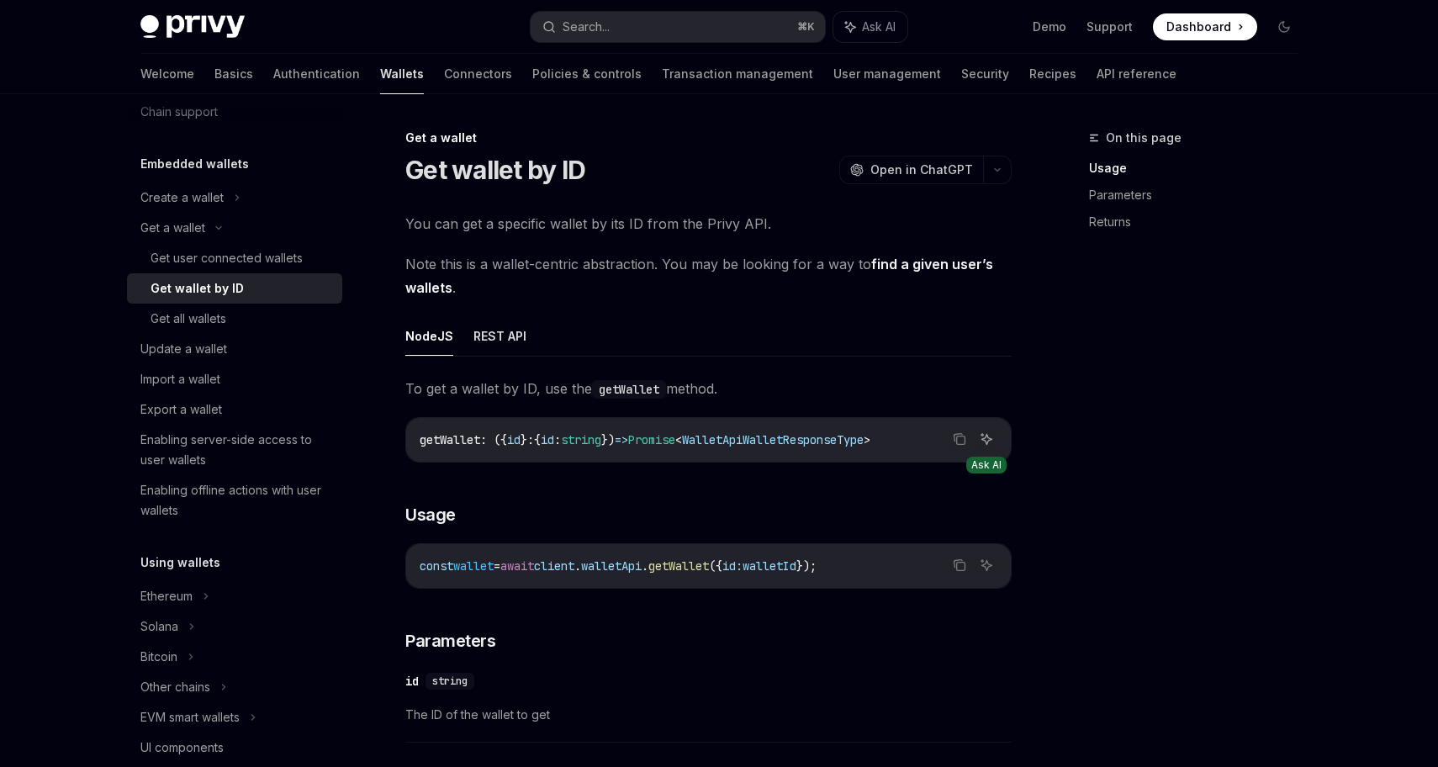
click at [981, 442] on icon "Ask AI" at bounding box center [986, 438] width 13 height 13
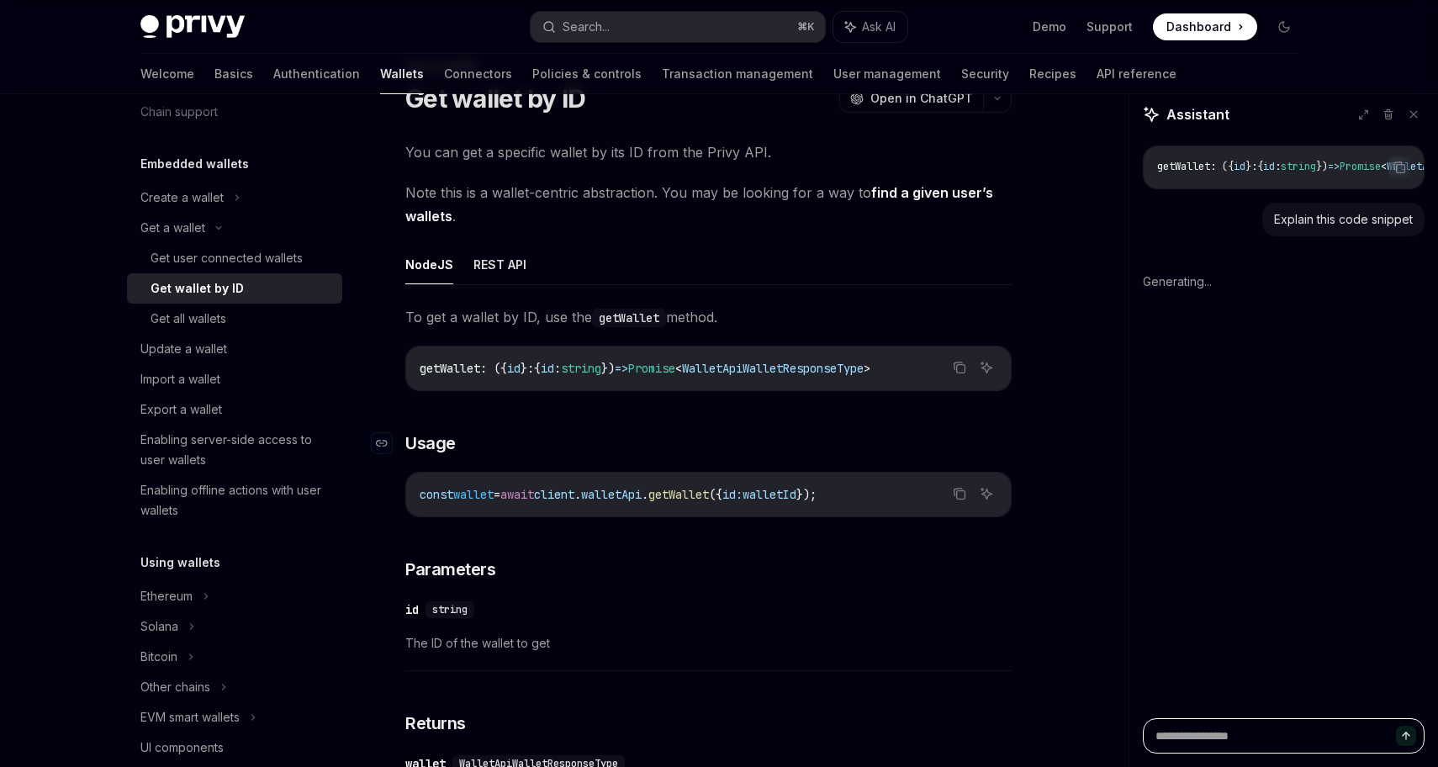
scroll to position [86, 0]
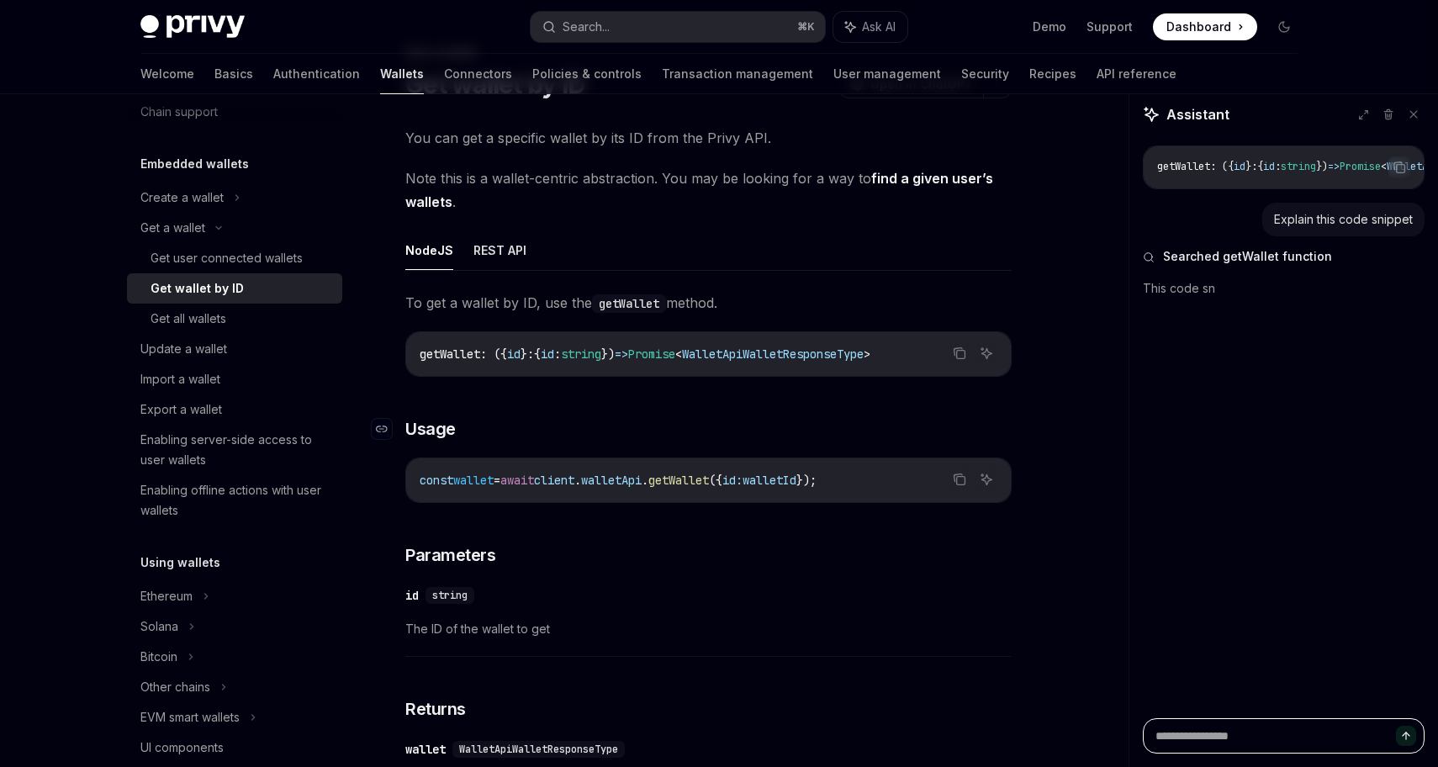
type textarea "*"
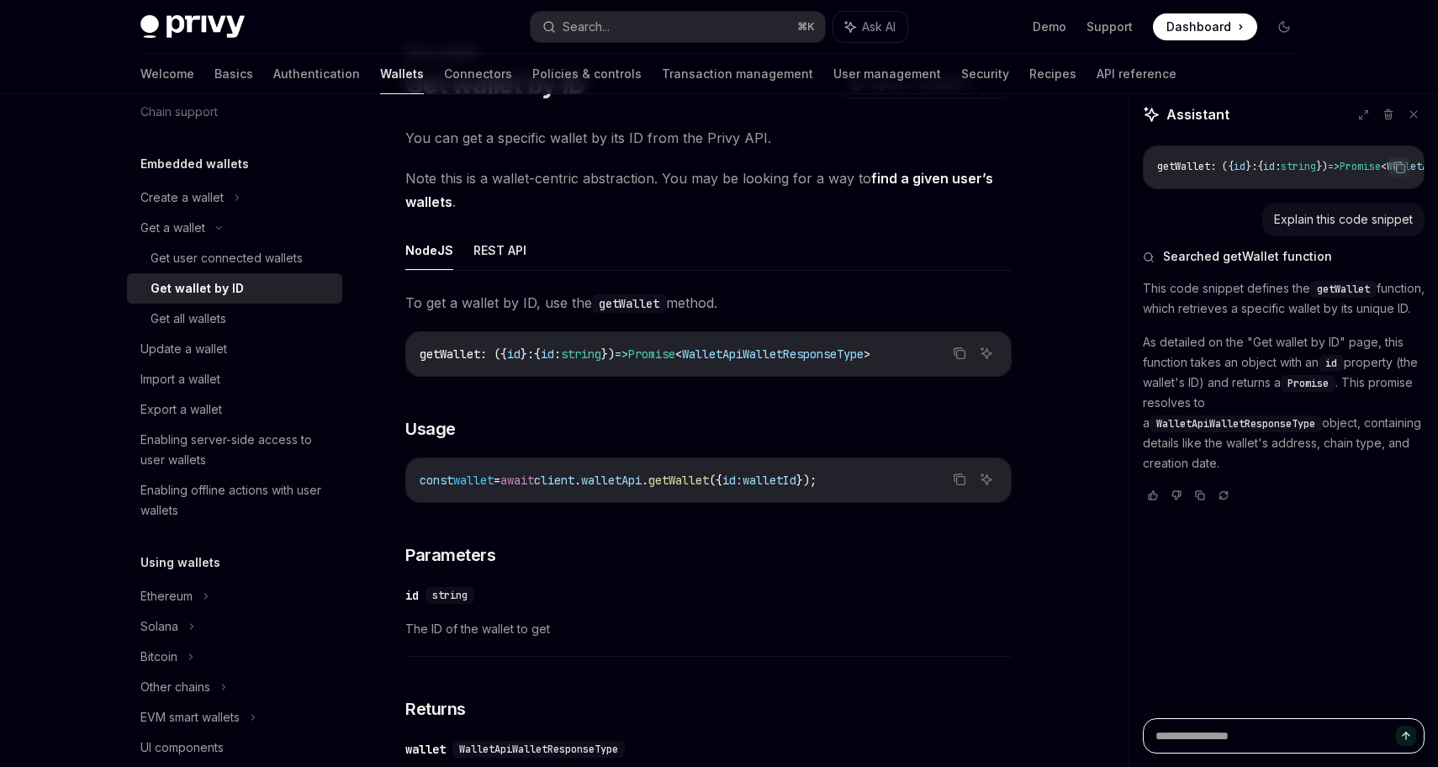
type textarea "*"
type textarea "**"
type textarea "*"
type textarea "***"
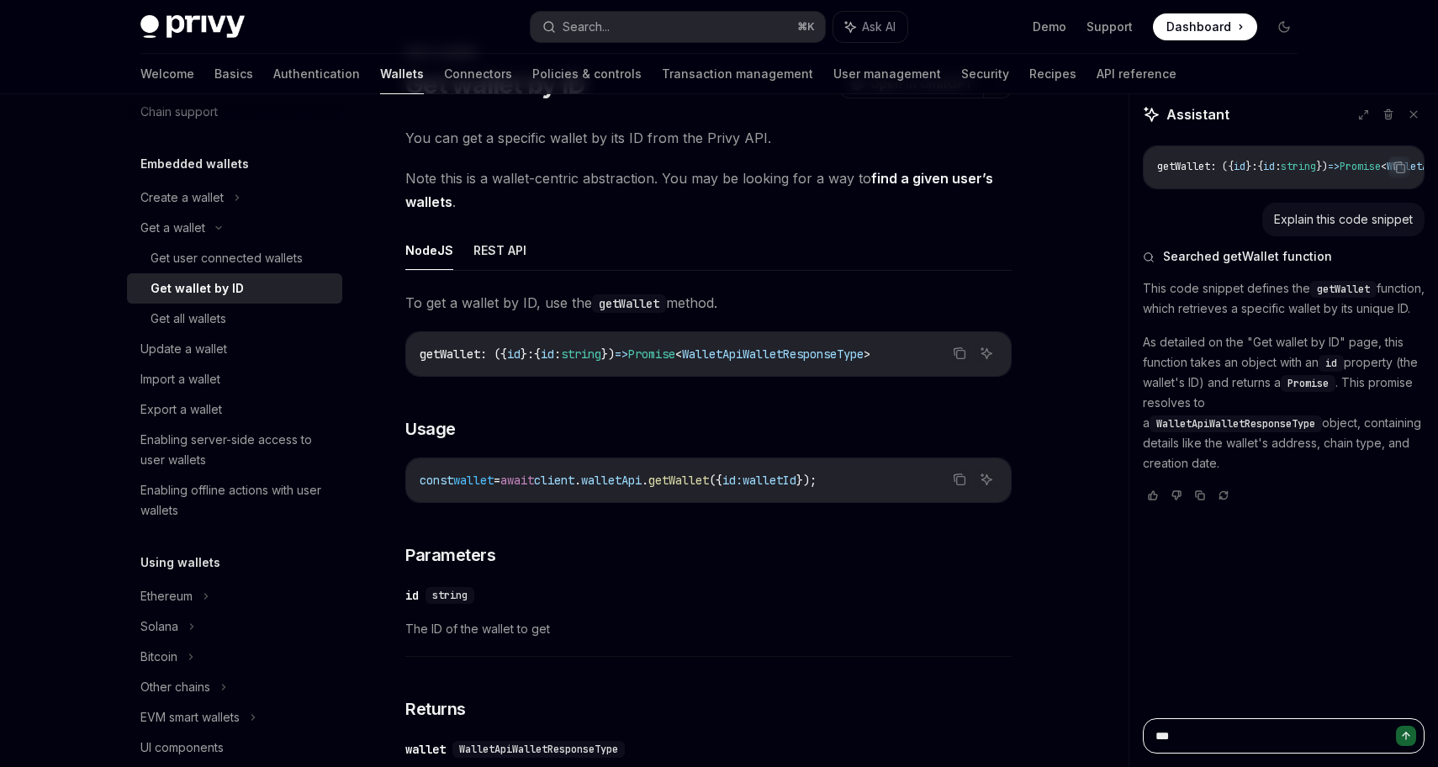
type textarea "*"
type textarea "****"
type textarea "*"
type textarea "*****"
type textarea "*"
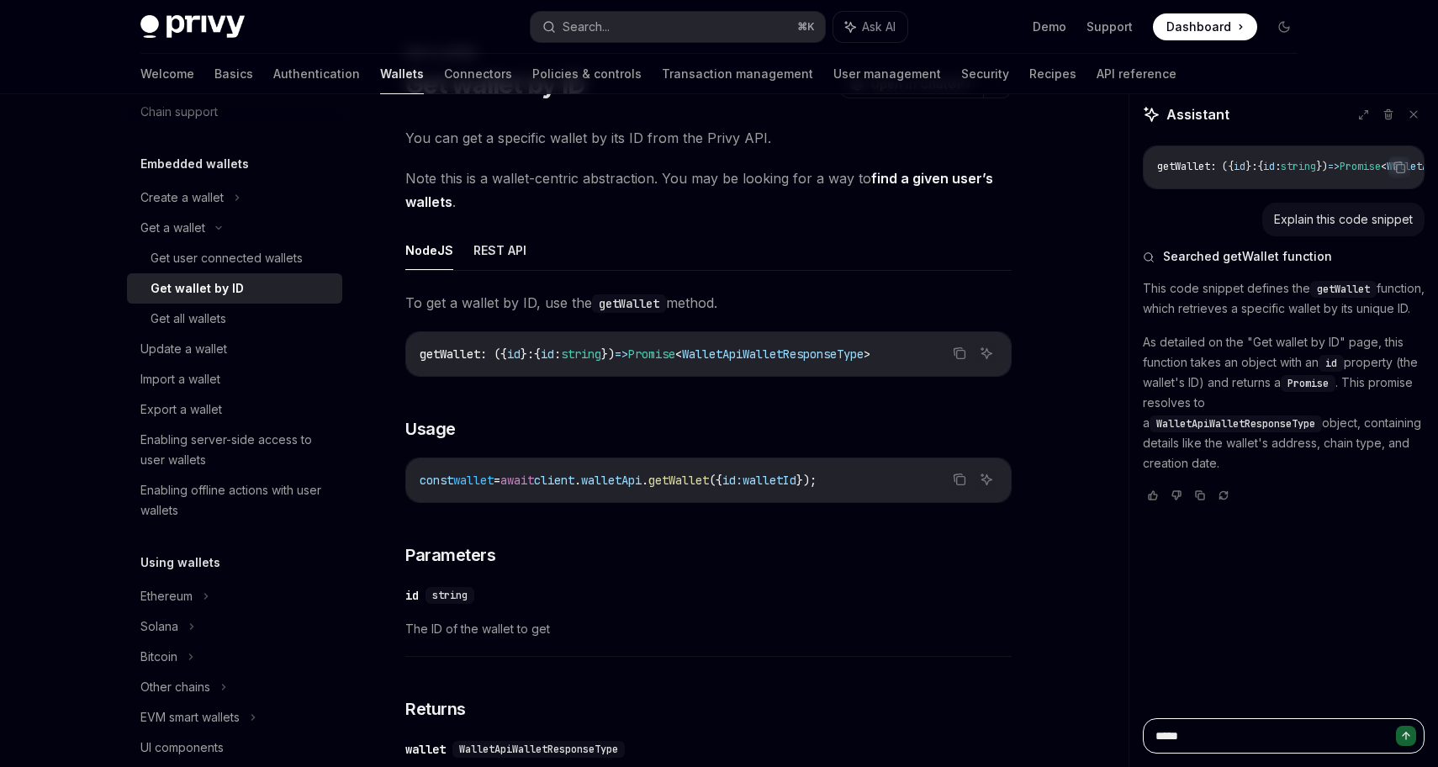
type textarea "*****"
type textarea "*"
type textarea "*******"
type textarea "*"
type textarea "********"
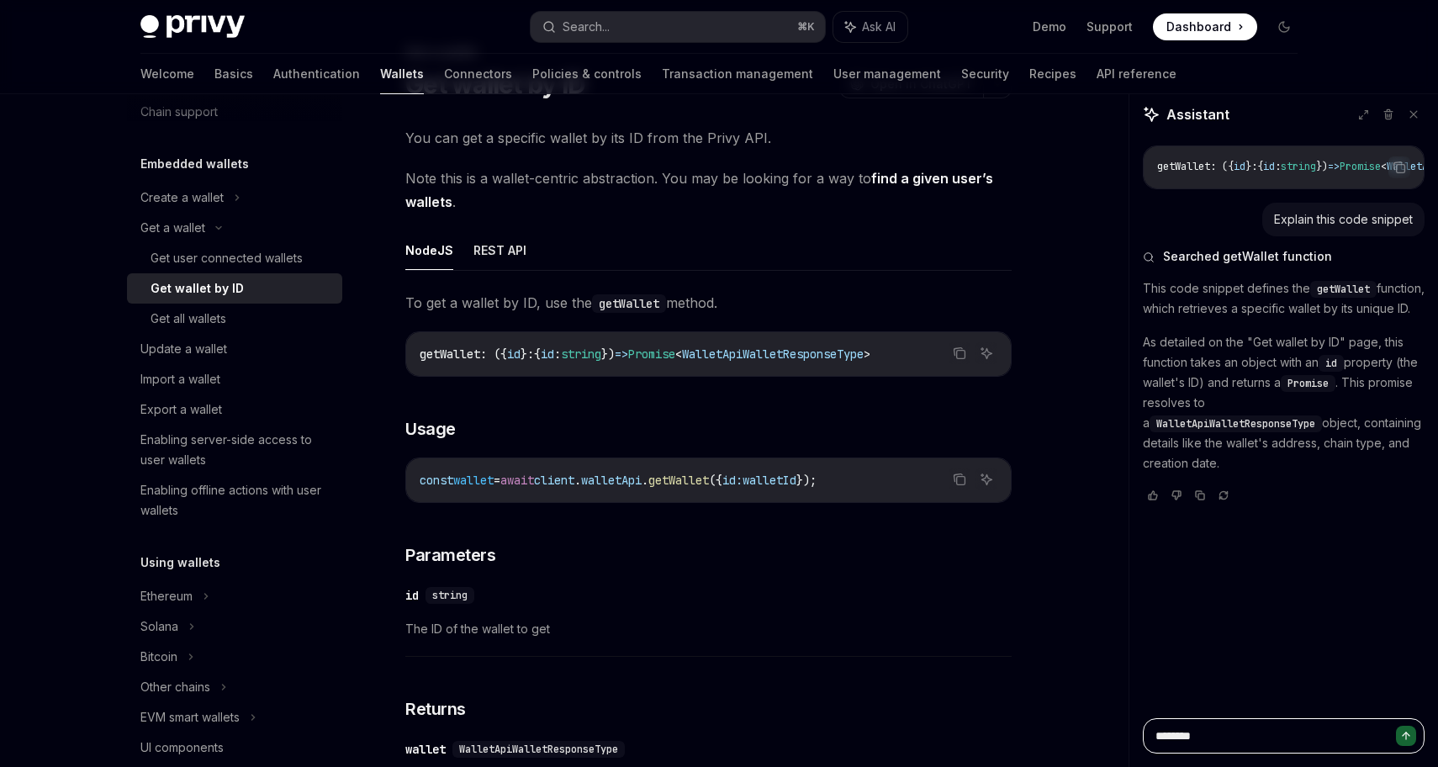
type textarea "*"
type textarea "********"
type textarea "*"
type textarea "********"
type textarea "*"
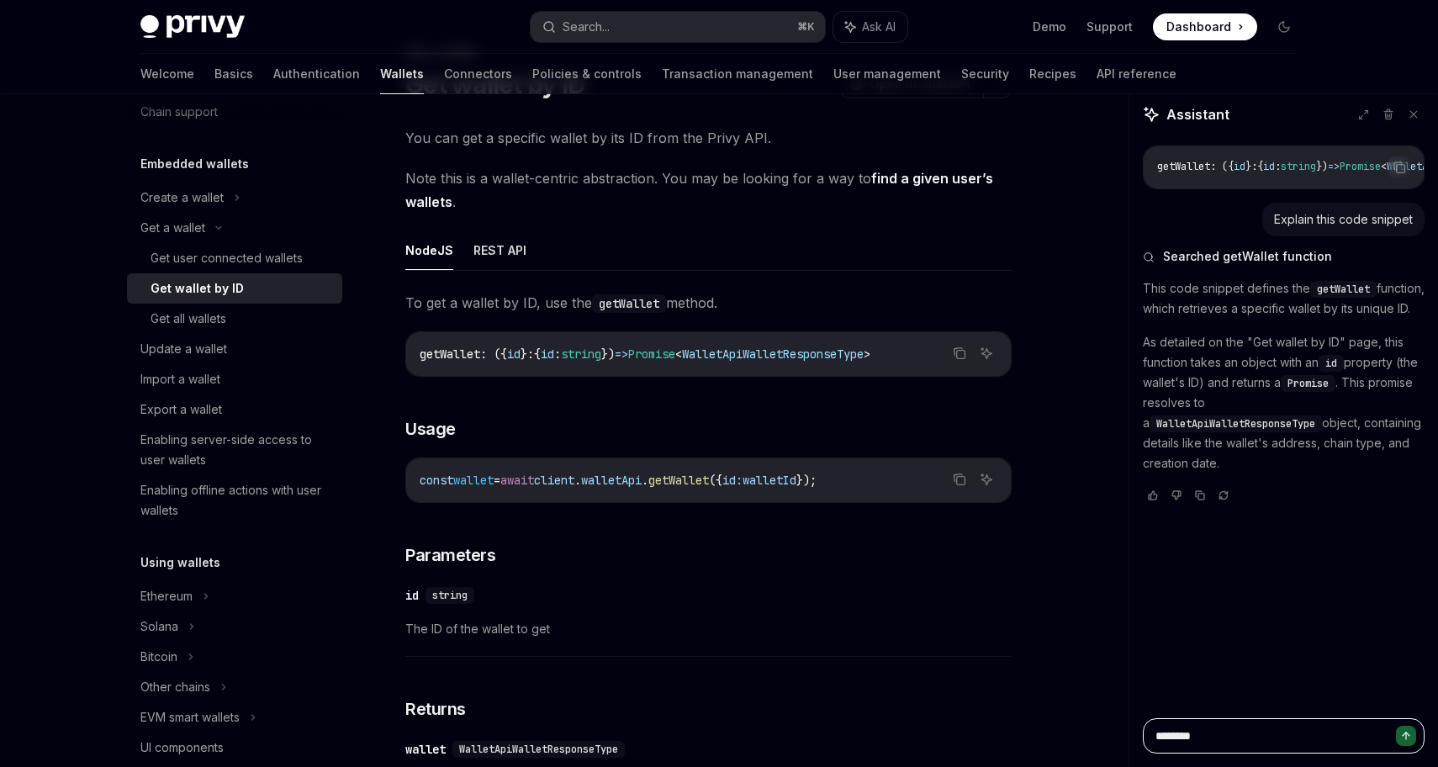
type textarea "*******"
type textarea "*"
type textarea "********"
type textarea "*"
type textarea "********"
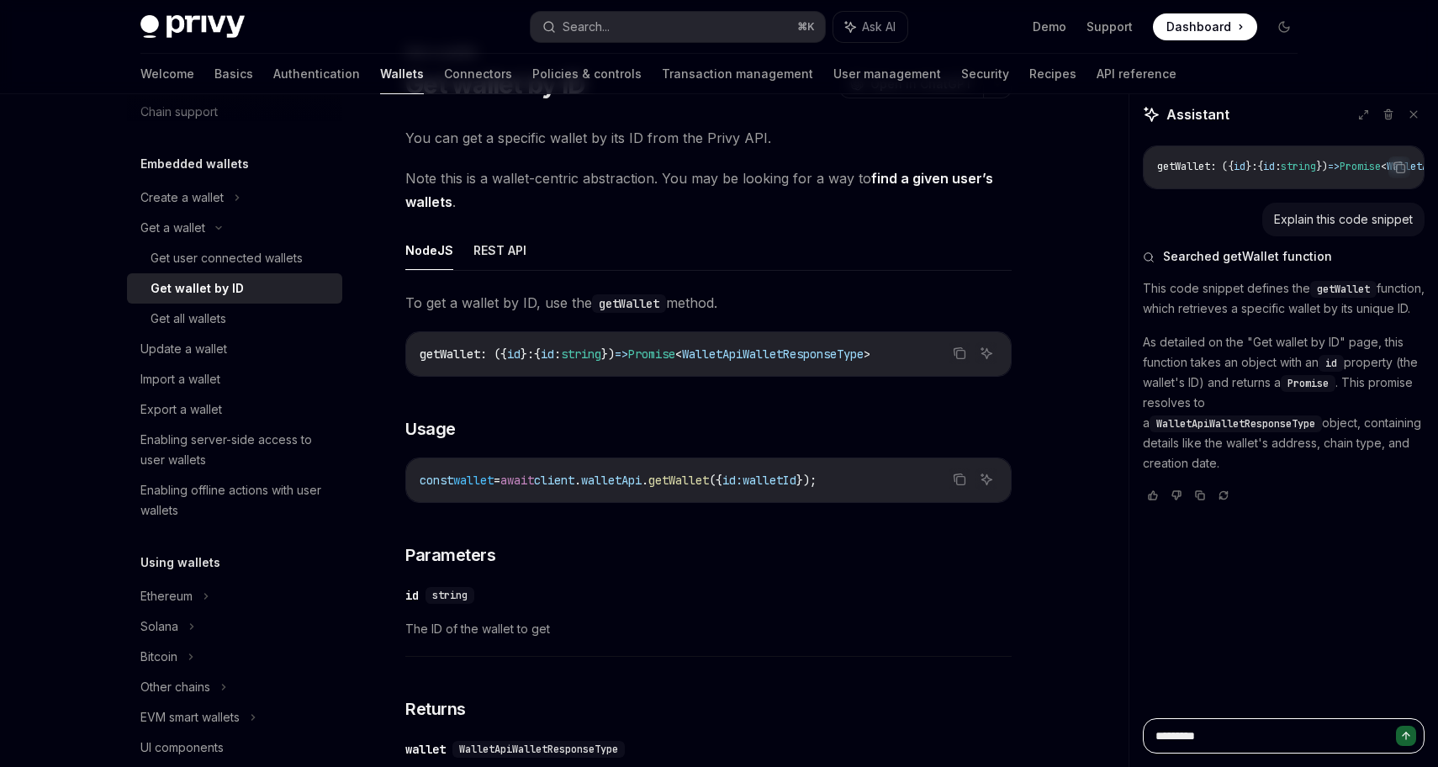
type textarea "*"
type textarea "**********"
type textarea "*"
type textarea "**********"
type textarea "*"
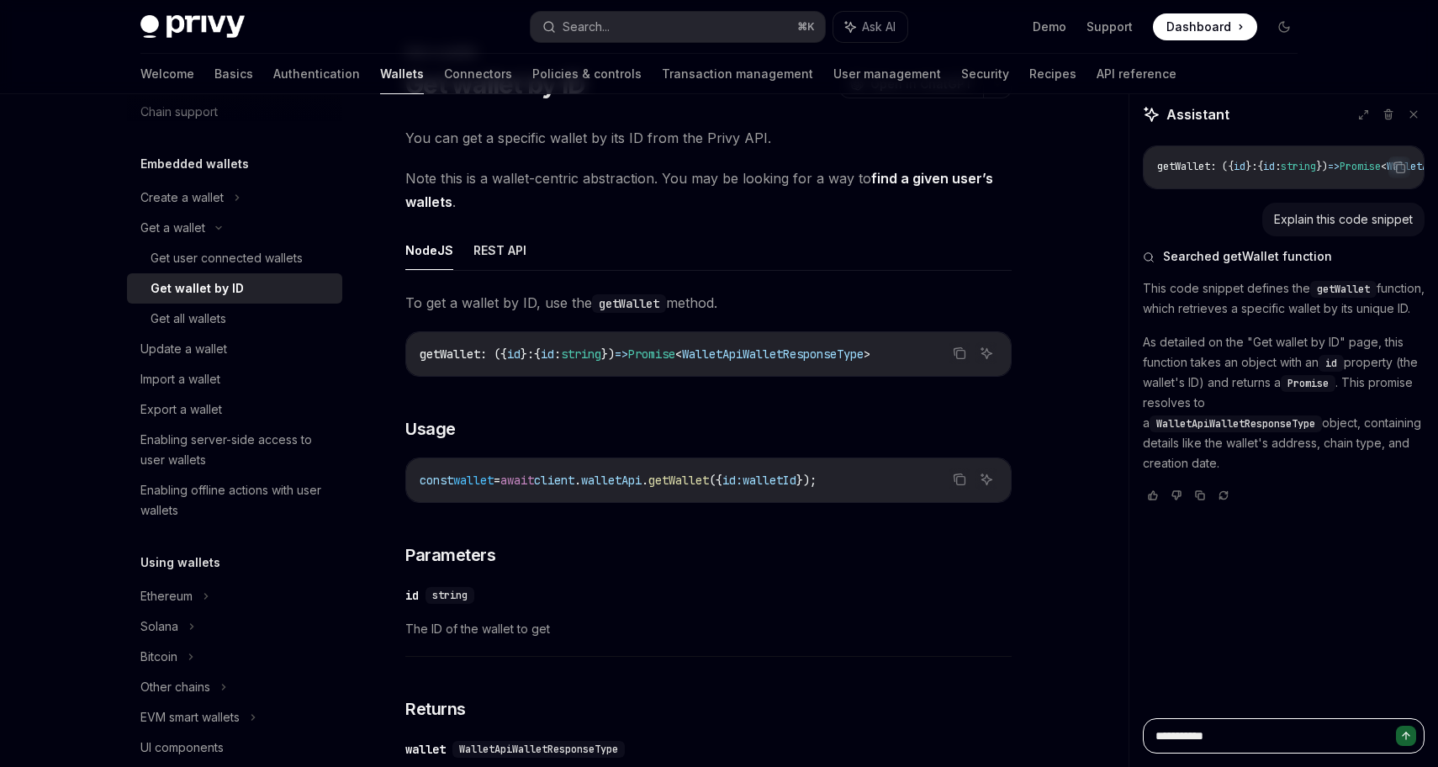
type textarea "**********"
type textarea "*"
type textarea "**********"
type textarea "*"
type textarea "**********"
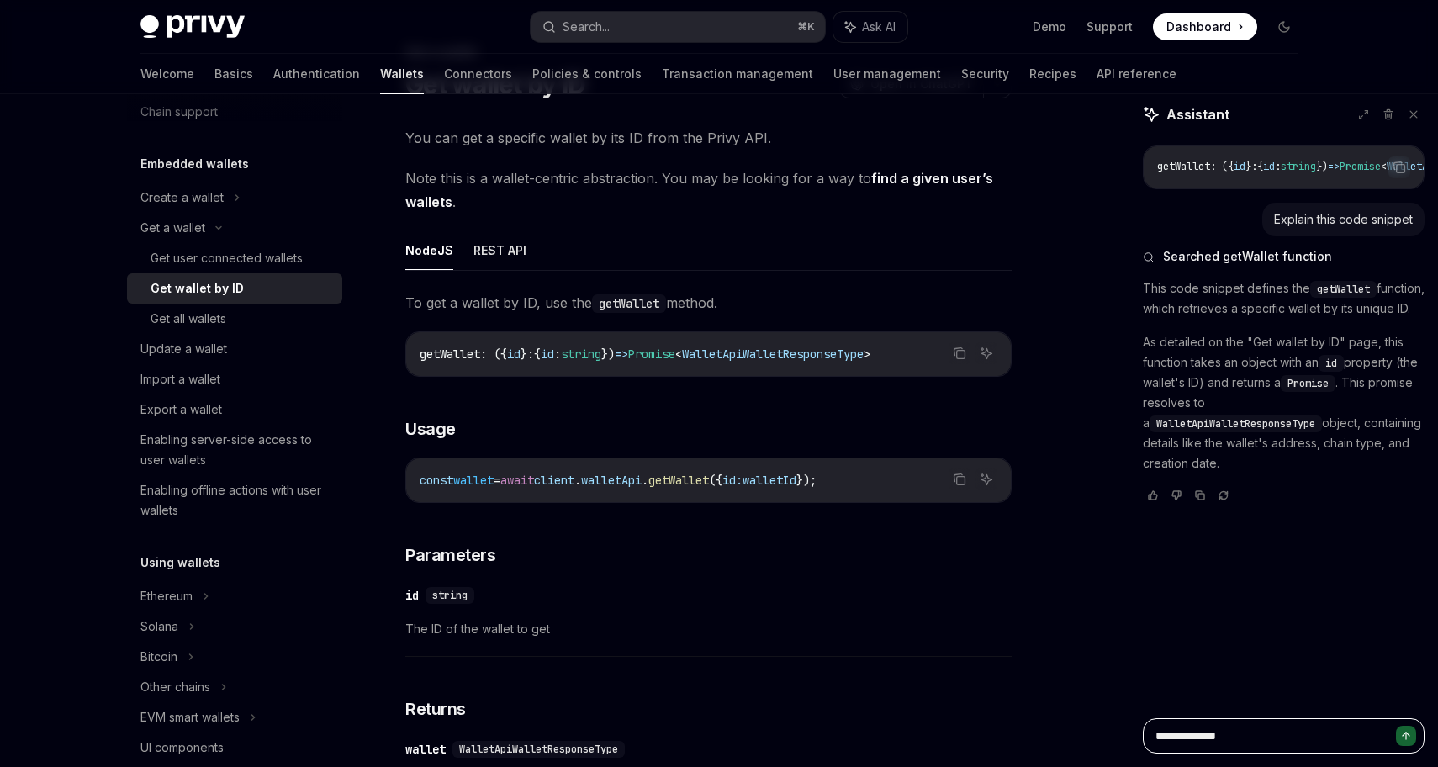
type textarea "*"
type textarea "**********"
type textarea "*"
type textarea "**********"
type textarea "*"
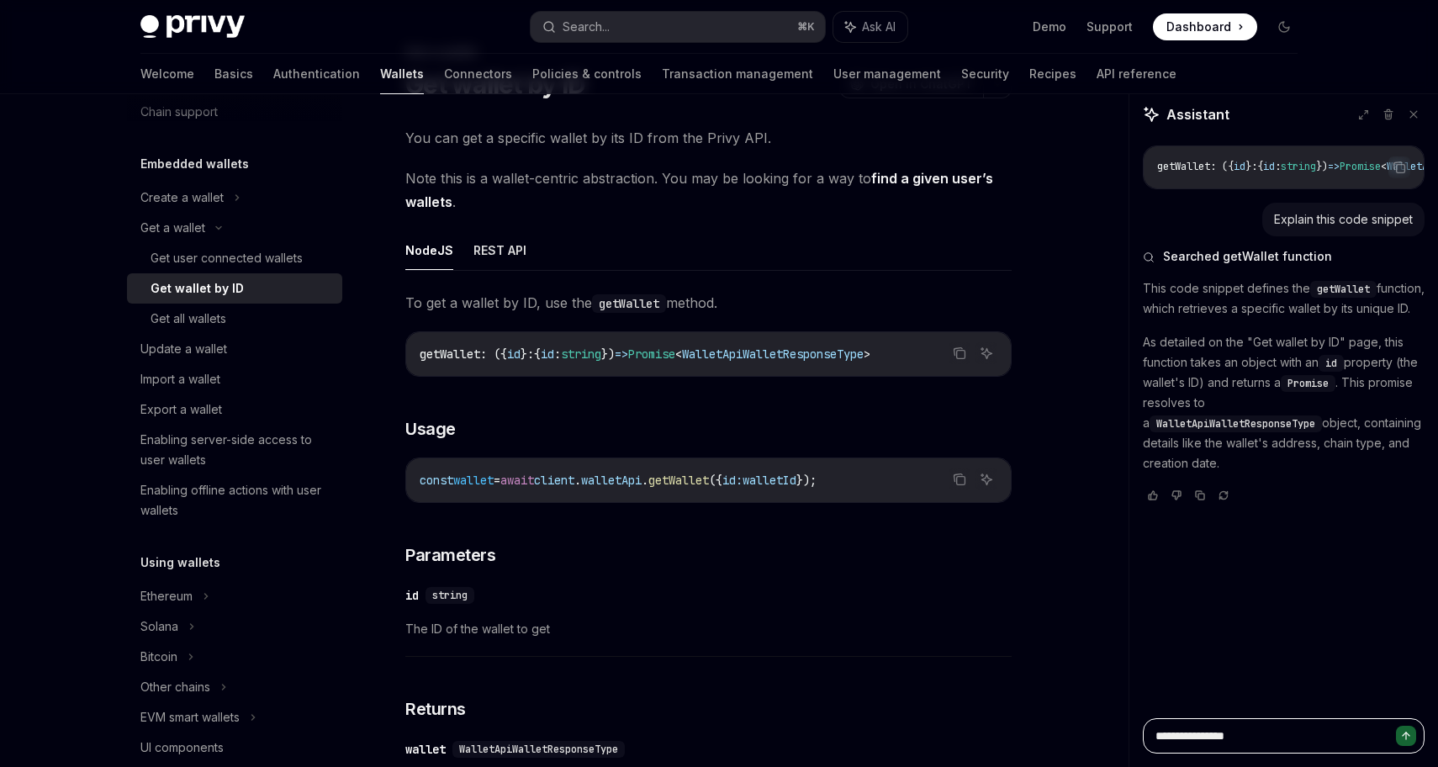
type textarea "**********"
type textarea "*"
type textarea "**********"
type textarea "*"
type textarea "**********"
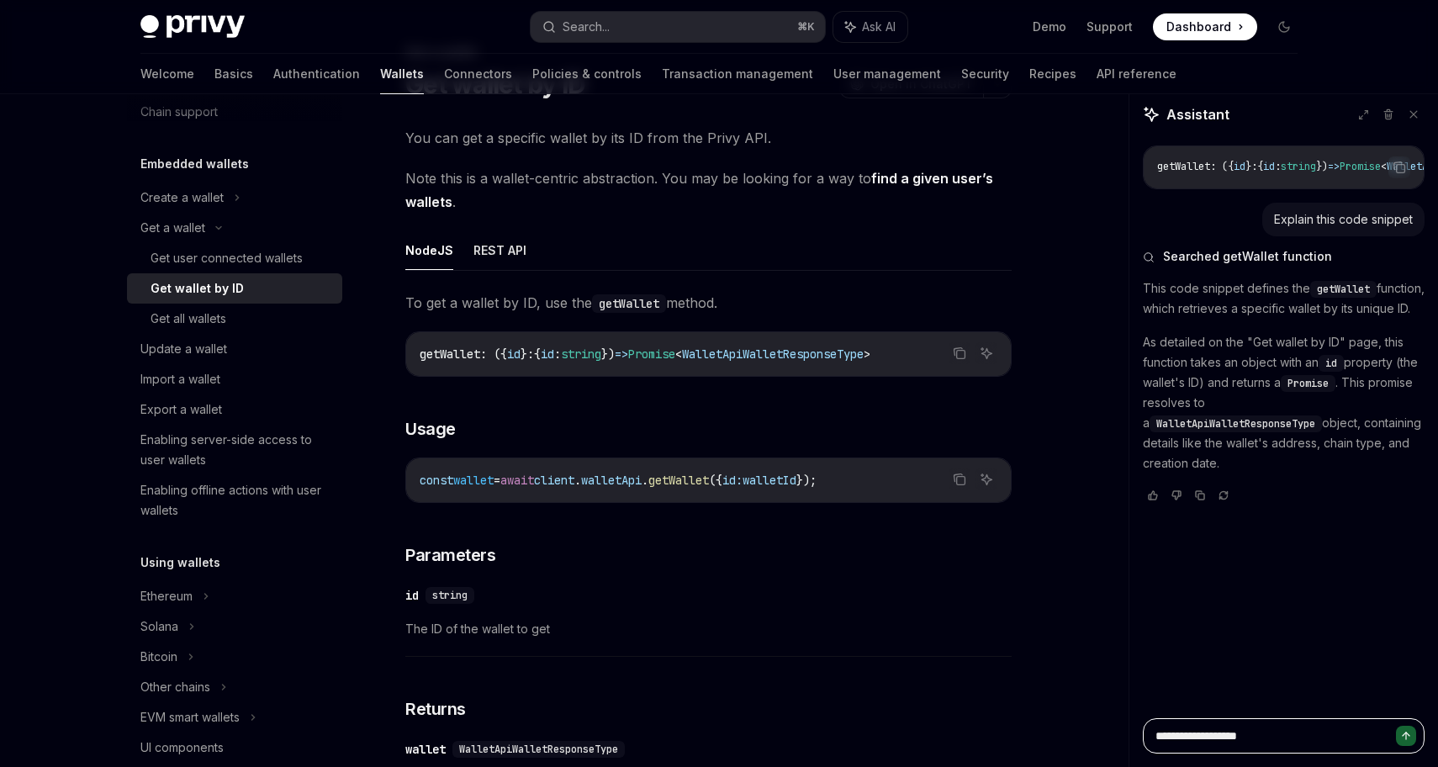
type textarea "*"
type textarea "**********"
type textarea "*"
type textarea "**********"
type textarea "*"
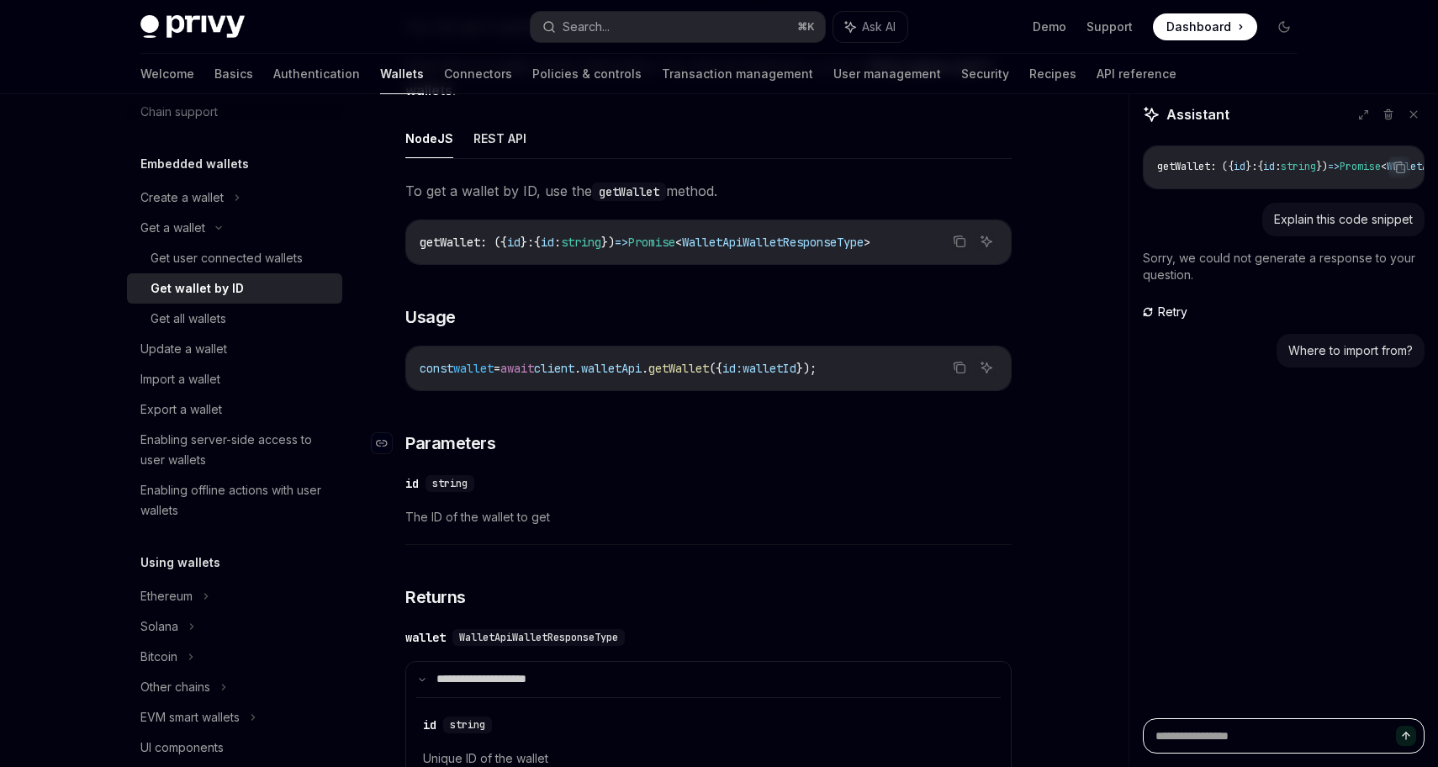
scroll to position [137, 0]
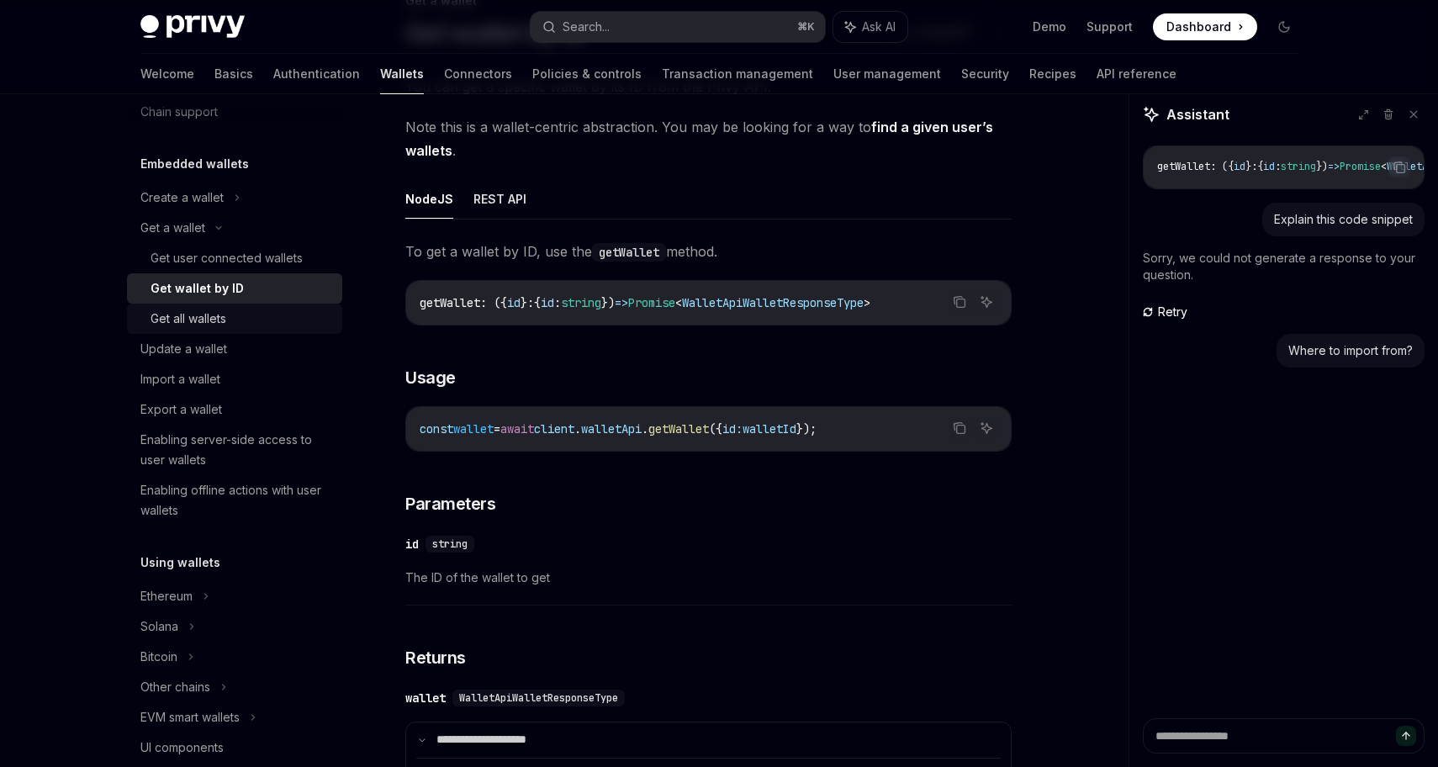
click at [238, 320] on div "Get all wallets" at bounding box center [242, 319] width 182 height 20
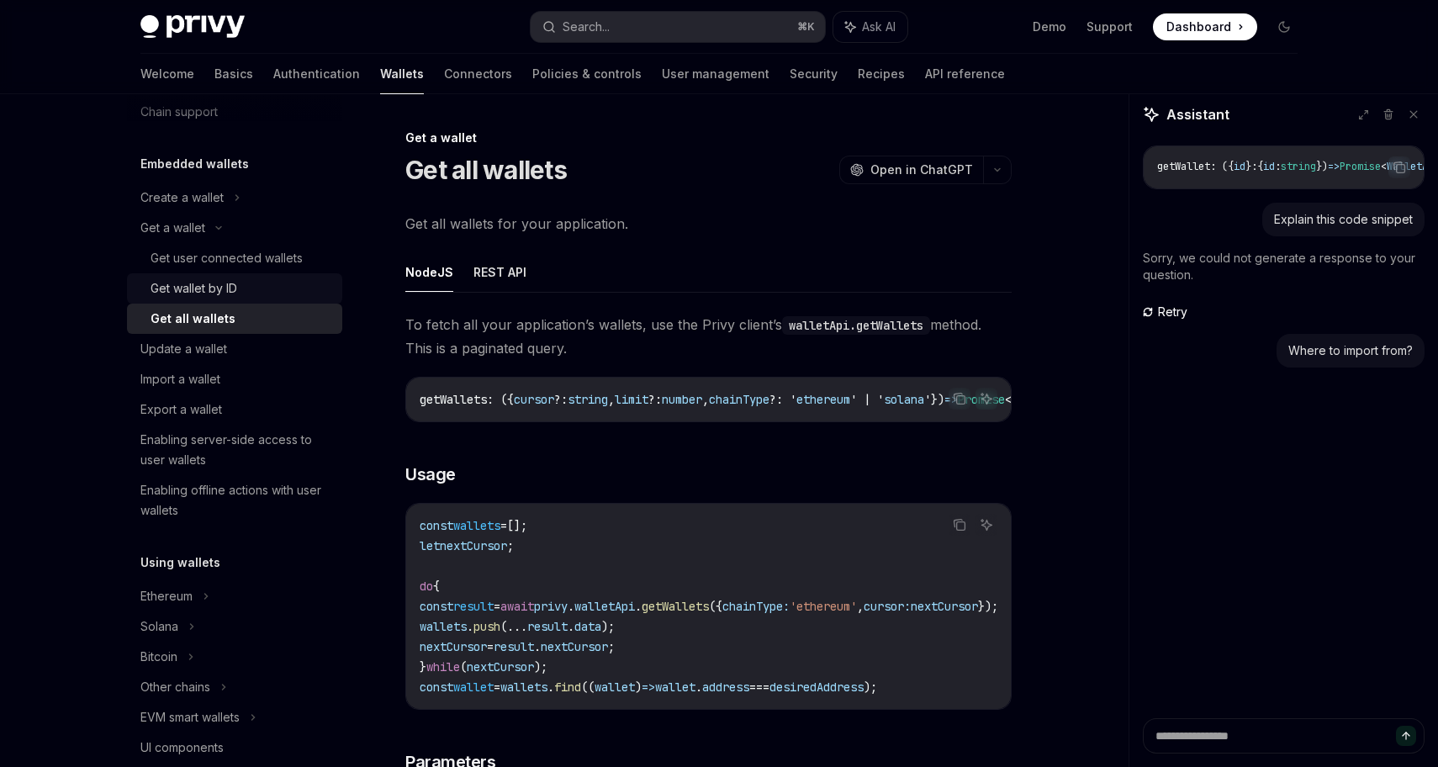
click at [264, 289] on div "Get wallet by ID" at bounding box center [242, 288] width 182 height 20
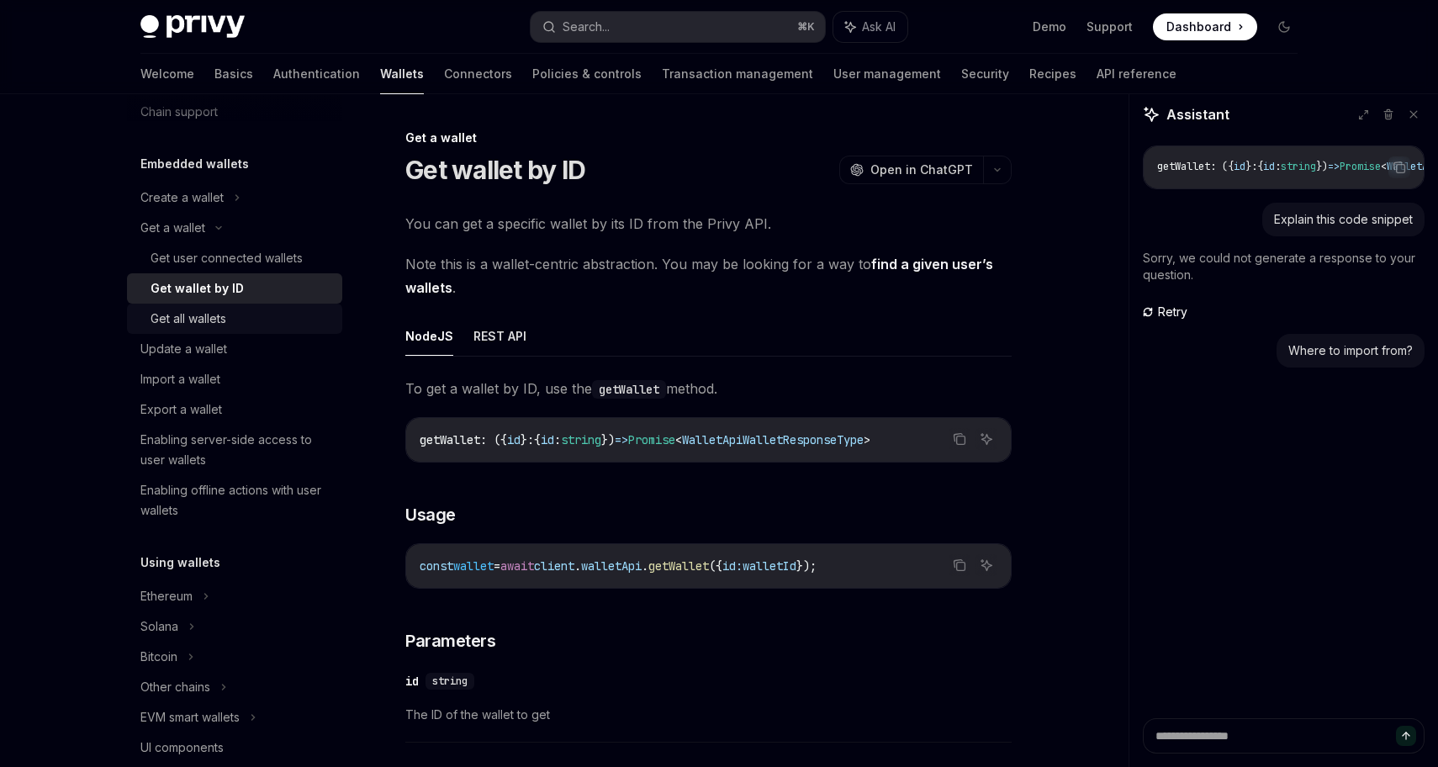
click at [254, 322] on div "Get all wallets" at bounding box center [242, 319] width 182 height 20
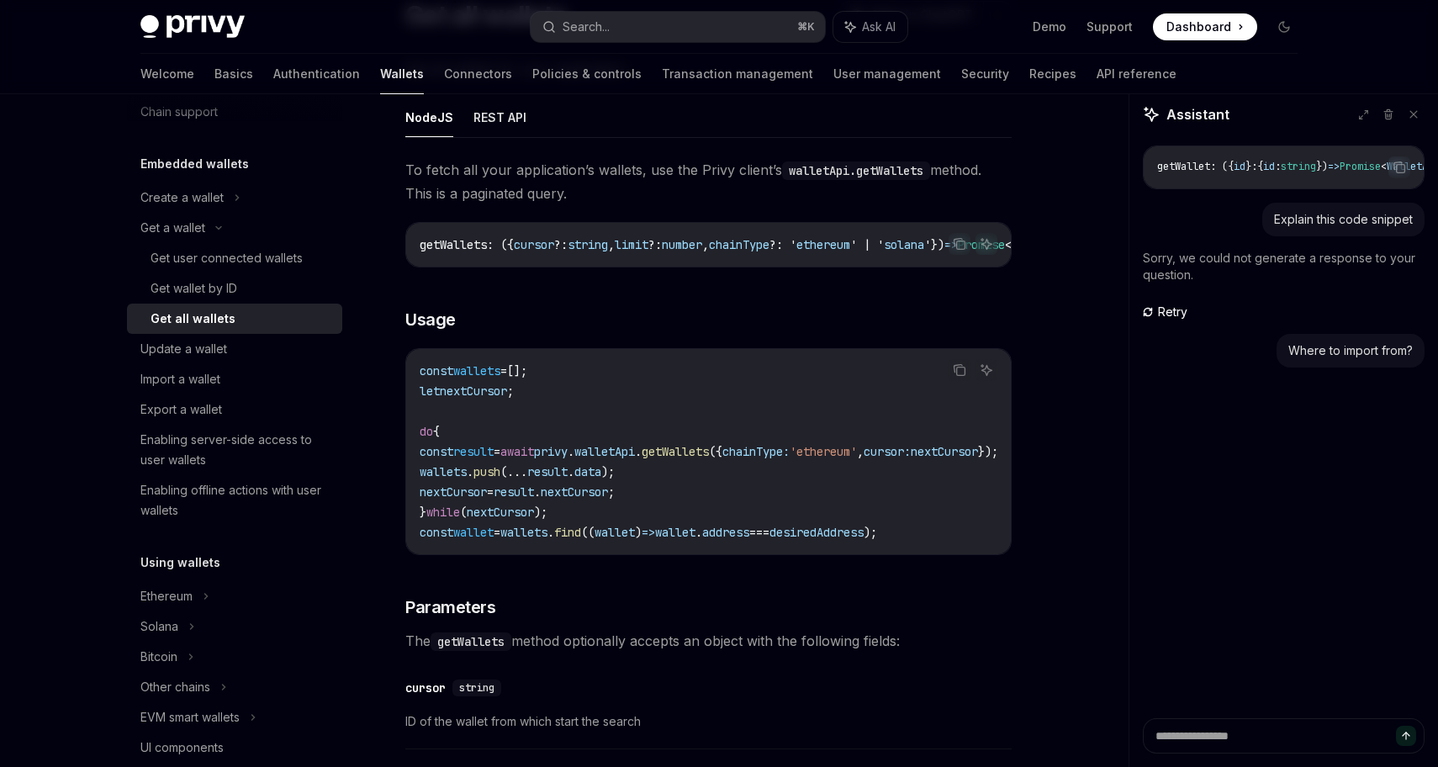
scroll to position [159, 0]
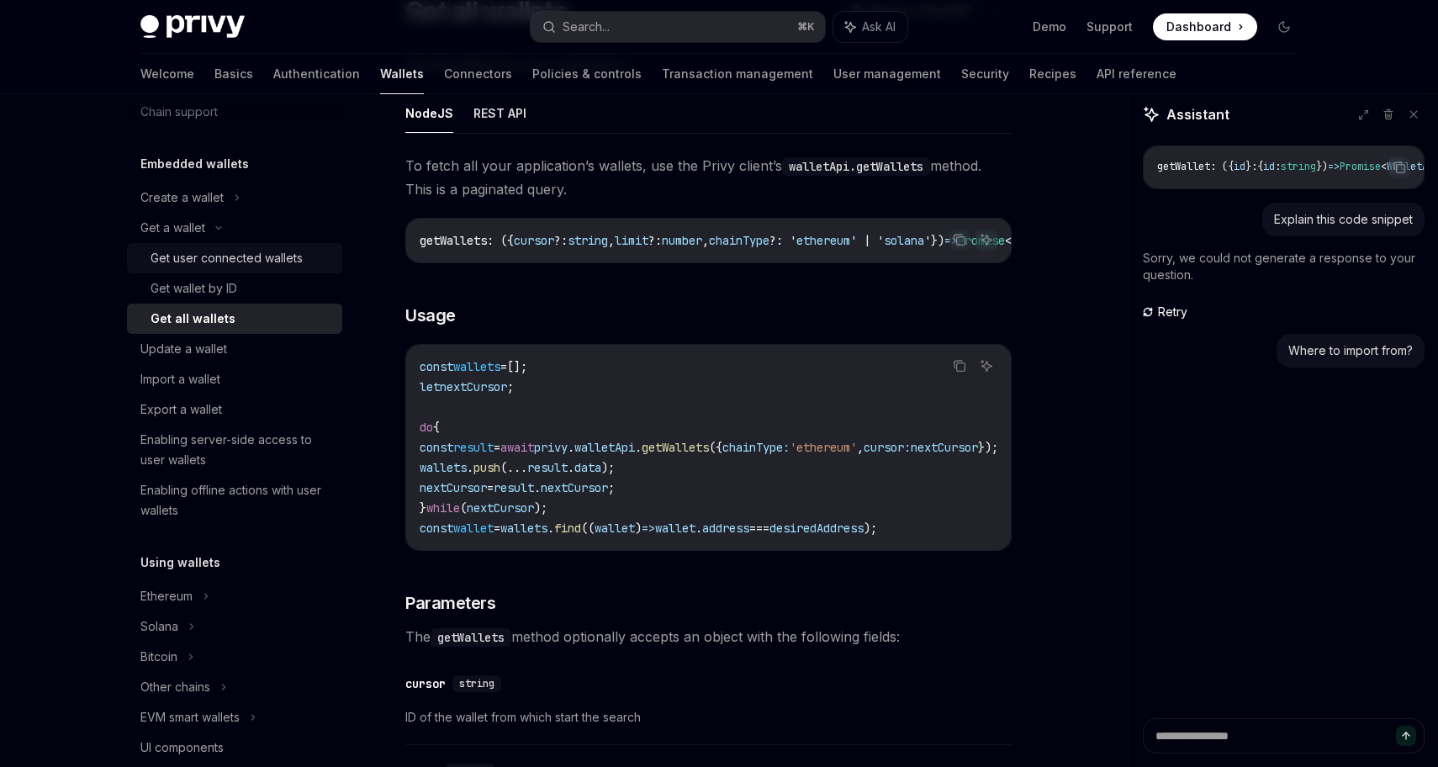
click at [214, 252] on div "Get user connected wallets" at bounding box center [227, 258] width 152 height 20
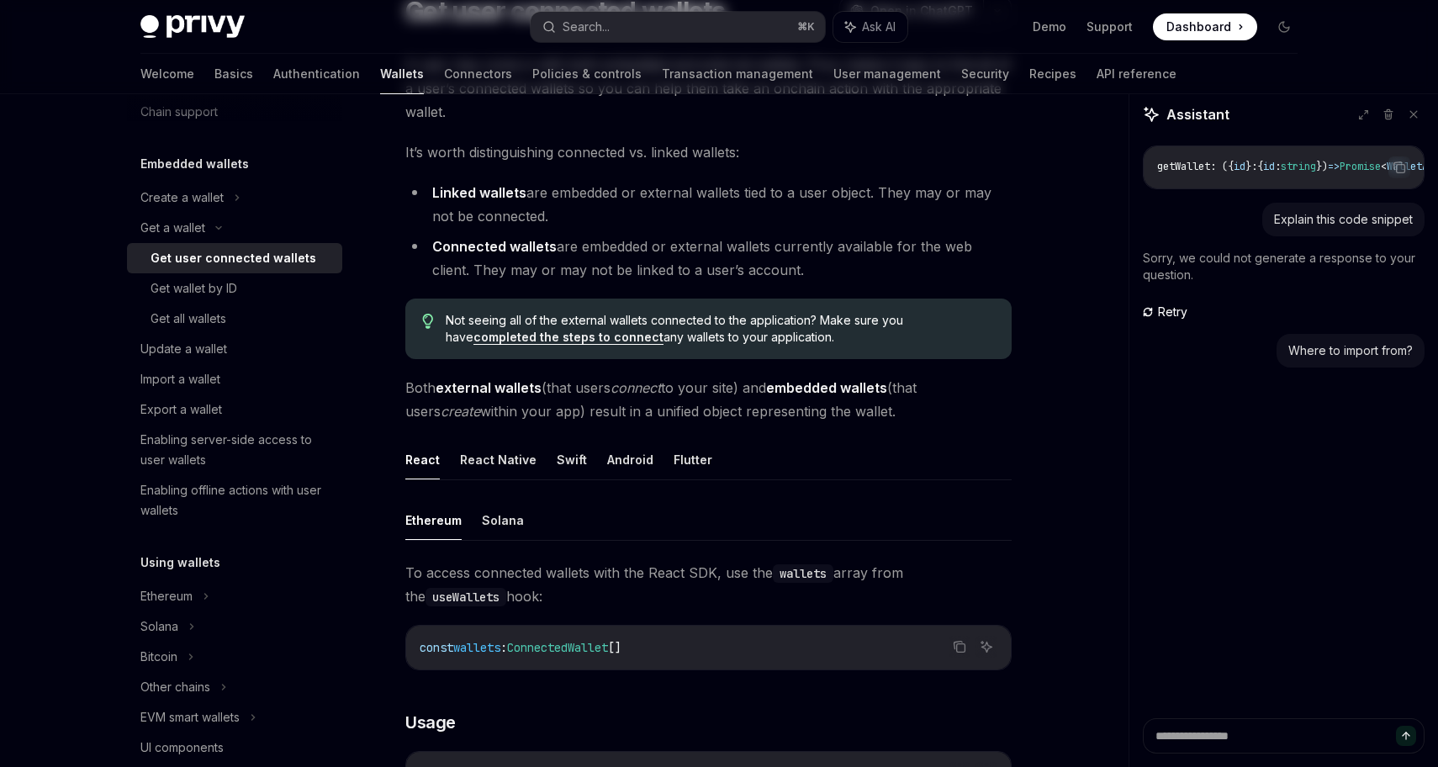
type textarea "*"
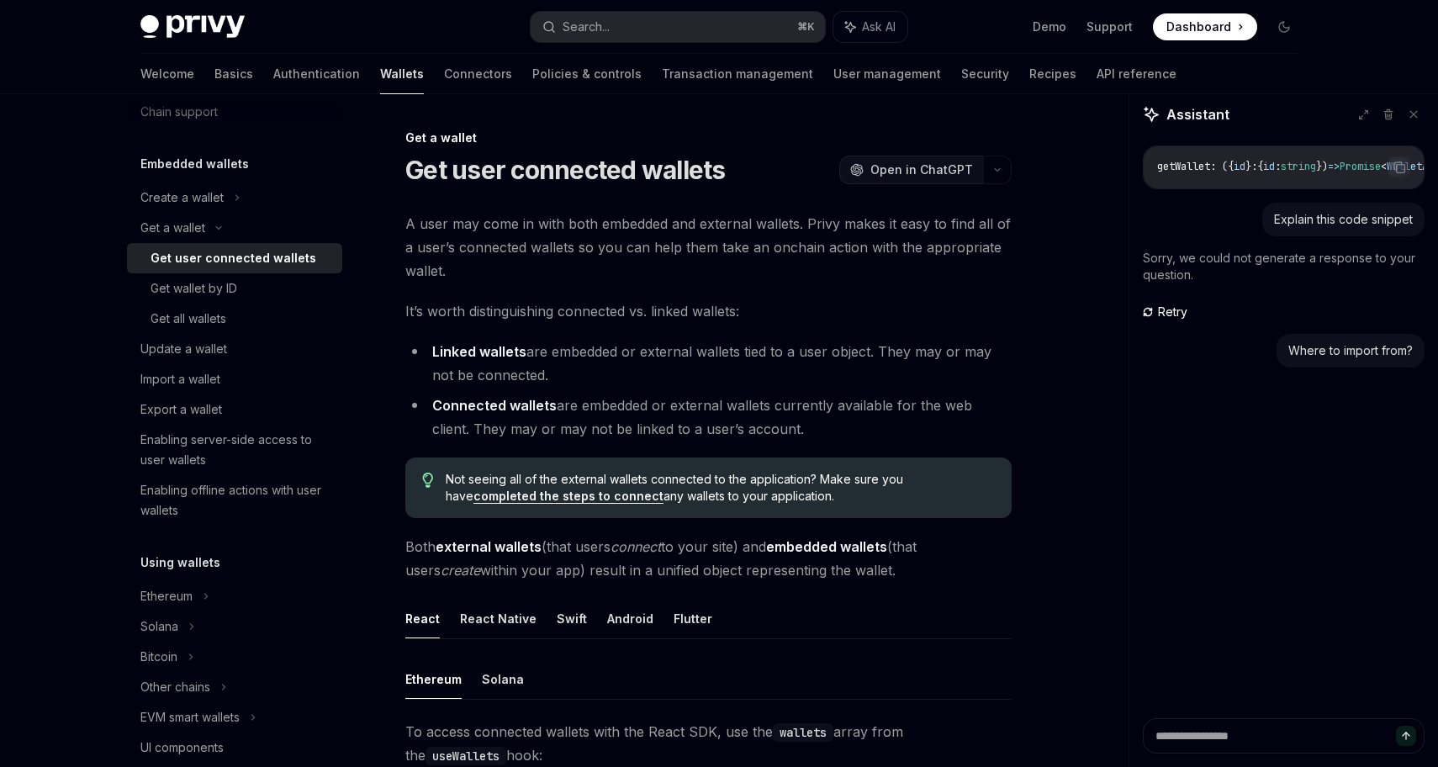
click at [958, 164] on span "Open in ChatGPT" at bounding box center [921, 169] width 103 height 17
